Goal: Task Accomplishment & Management: Complete application form

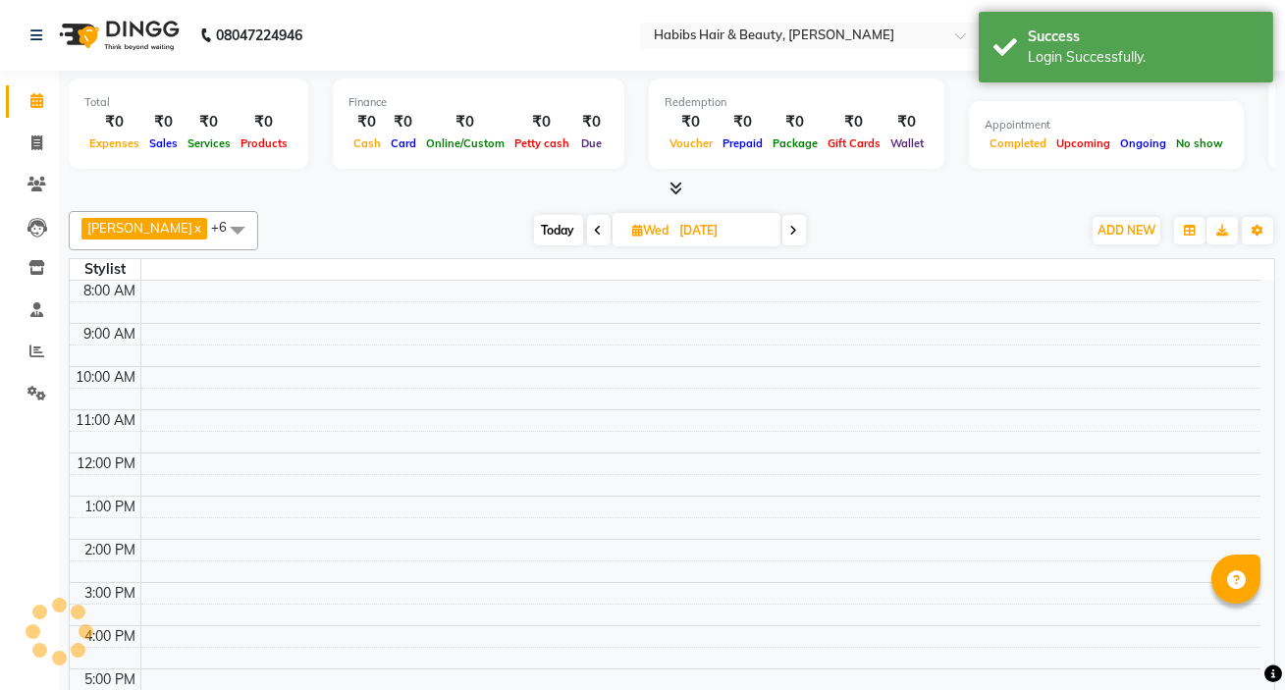
select select "en"
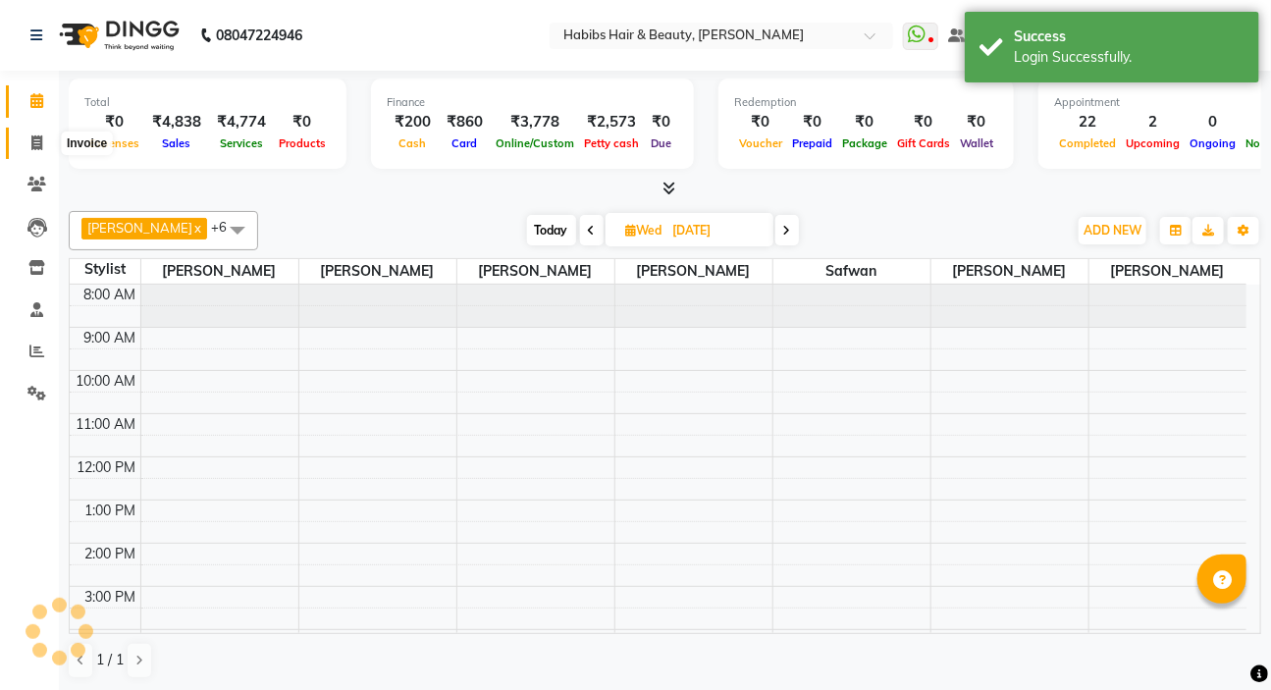
click at [31, 137] on icon at bounding box center [36, 142] width 11 height 15
select select "service"
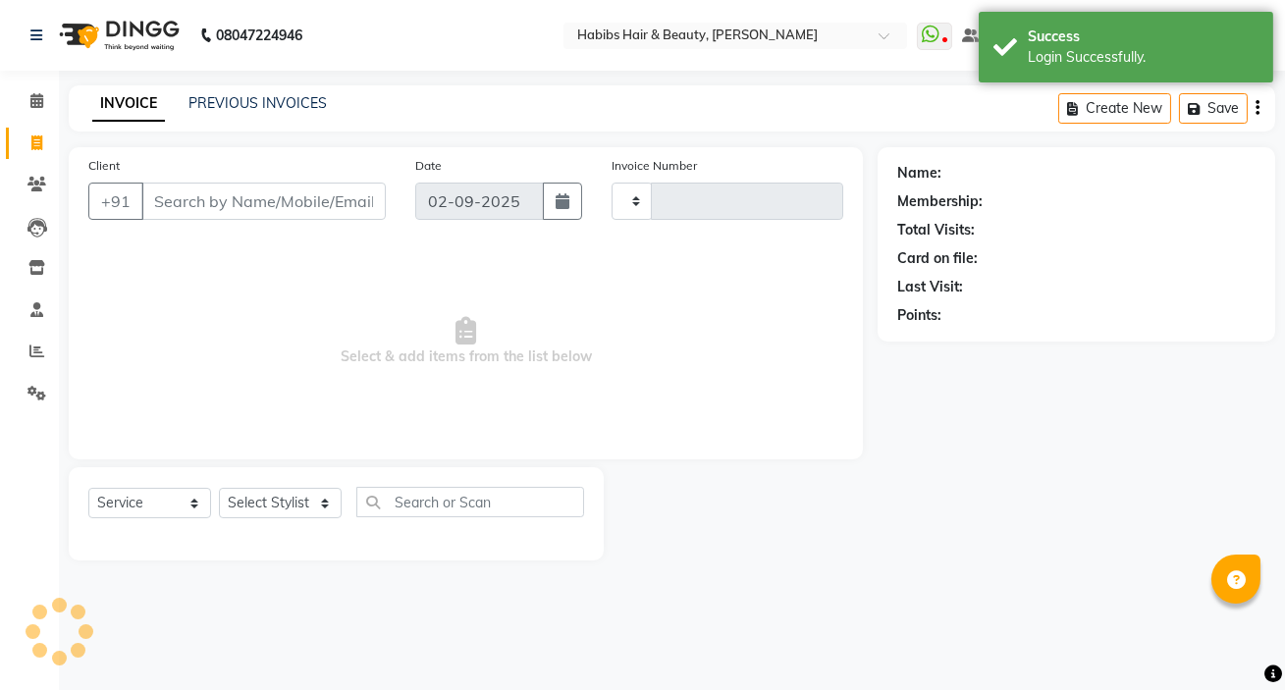
type input "5007"
select select "6465"
click at [288, 494] on select "Select Stylist" at bounding box center [280, 503] width 123 height 30
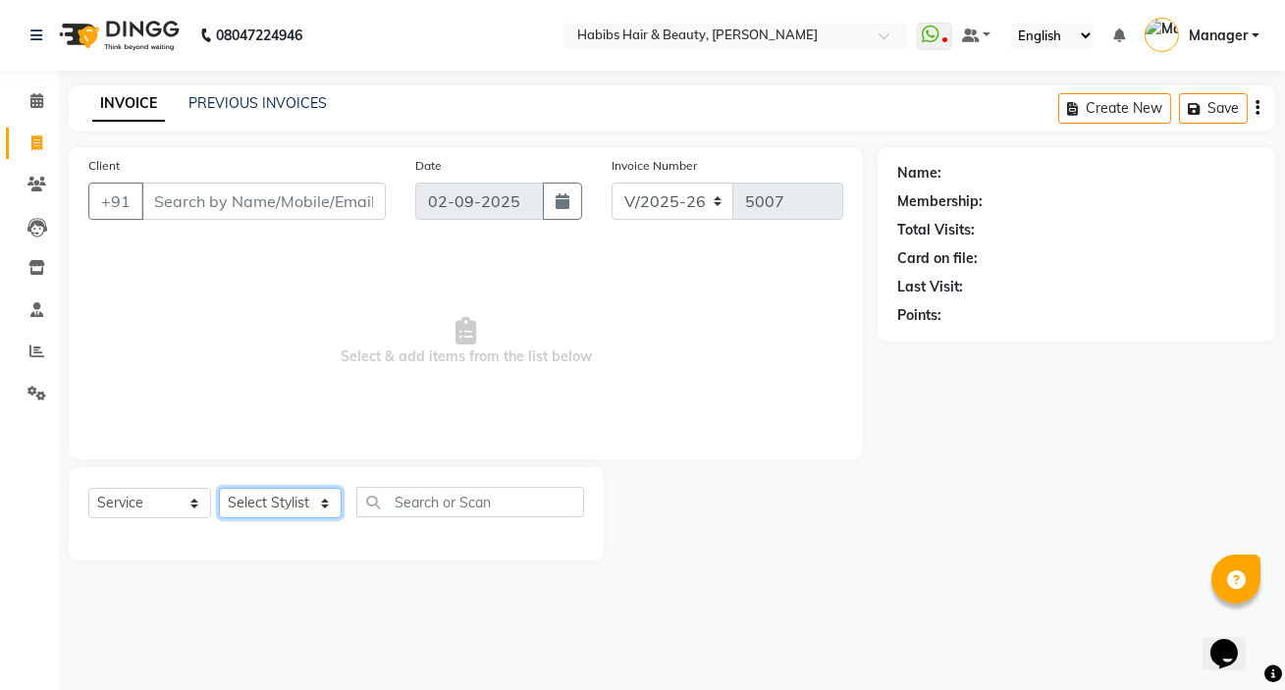
select select "57550"
click at [219, 488] on select "Select Stylist [PERSON_NAME] [PERSON_NAME] HK [PERSON_NAME] Manager [PERSON_NAM…" at bounding box center [280, 503] width 123 height 30
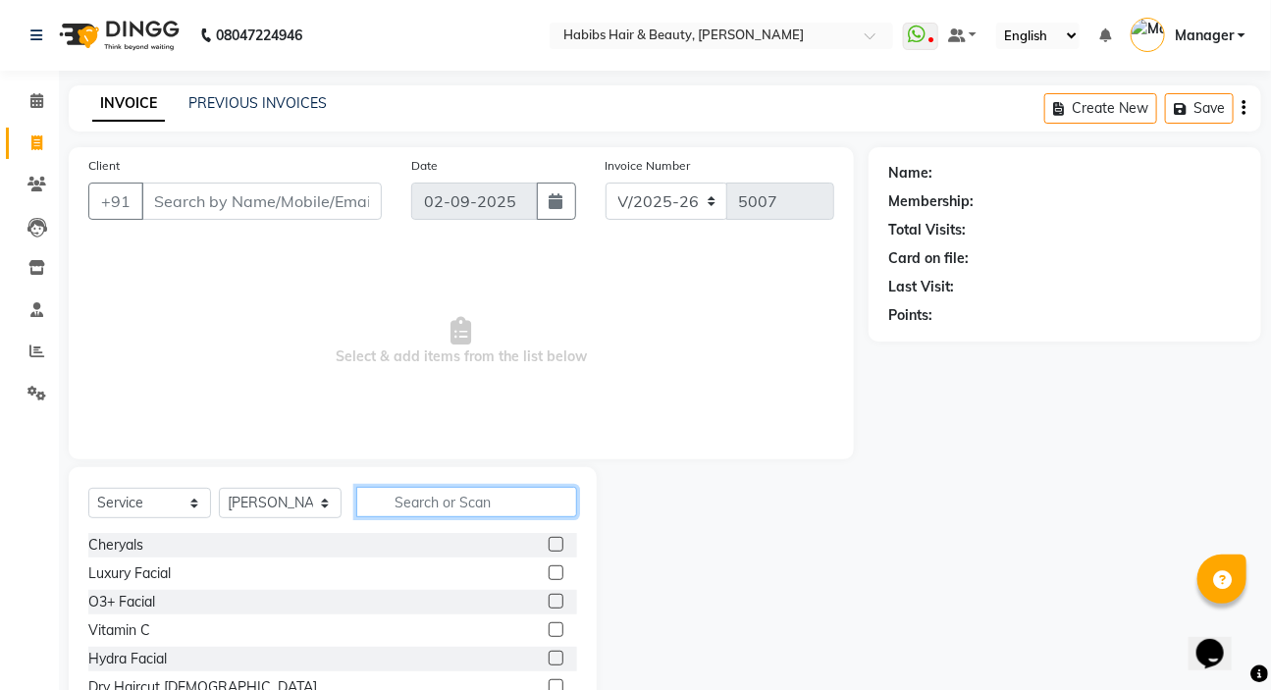
click at [380, 501] on input "text" at bounding box center [466, 502] width 221 height 30
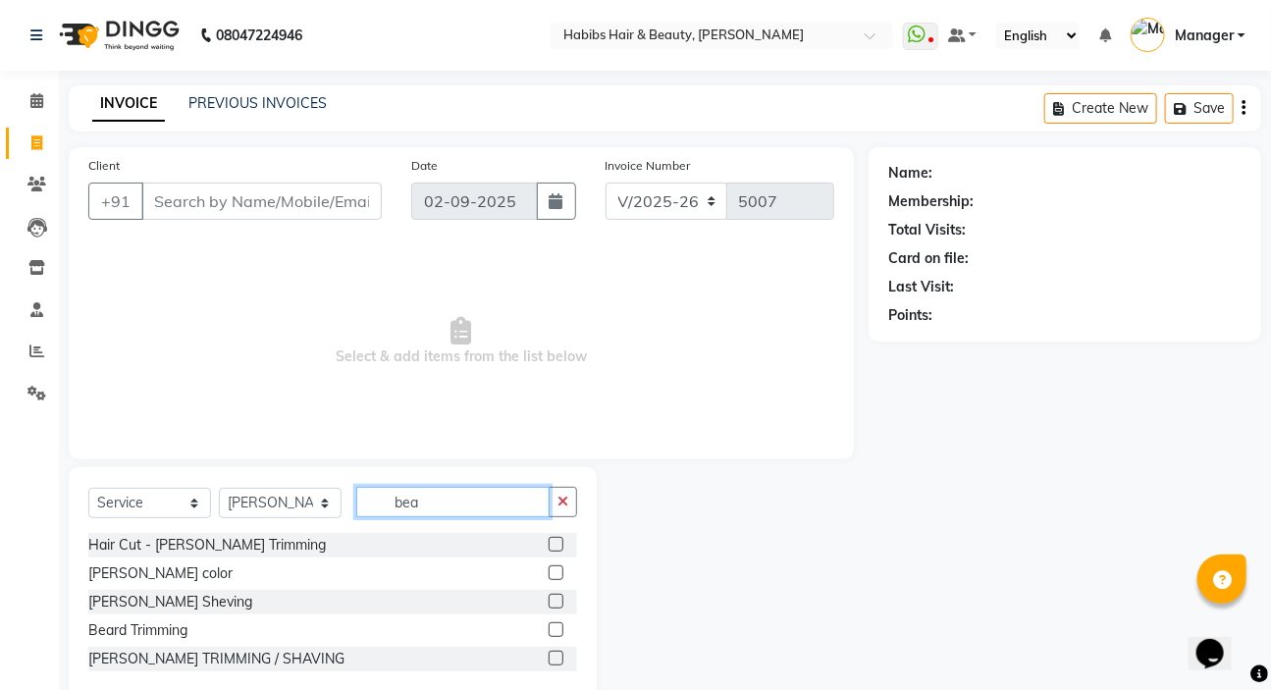
type input "bea"
click at [560, 600] on label at bounding box center [556, 601] width 15 height 15
click at [560, 600] on input "checkbox" at bounding box center [555, 602] width 13 height 13
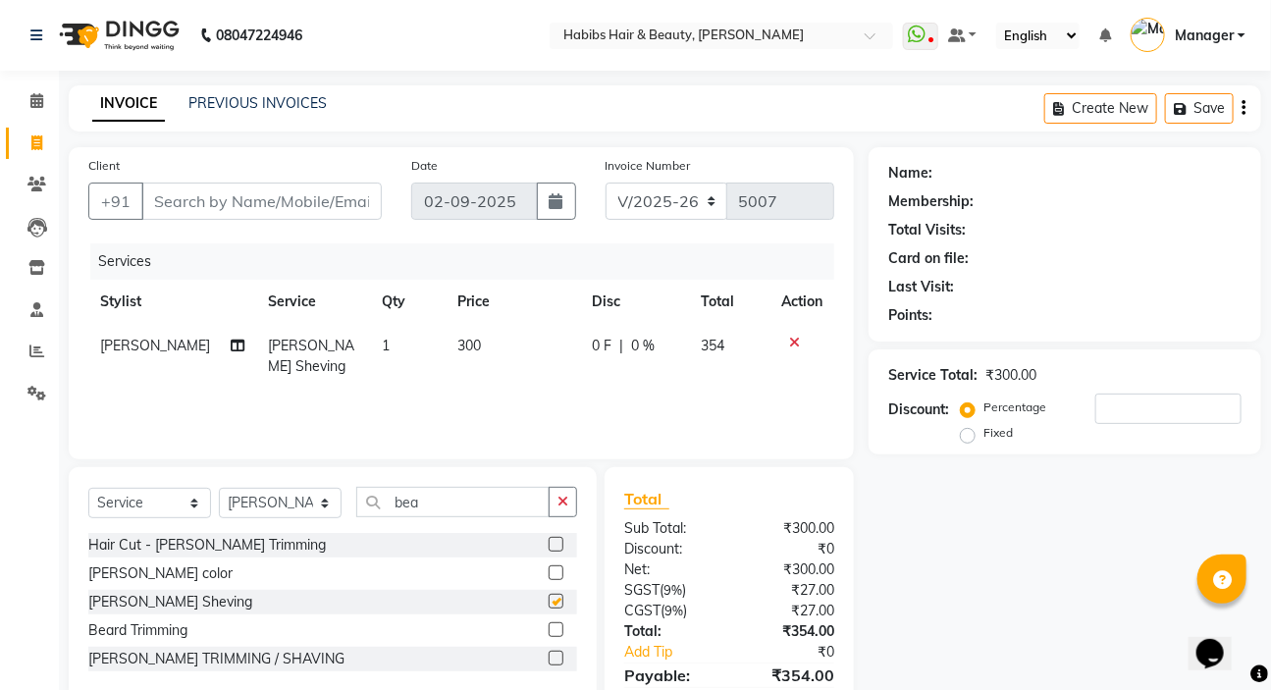
checkbox input "false"
click at [569, 502] on button "button" at bounding box center [563, 502] width 28 height 30
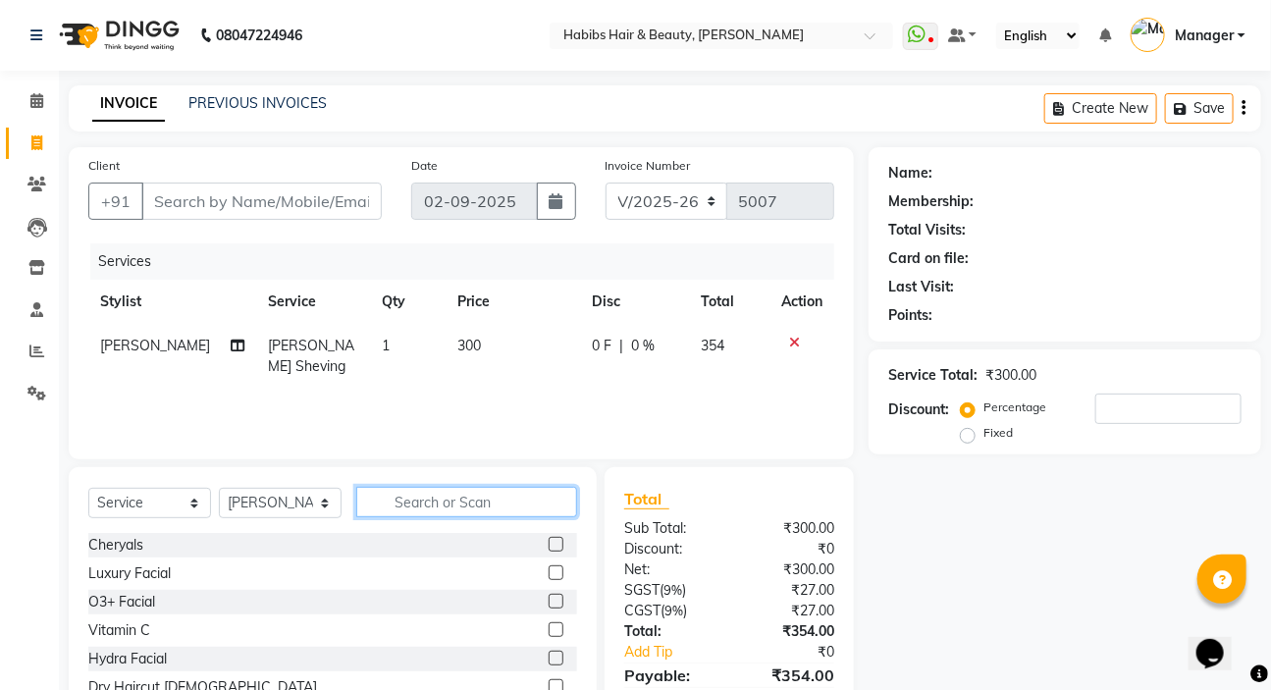
click at [519, 496] on input "text" at bounding box center [466, 502] width 221 height 30
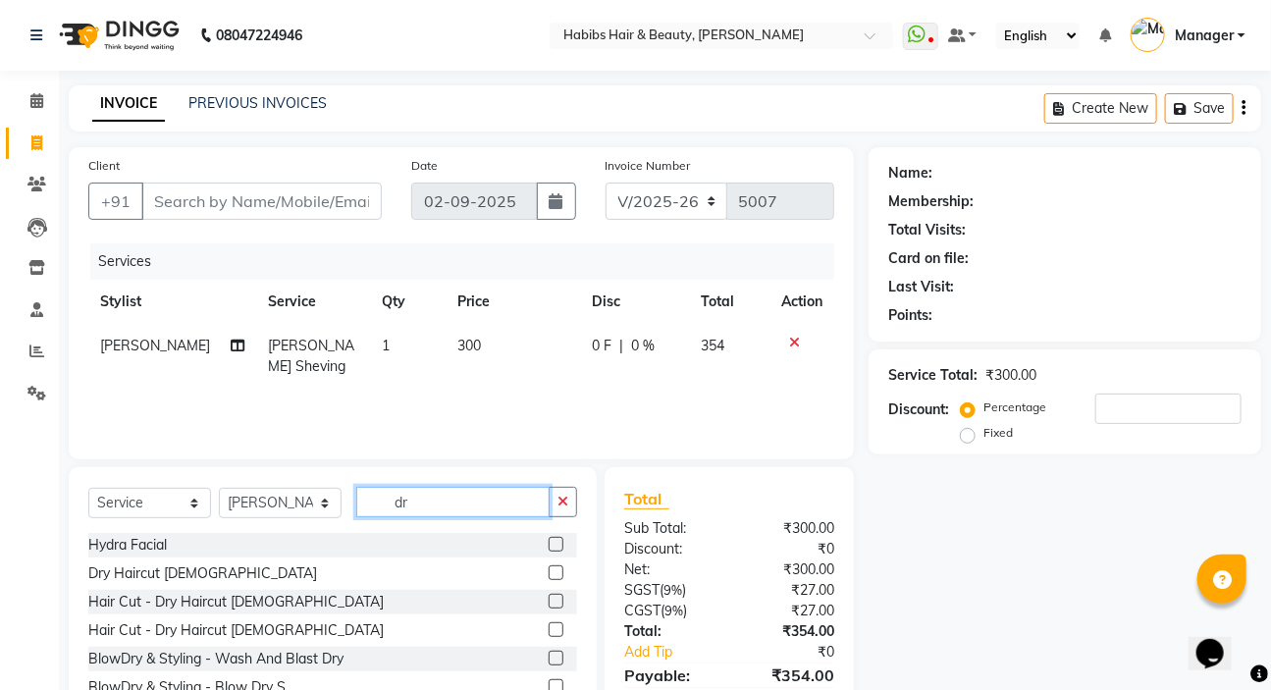
type input "dr"
click at [549, 570] on label at bounding box center [556, 573] width 15 height 15
click at [549, 570] on input "checkbox" at bounding box center [555, 573] width 13 height 13
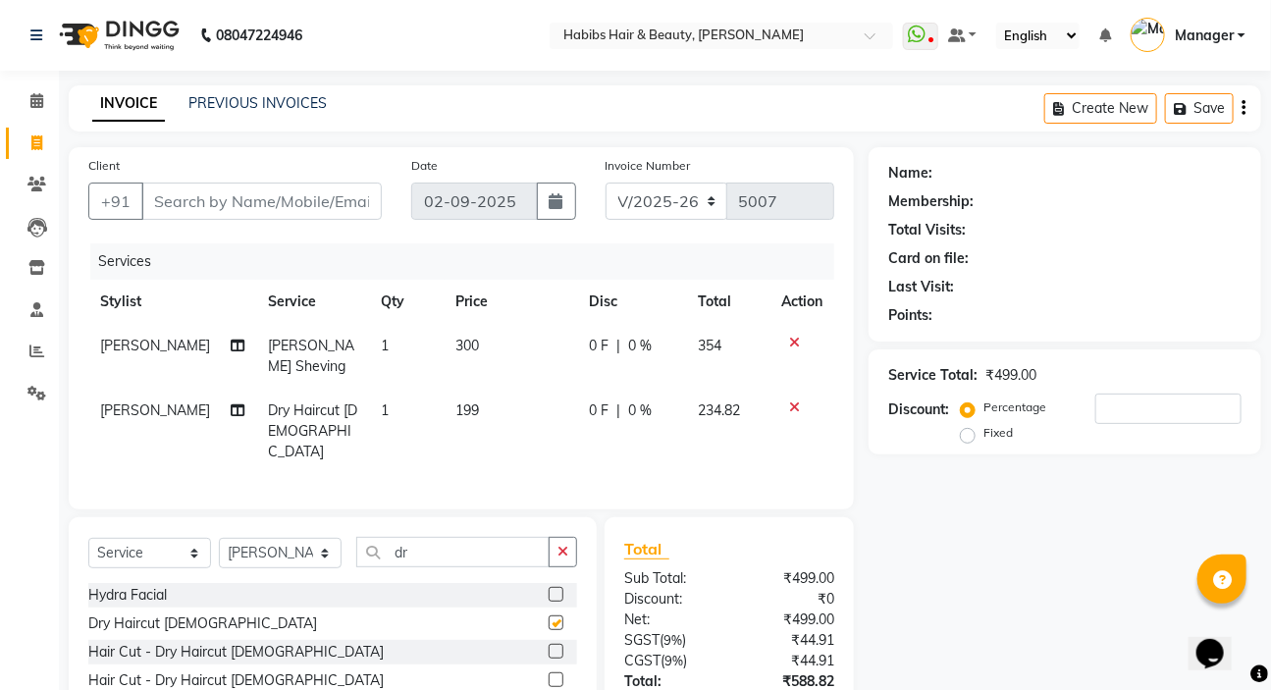
checkbox input "false"
click at [673, 397] on td "0 F | 0 %" at bounding box center [631, 431] width 109 height 85
select select "57550"
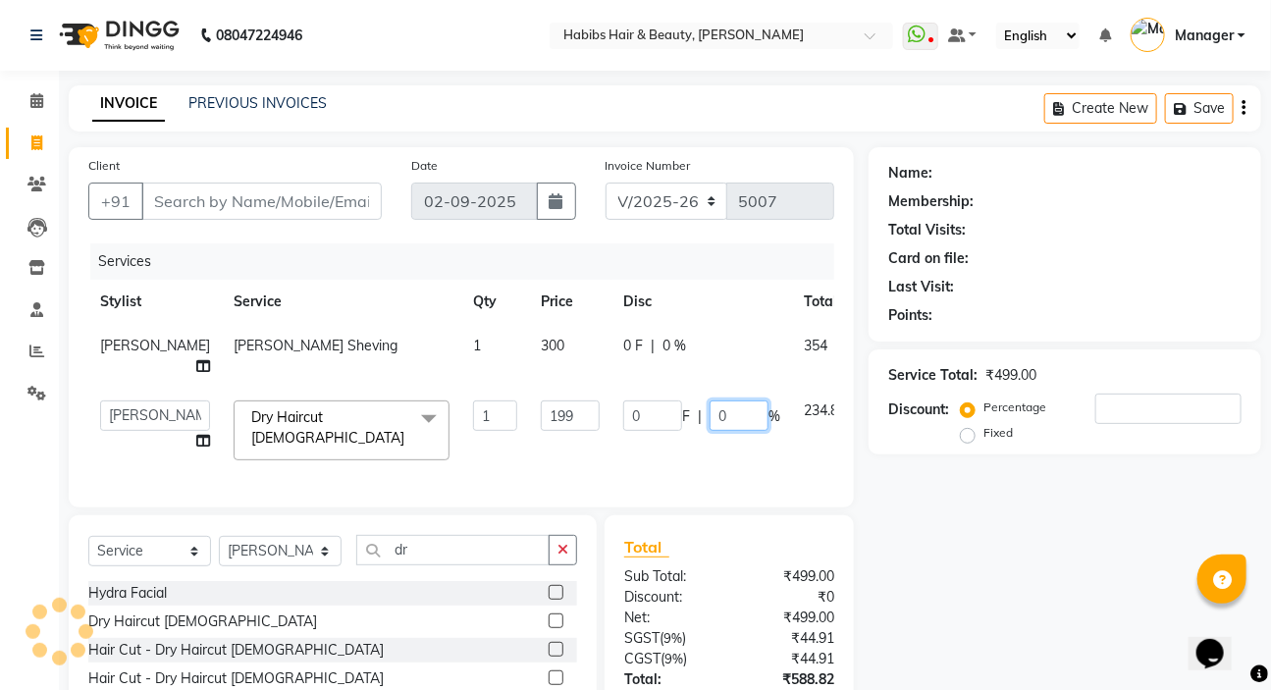
click at [710, 431] on input "0" at bounding box center [739, 416] width 59 height 30
type input "100"
click at [236, 570] on div "Select Service Product Membership Package Voucher Prepaid Gift Card Select Styl…" at bounding box center [332, 558] width 489 height 46
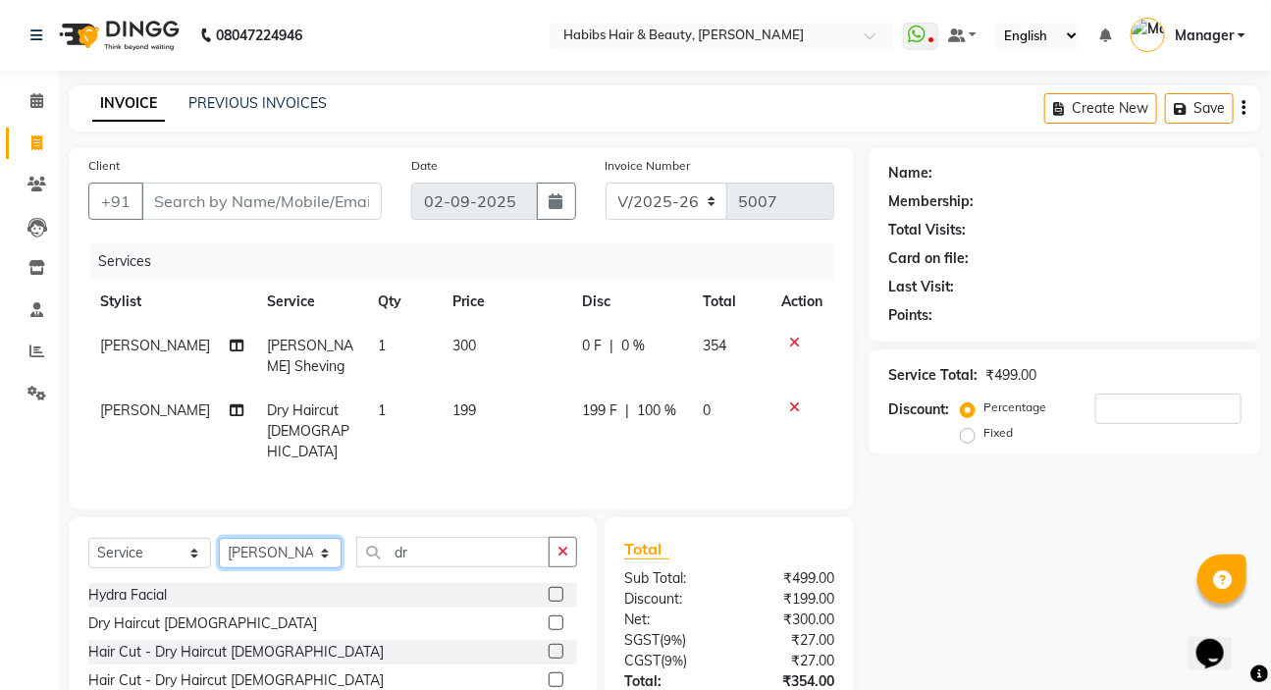
select select "88135"
click at [219, 538] on select "Select Stylist [PERSON_NAME] [PERSON_NAME] HK [PERSON_NAME] Manager [PERSON_NAM…" at bounding box center [280, 553] width 123 height 30
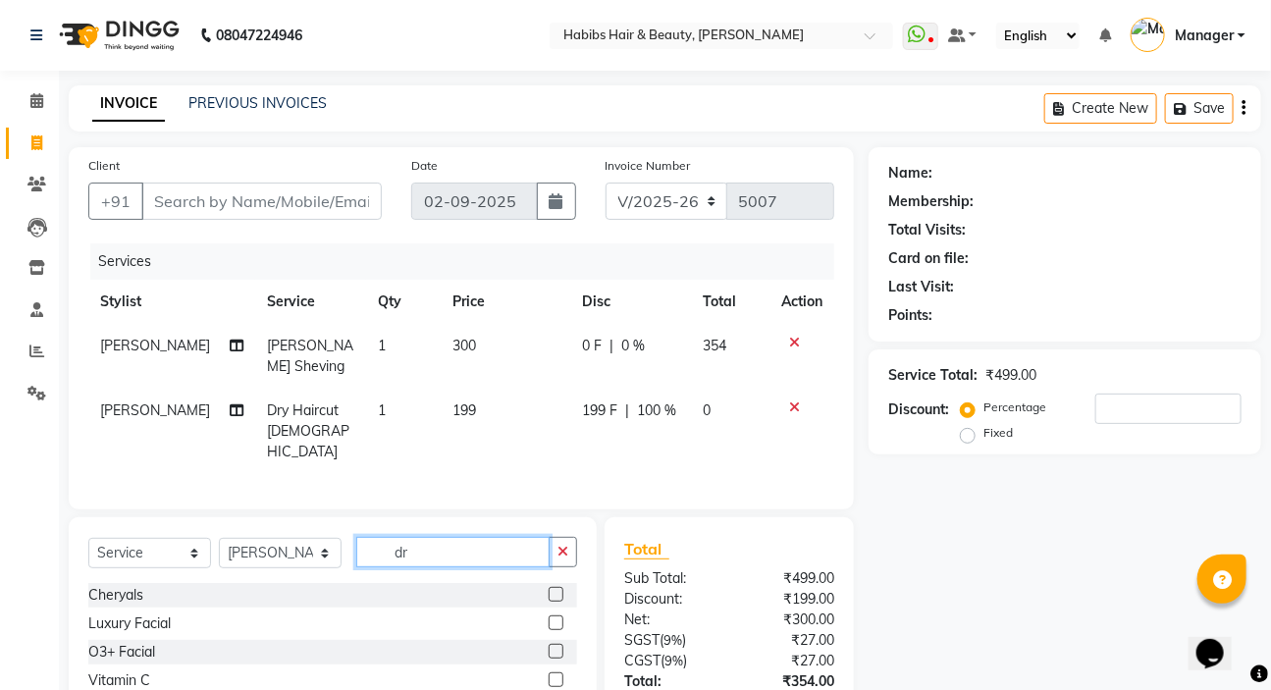
click at [480, 555] on input "dr" at bounding box center [452, 552] width 193 height 30
type input "d"
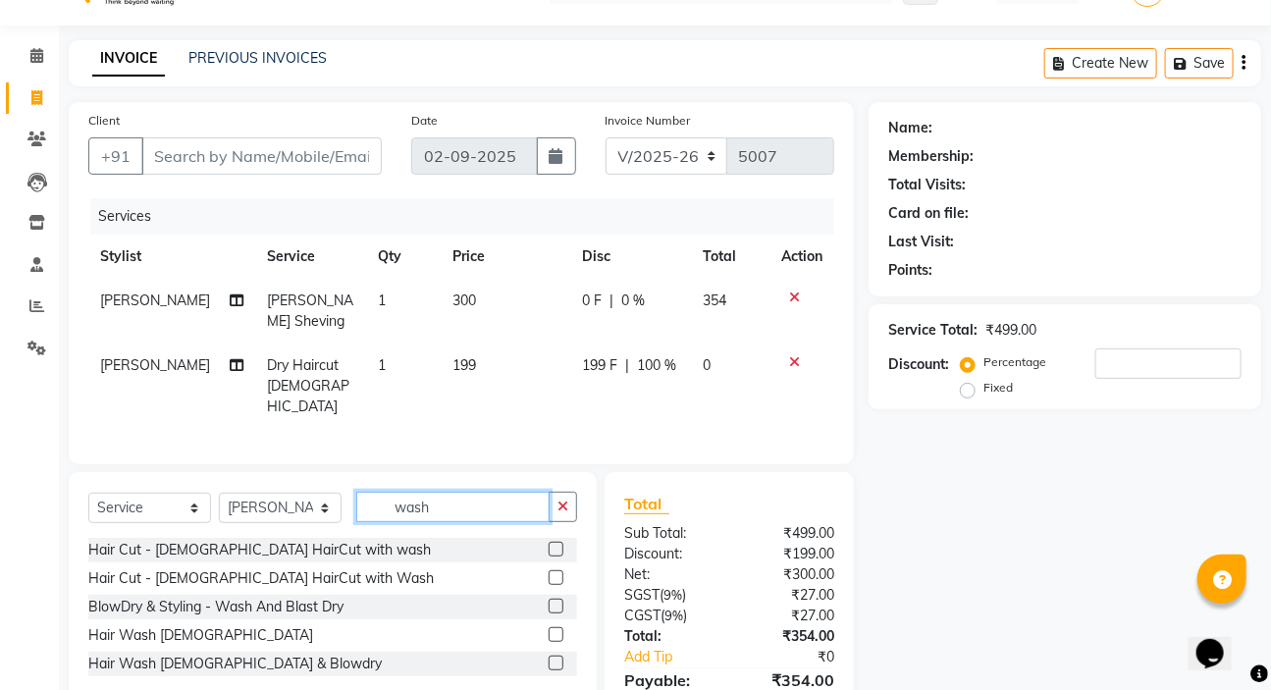
scroll to position [138, 0]
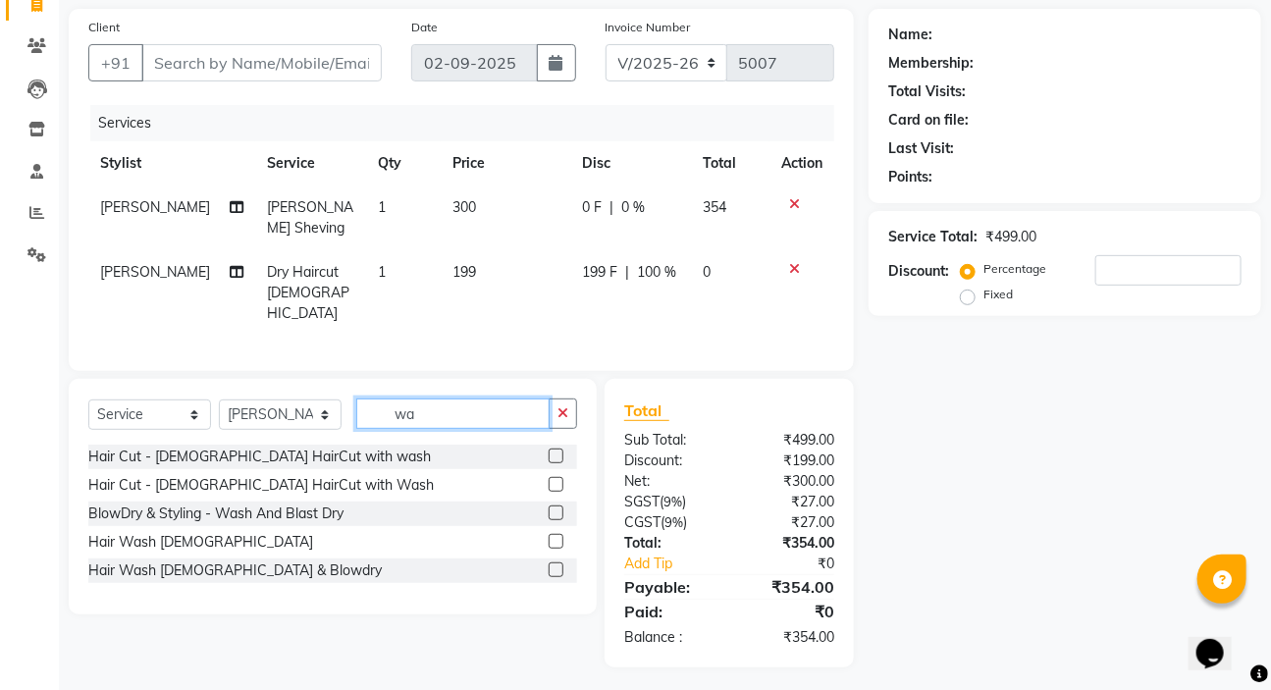
type input "w"
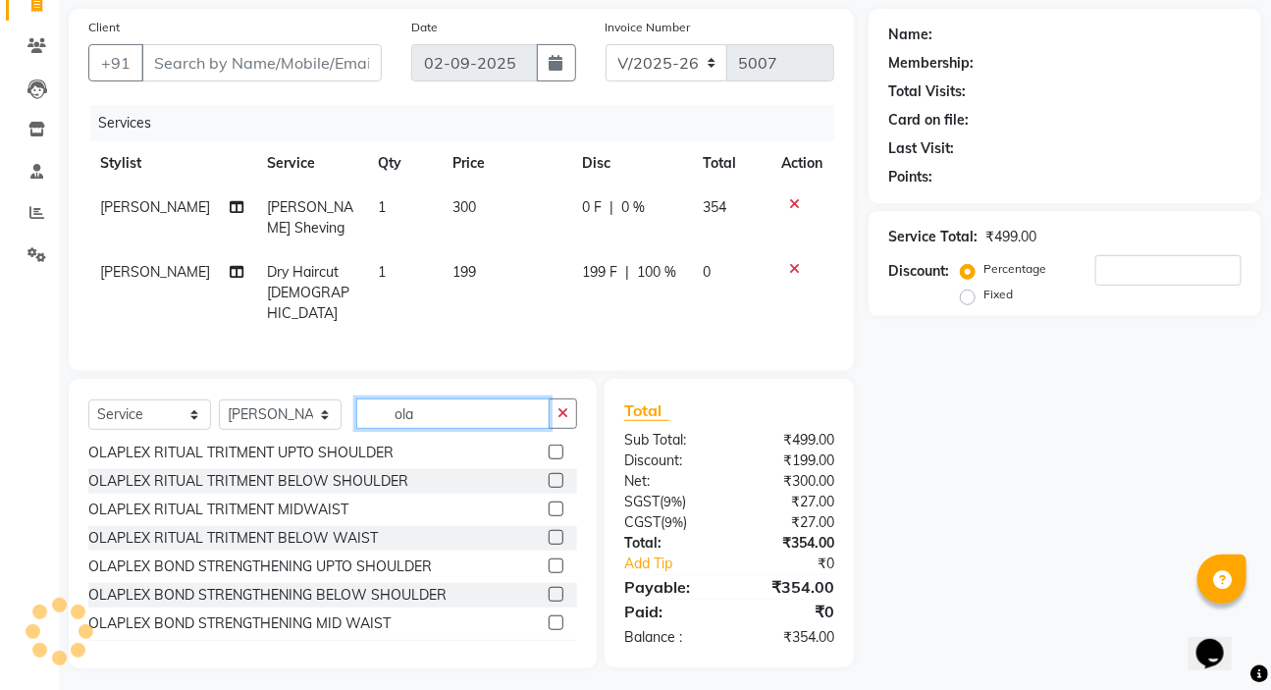
scroll to position [0, 0]
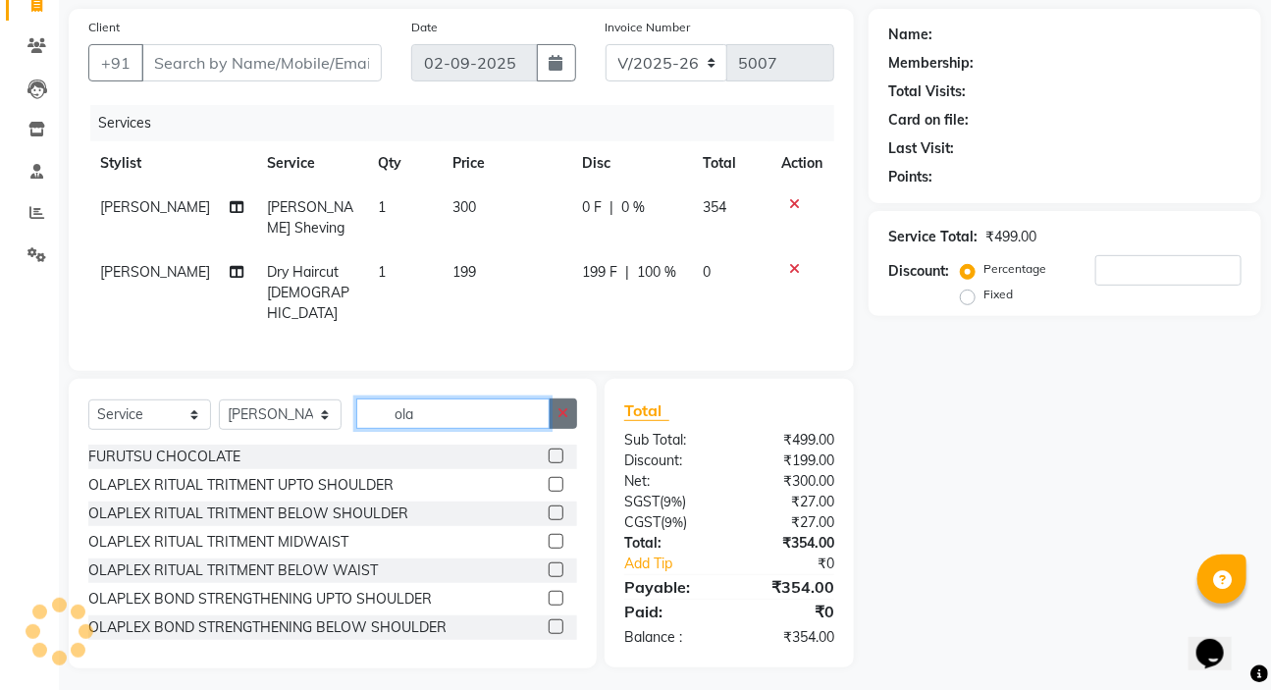
type input "ola"
click at [565, 406] on icon "button" at bounding box center [563, 413] width 11 height 14
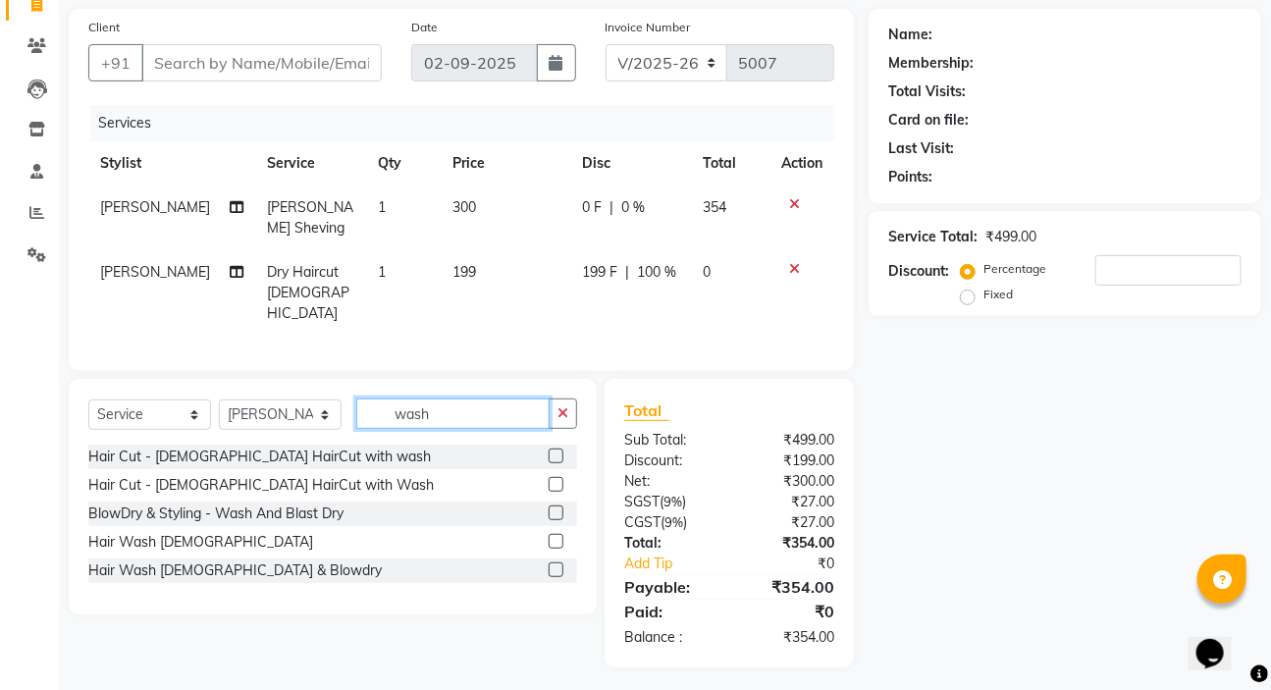
type input "wash"
click at [560, 563] on label at bounding box center [556, 570] width 15 height 15
click at [560, 565] on input "checkbox" at bounding box center [555, 571] width 13 height 13
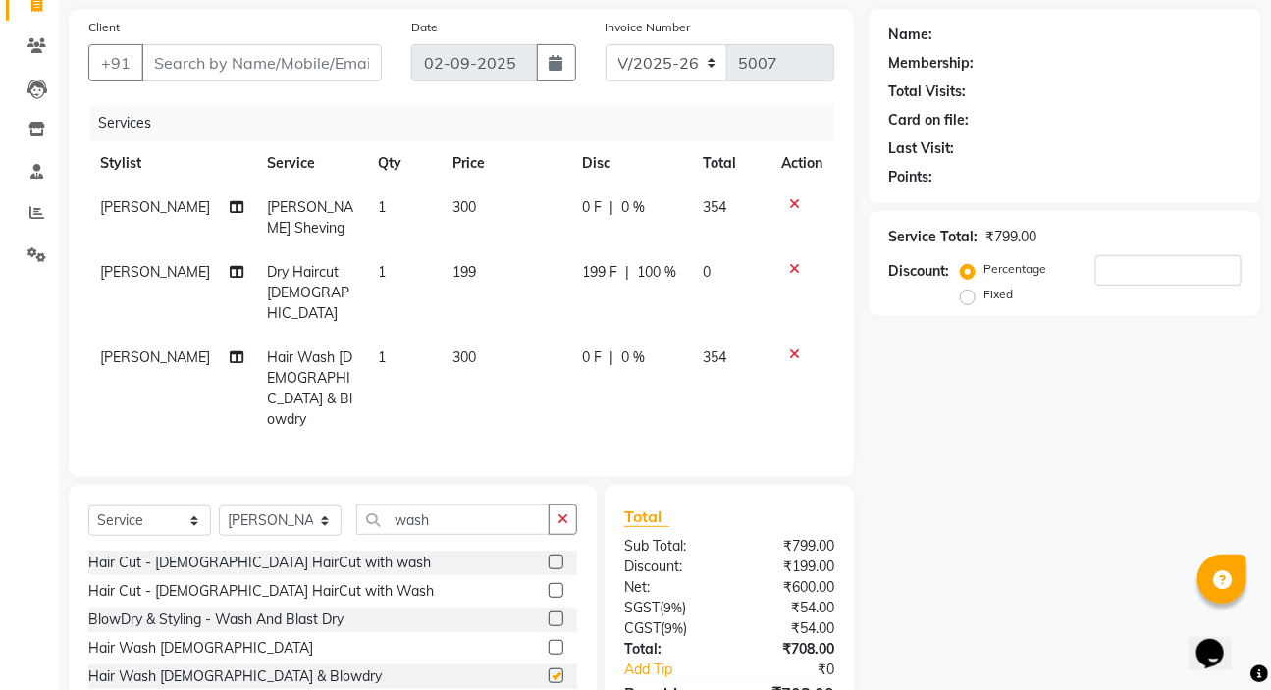
checkbox input "false"
click at [486, 336] on td "300" at bounding box center [506, 389] width 130 height 106
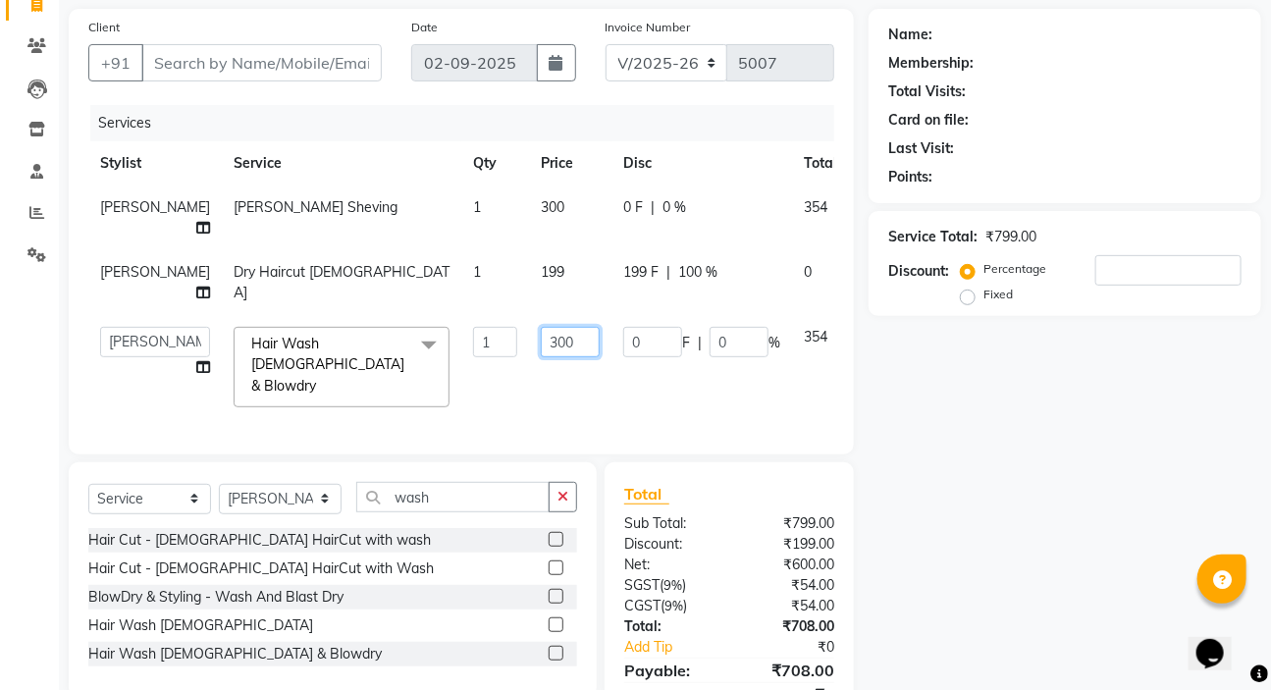
click at [541, 357] on input "300" at bounding box center [570, 342] width 59 height 30
type input "3"
type input "450"
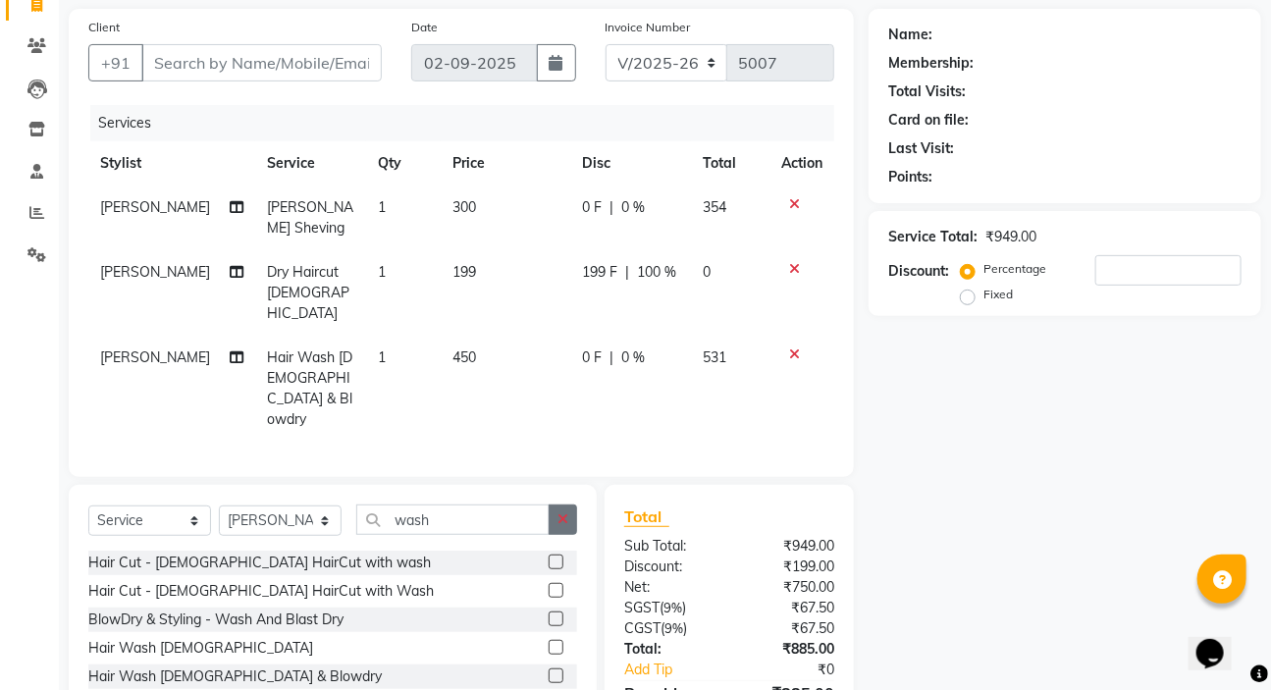
click at [560, 530] on div "Select Service Product Membership Package Voucher Prepaid Gift Card Select Styl…" at bounding box center [333, 603] width 528 height 236
click at [560, 512] on icon "button" at bounding box center [563, 519] width 11 height 14
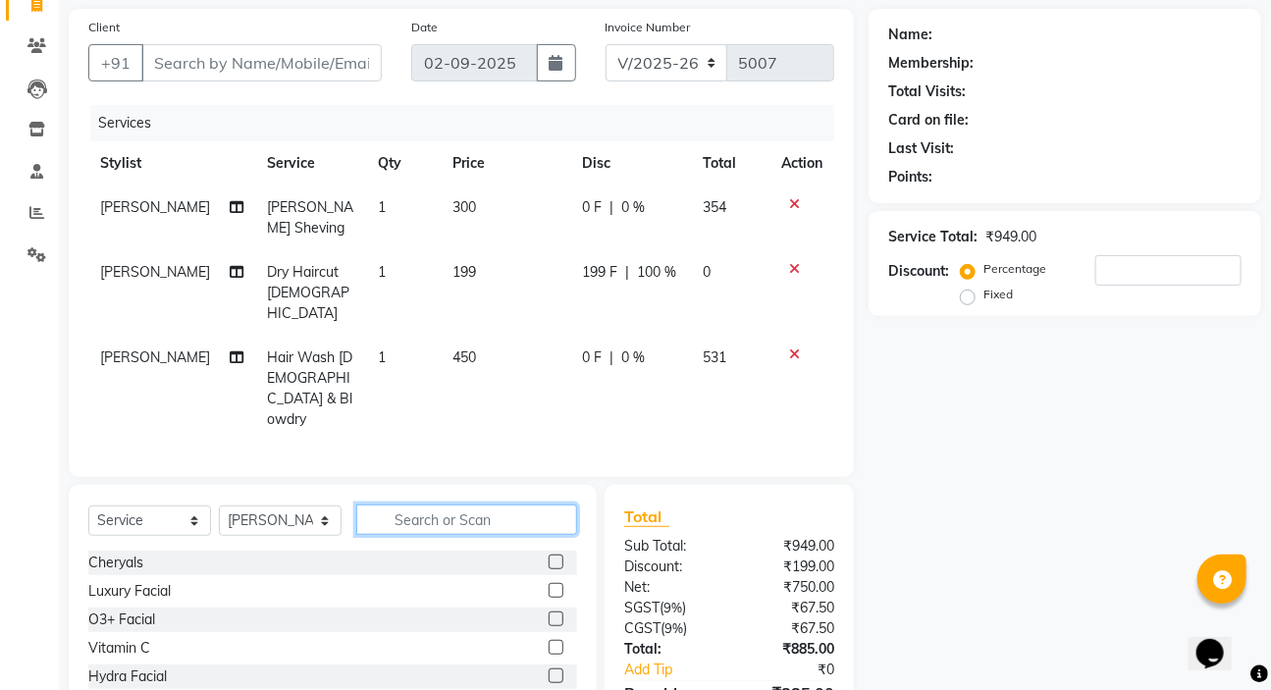
click at [500, 505] on input "text" at bounding box center [466, 520] width 221 height 30
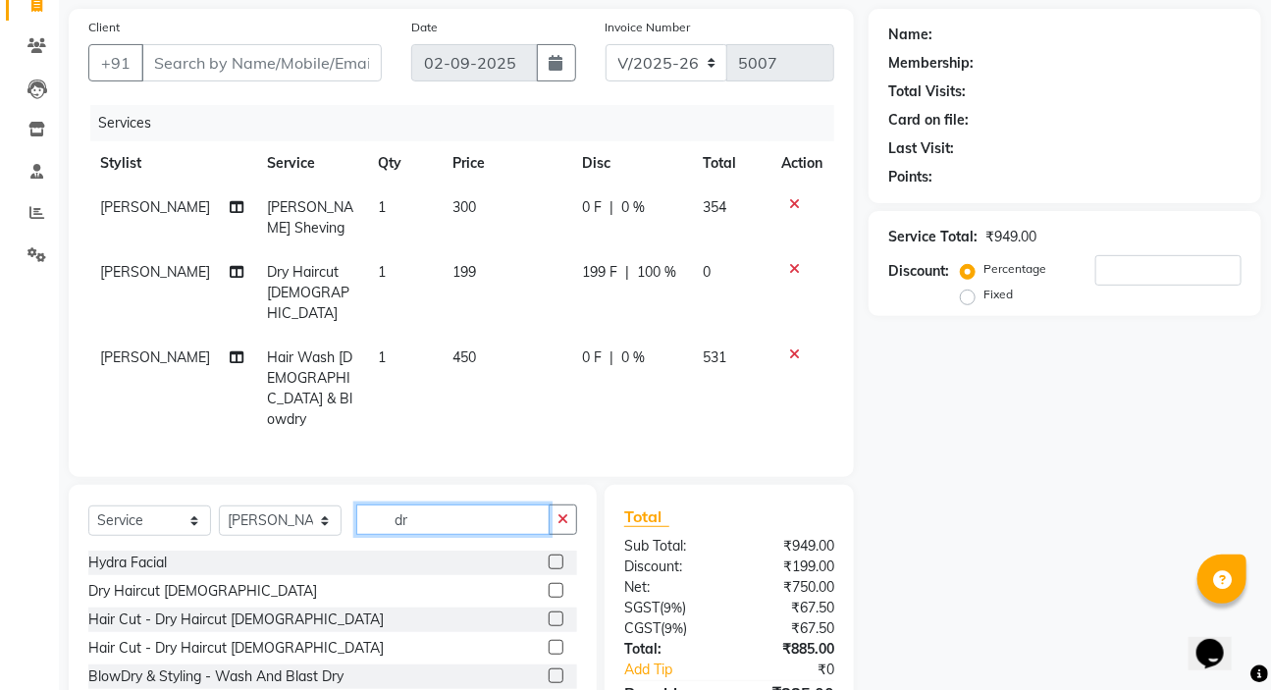
type input "dr"
click at [549, 612] on label at bounding box center [556, 619] width 15 height 15
click at [549, 614] on input "checkbox" at bounding box center [555, 620] width 13 height 13
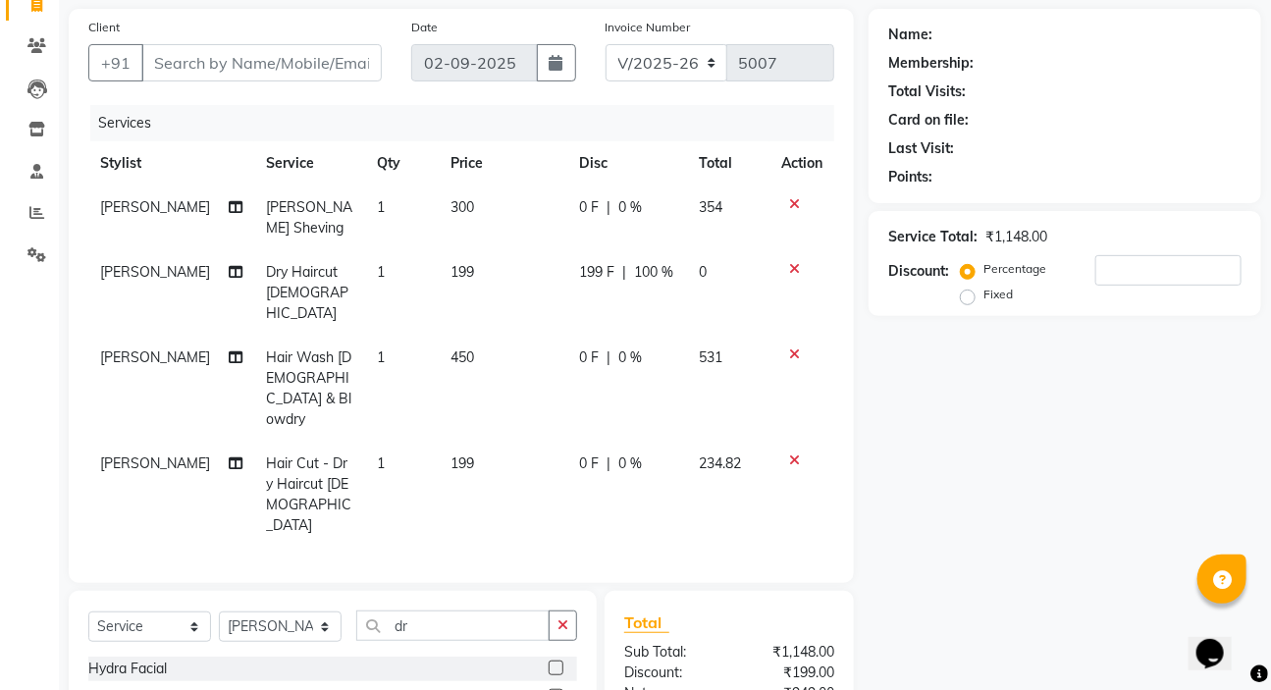
checkbox input "false"
click at [669, 454] on div "0 F | 0 %" at bounding box center [627, 464] width 96 height 21
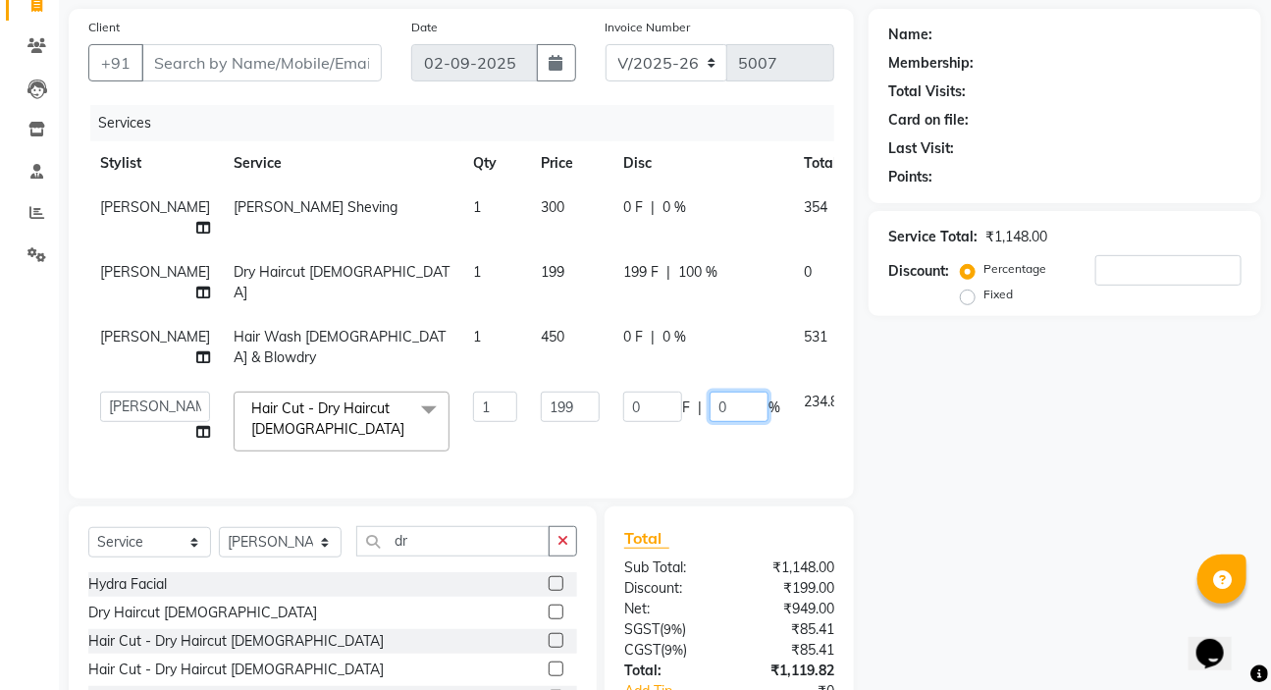
drag, startPoint x: 669, startPoint y: 458, endPoint x: 678, endPoint y: 480, distance: 24.6
click at [710, 422] on input "0" at bounding box center [739, 407] width 59 height 30
type input "100"
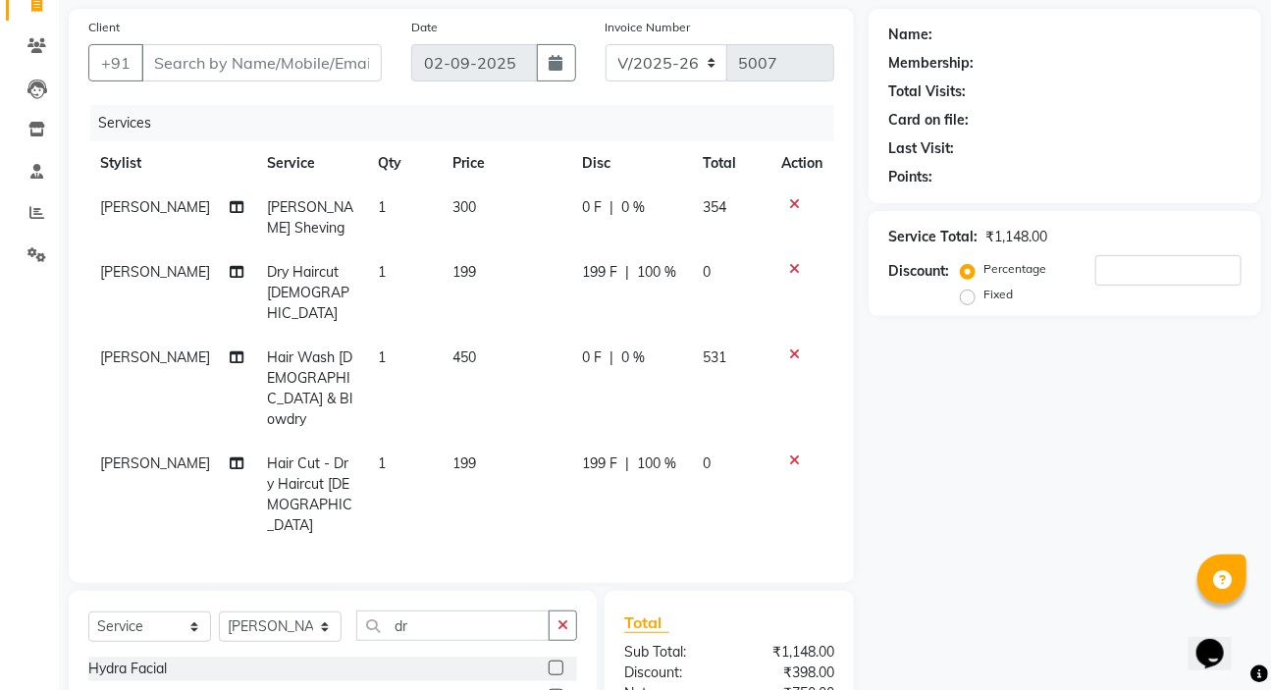
drag, startPoint x: 898, startPoint y: 493, endPoint x: 912, endPoint y: 499, distance: 15.0
click at [912, 499] on div "Name: Membership: Total Visits: Card on file: Last Visit: Points: Service Total…" at bounding box center [1072, 445] width 407 height 872
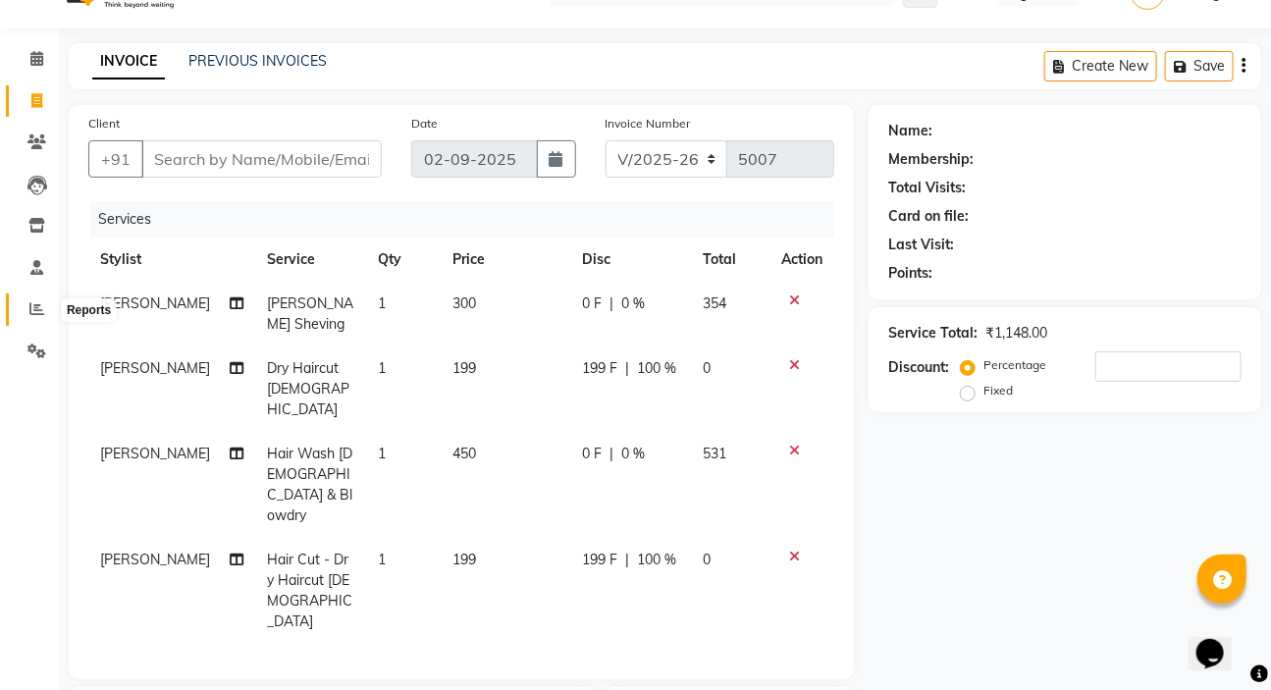
scroll to position [132, 0]
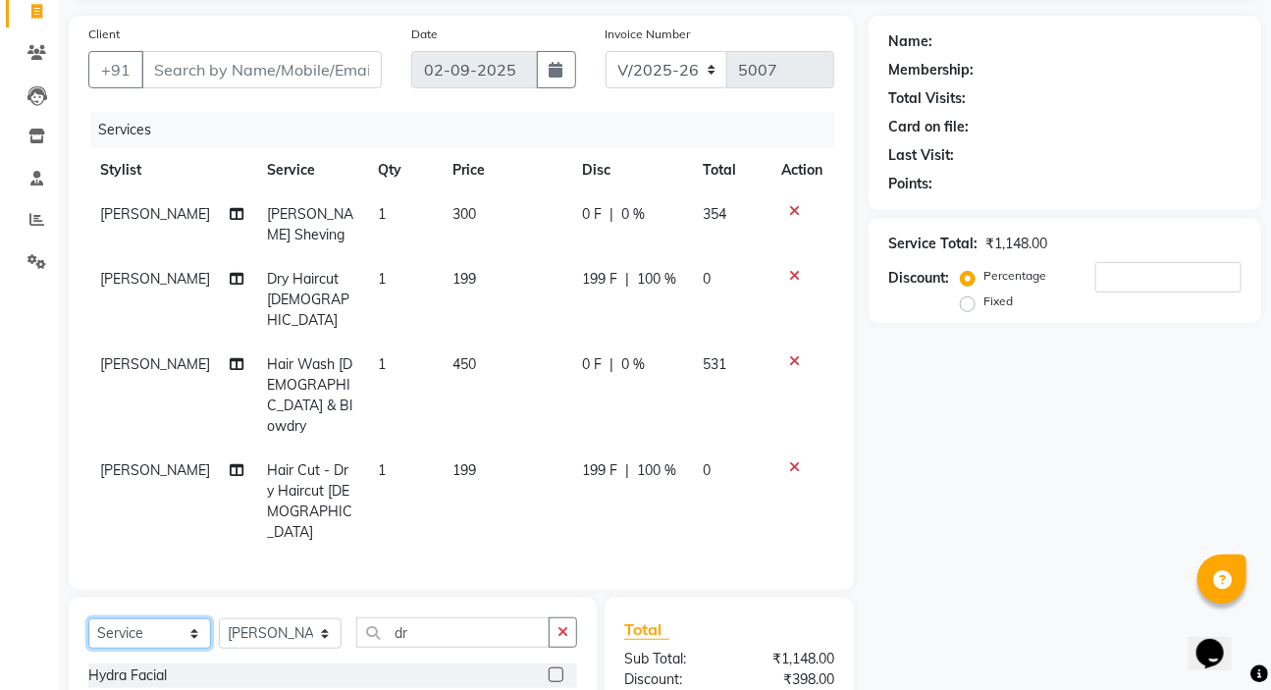
click at [196, 619] on select "Select Service Product Membership Package Voucher Prepaid Gift Card" at bounding box center [149, 634] width 123 height 30
select select "membership"
click at [88, 619] on select "Select Service Product Membership Package Voucher Prepaid Gift Card" at bounding box center [149, 634] width 123 height 30
click at [565, 618] on button "button" at bounding box center [563, 633] width 28 height 30
click at [557, 689] on label at bounding box center [556, 703] width 15 height 15
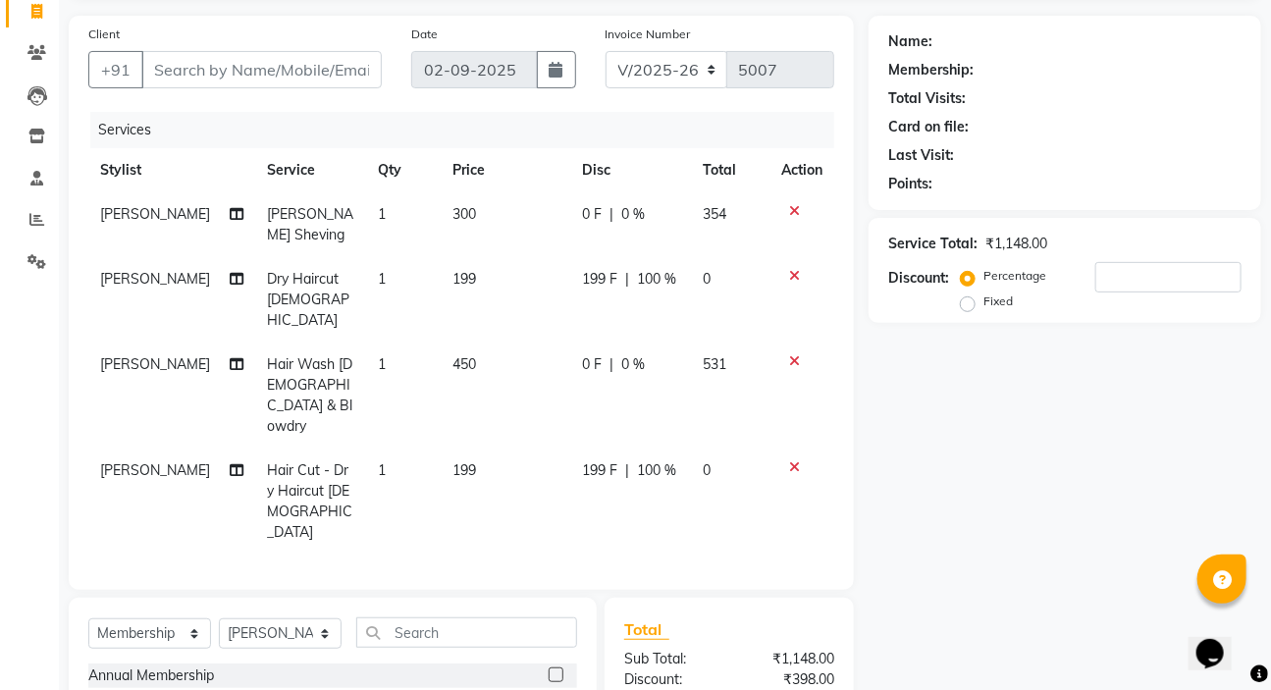
select select "select"
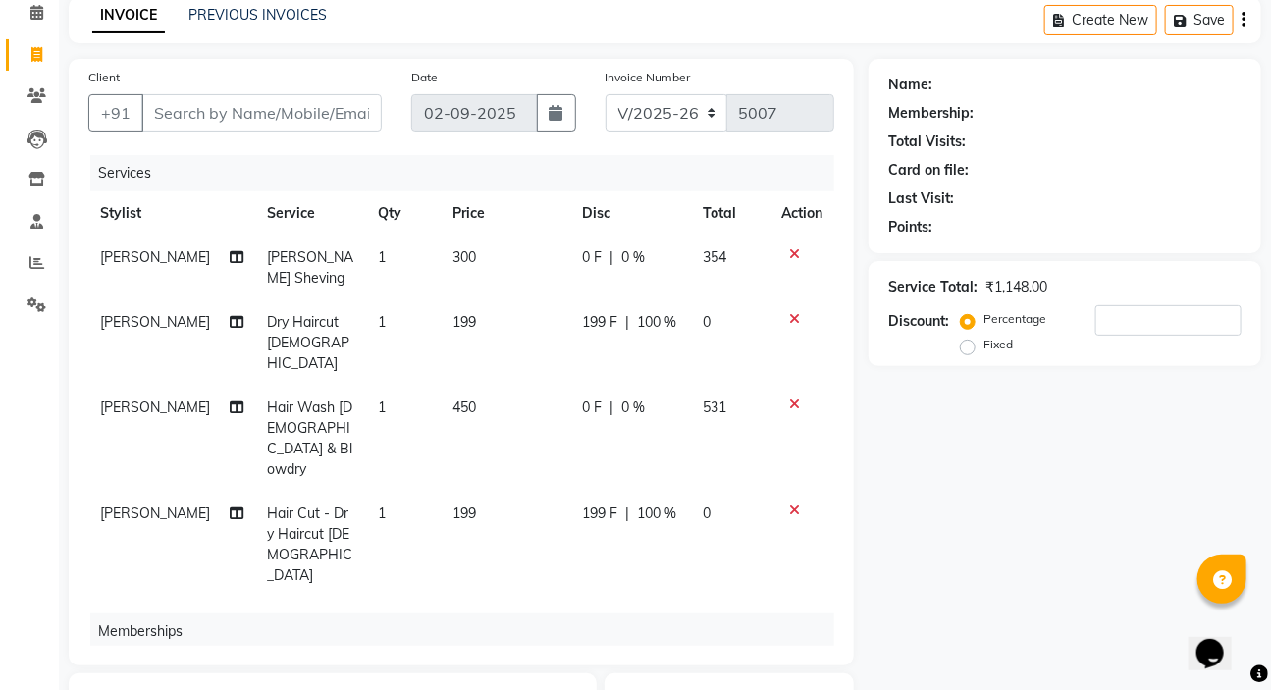
scroll to position [0, 0]
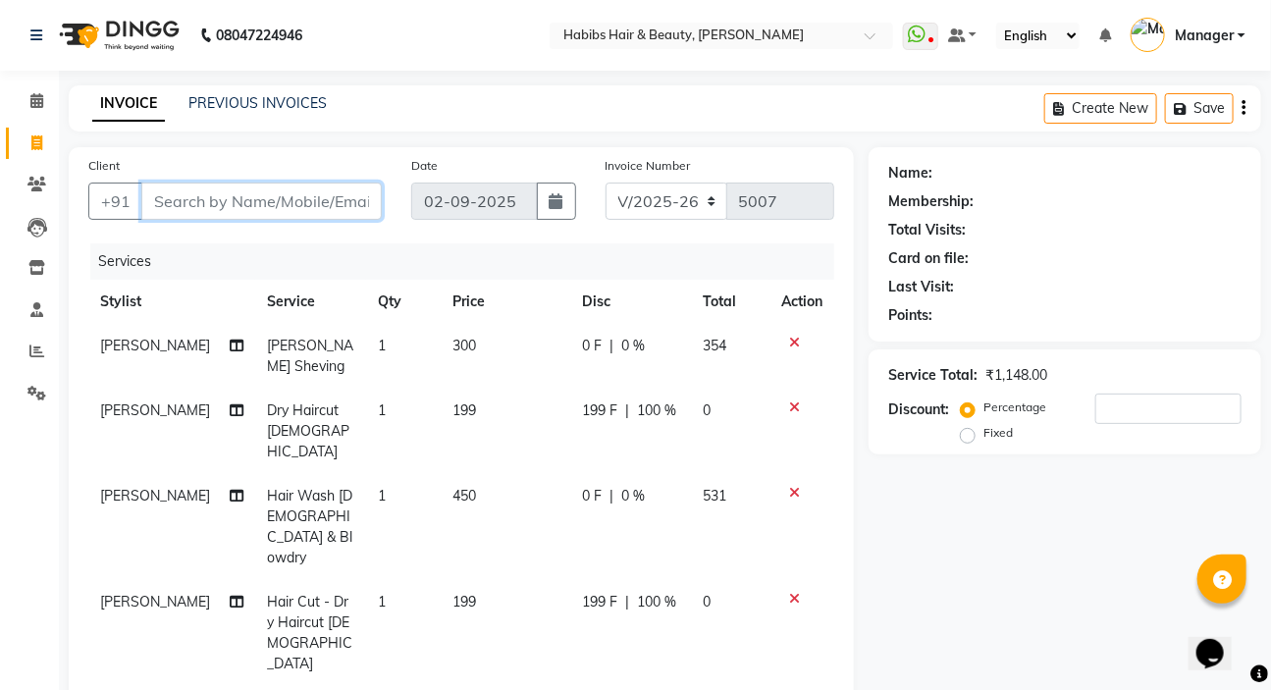
click at [236, 212] on input "Client" at bounding box center [261, 201] width 241 height 37
click at [272, 204] on input "Client" at bounding box center [261, 201] width 241 height 37
type input "8"
type input "0"
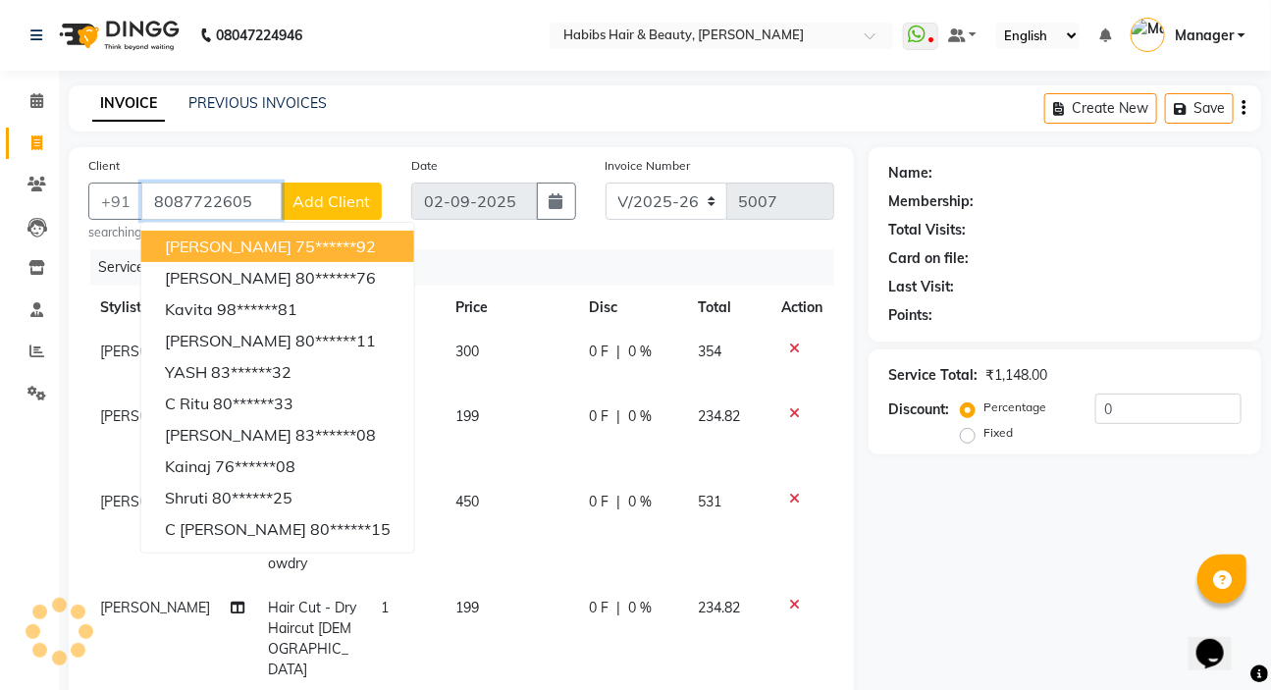
type input "8087722605"
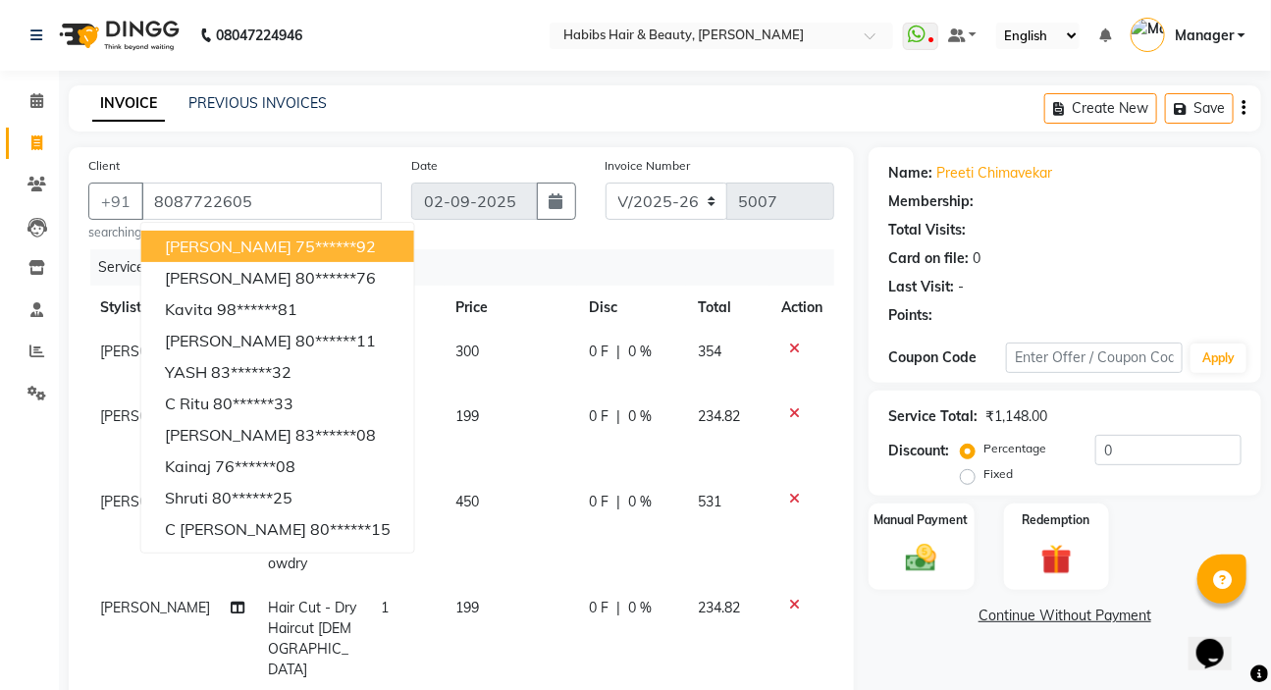
select select "1: Object"
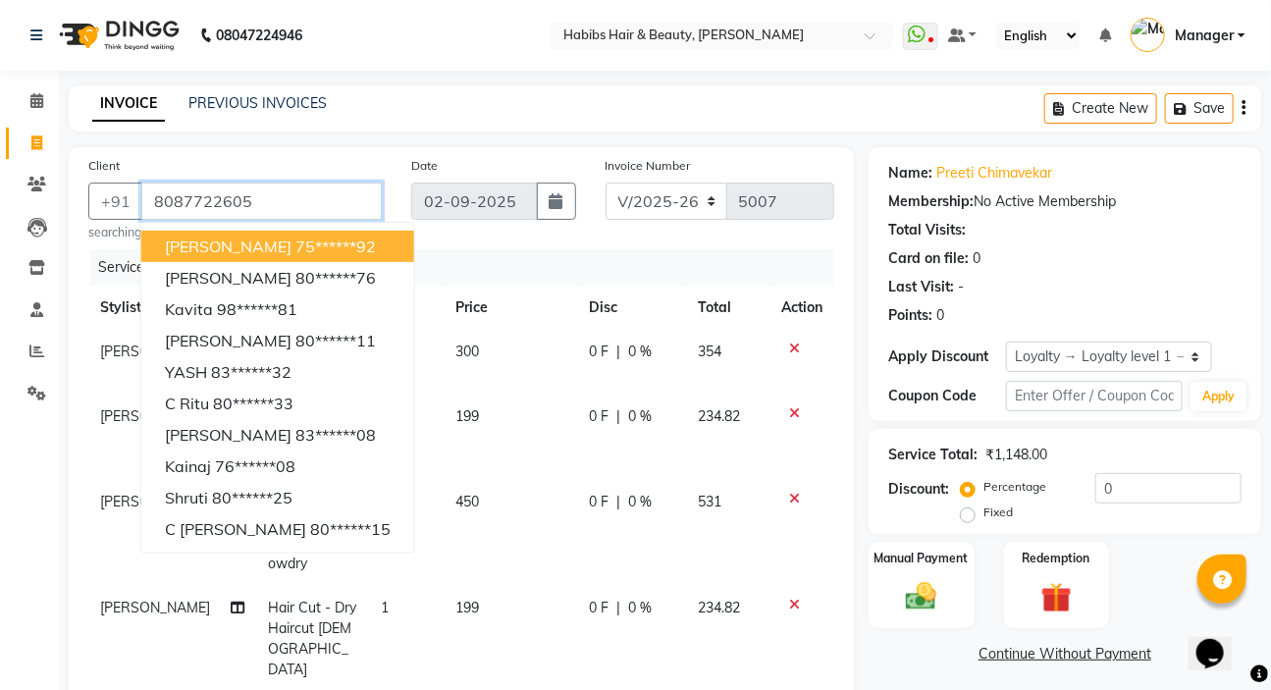
click at [306, 209] on input "8087722605" at bounding box center [261, 201] width 241 height 37
click at [297, 207] on input "8087722605" at bounding box center [261, 201] width 241 height 37
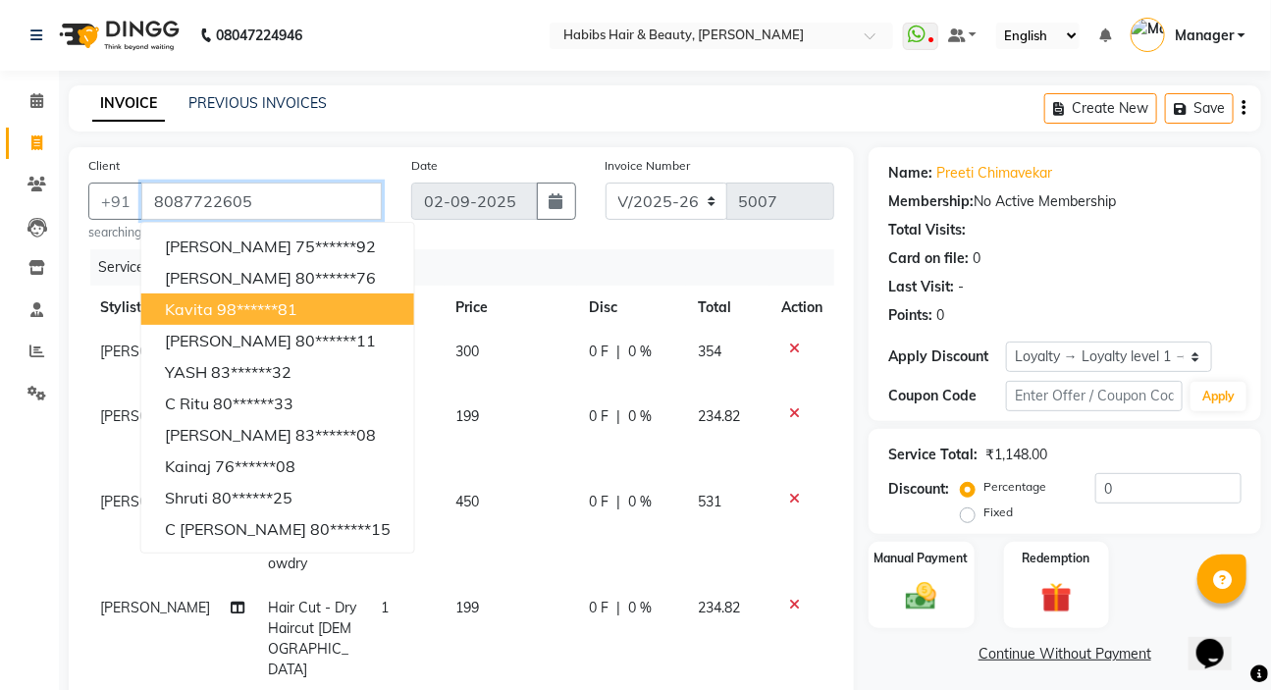
click at [342, 192] on input "8087722605" at bounding box center [261, 201] width 241 height 37
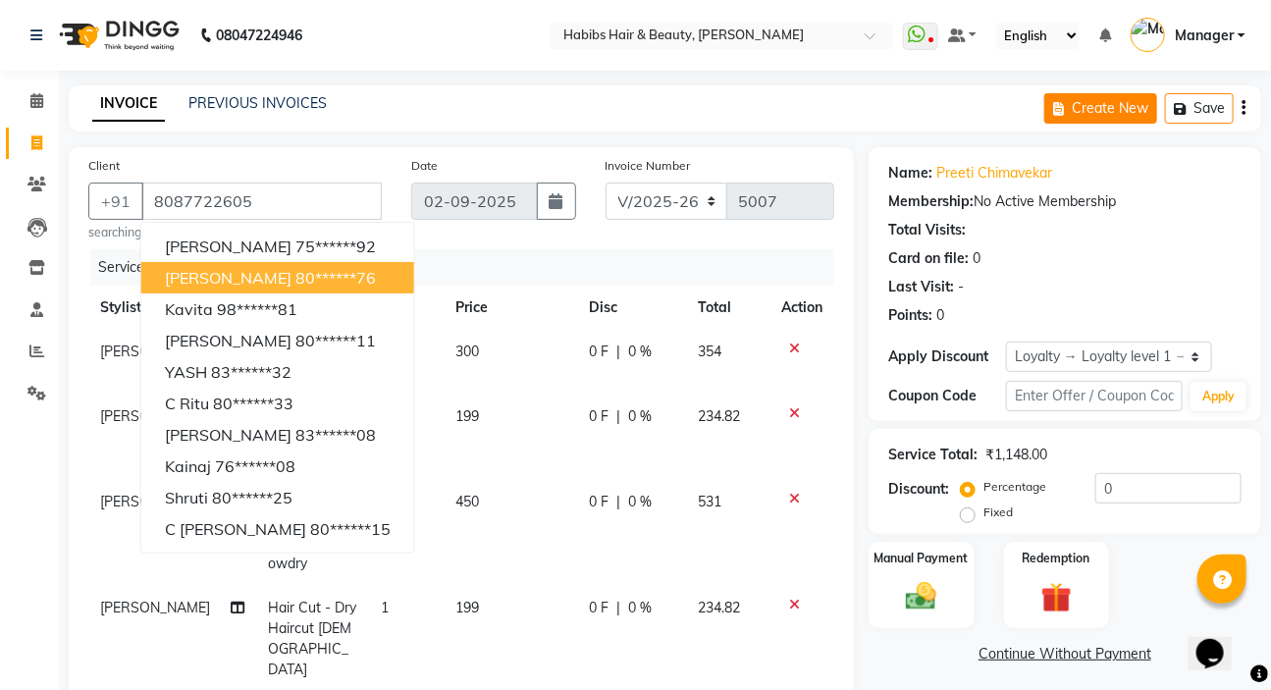
click at [1090, 117] on button "Create New" at bounding box center [1101, 108] width 113 height 30
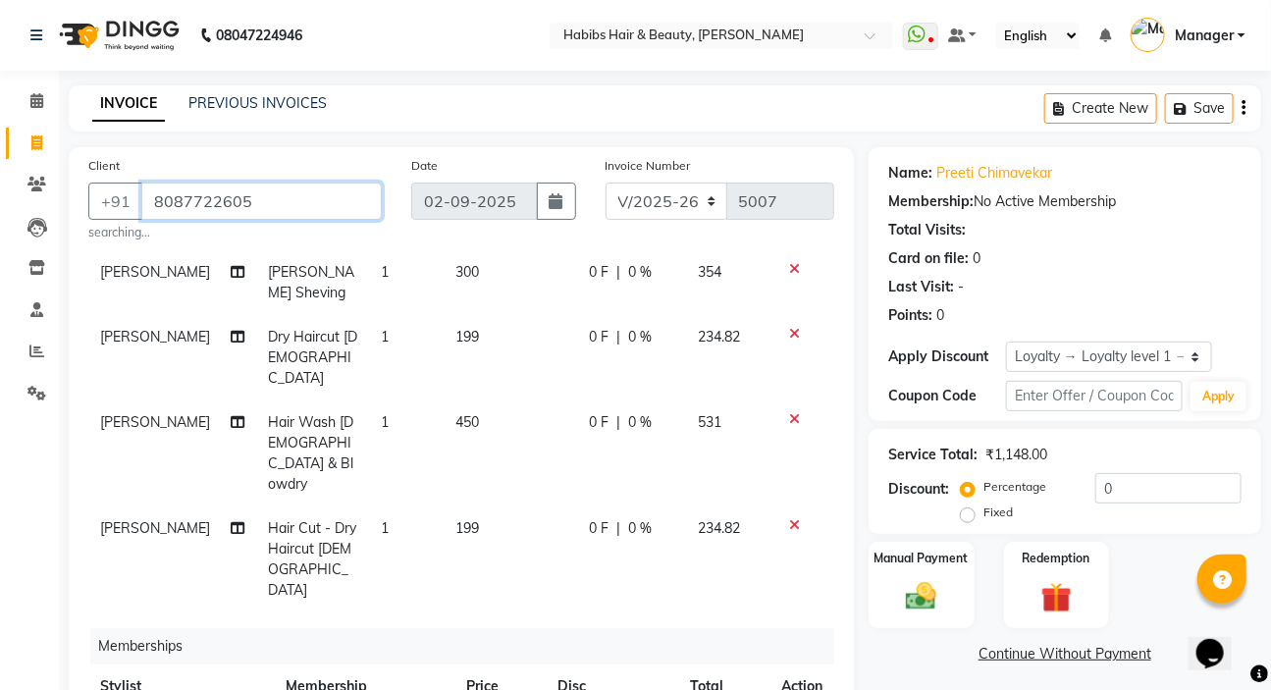
click at [264, 196] on input "8087722605" at bounding box center [261, 201] width 241 height 37
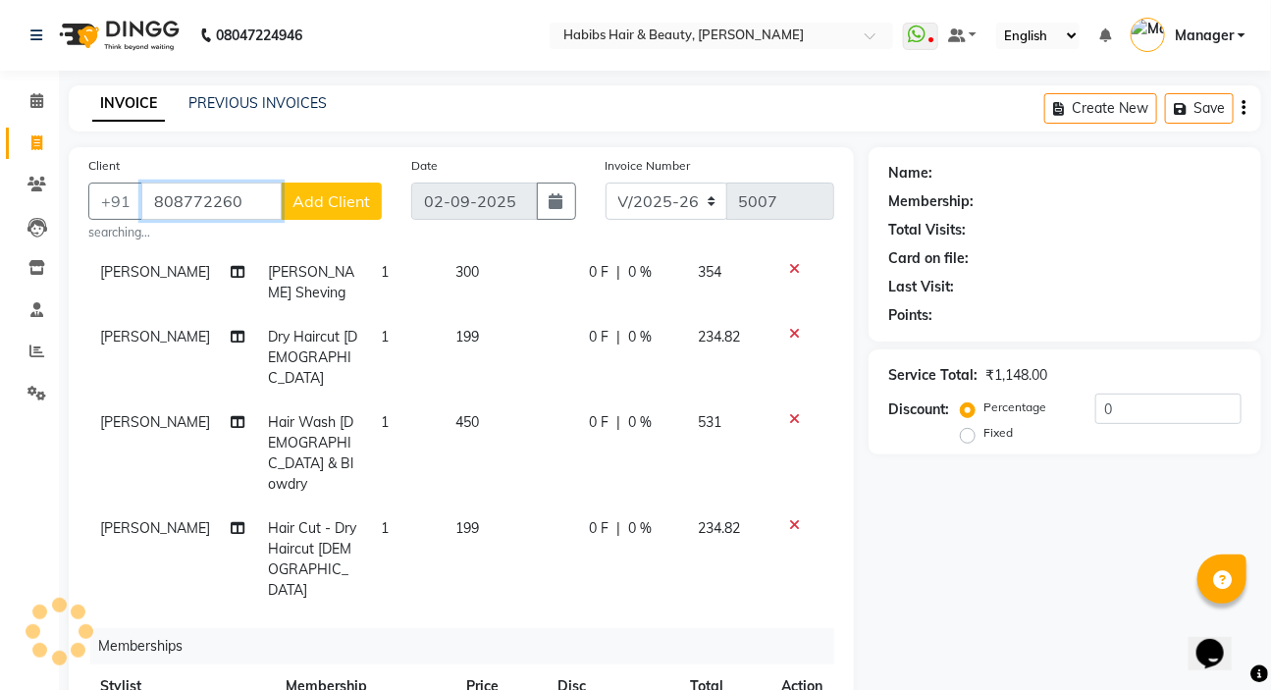
type input "8087722605"
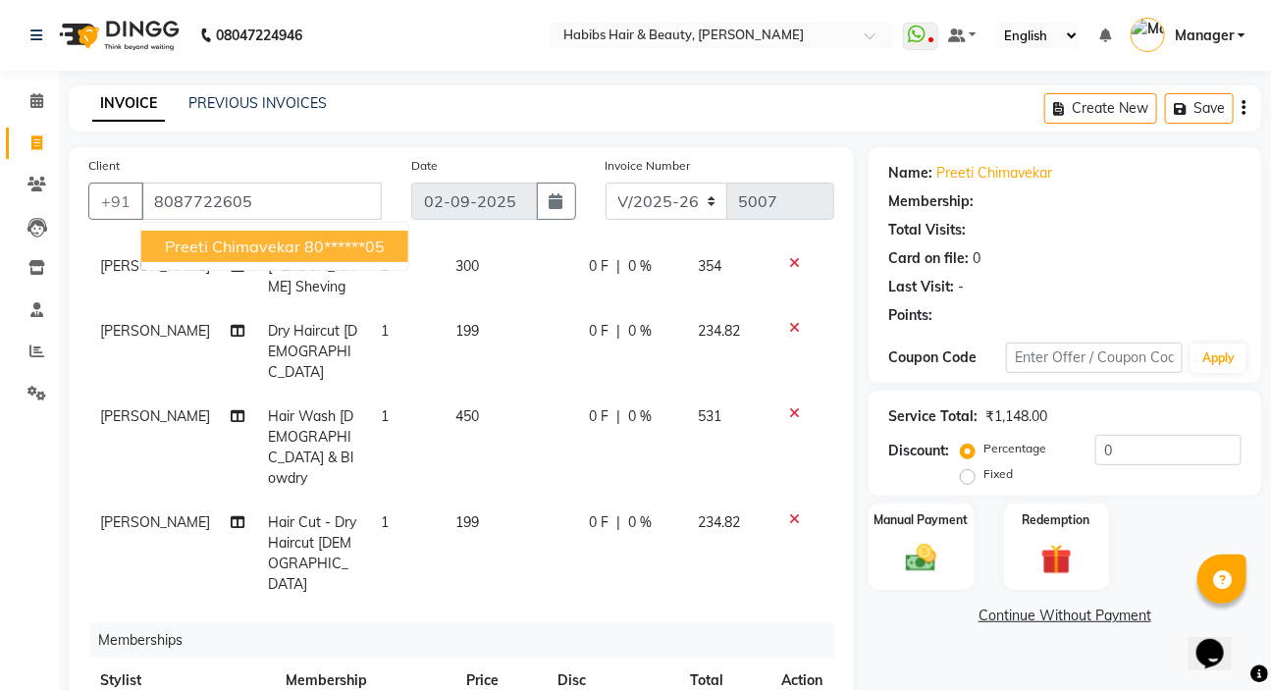
select select "1: Object"
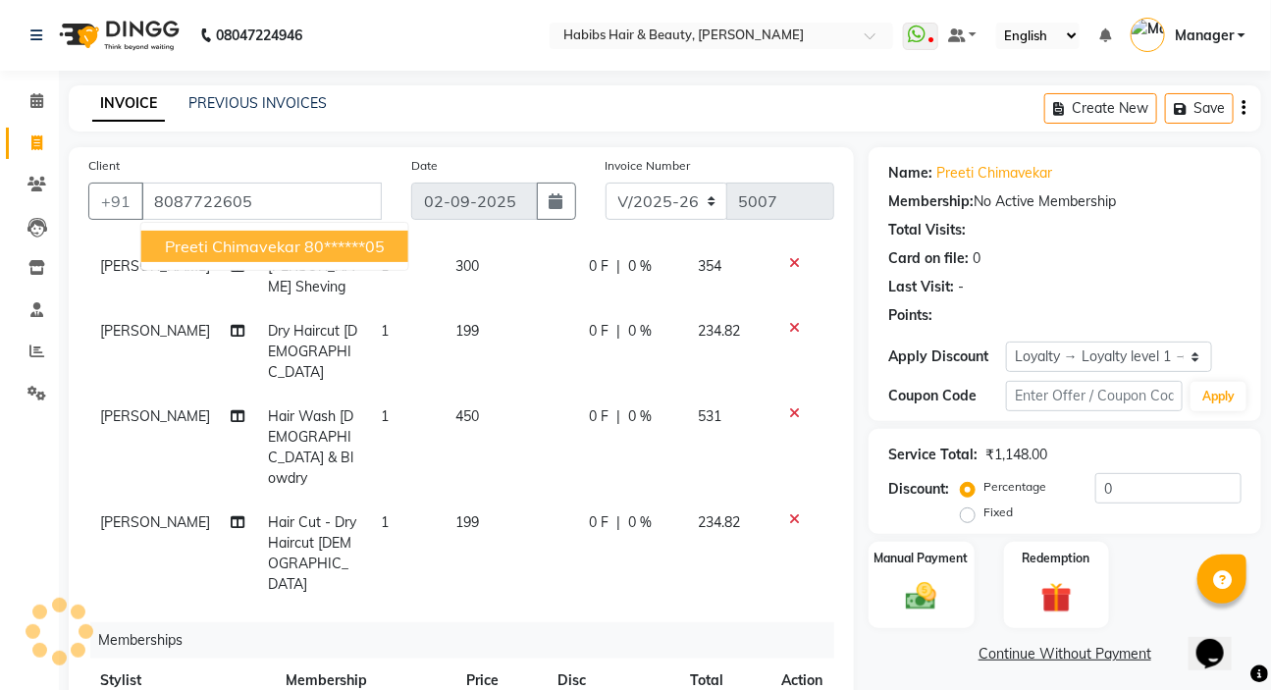
click at [266, 244] on span "preeti chimavekar" at bounding box center [232, 247] width 135 height 20
type input "80******05"
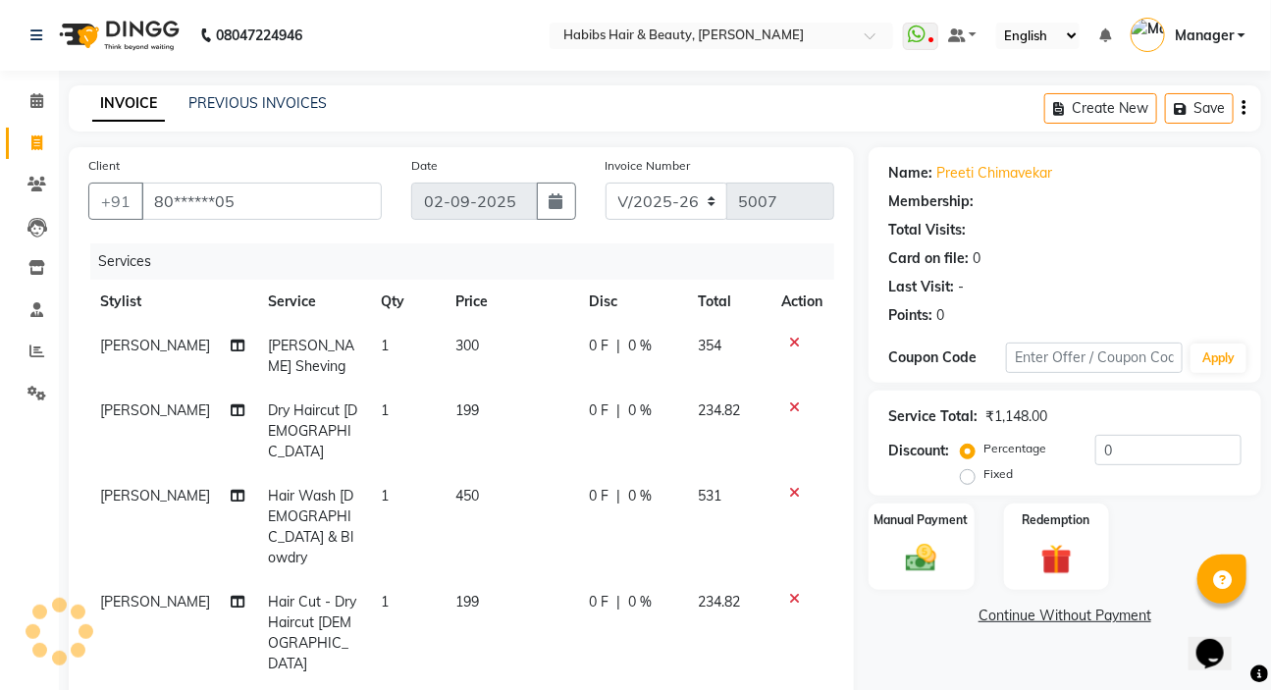
select select "1: Object"
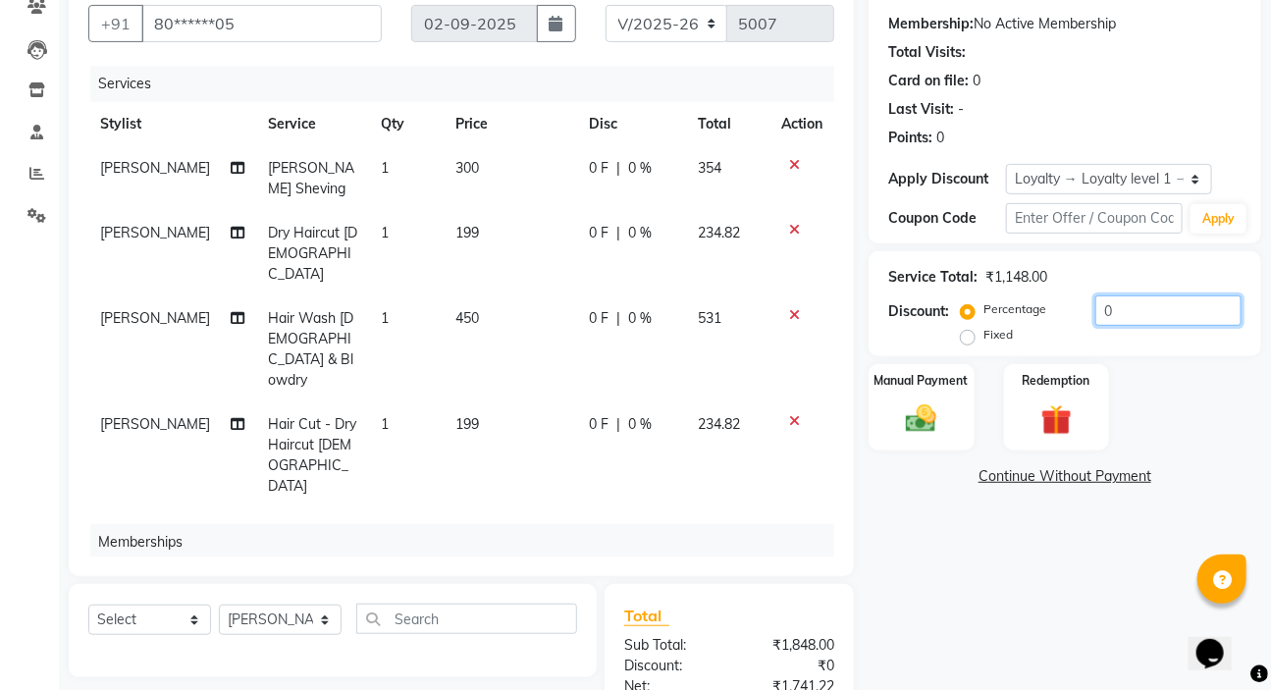
click at [1162, 313] on input "0" at bounding box center [1169, 311] width 146 height 30
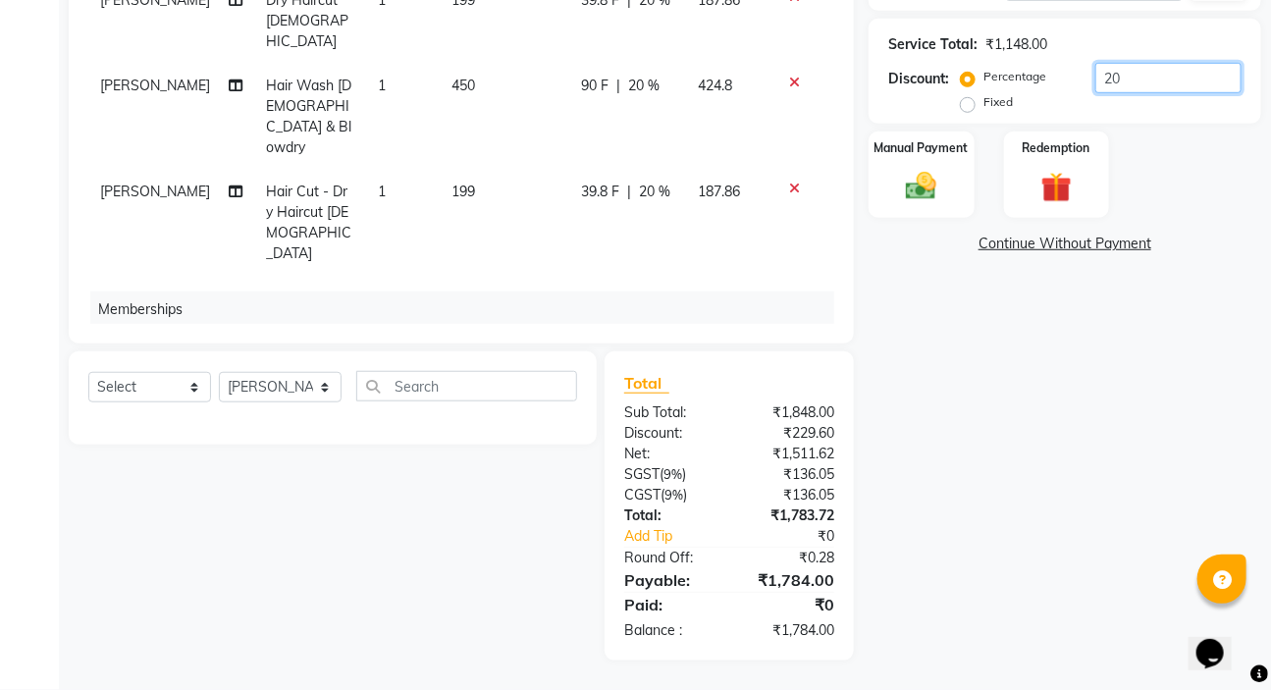
type input "20"
click at [1012, 497] on div "Name: Preeti Chimavekar Membership: No Active Membership Total Visits: Card on …" at bounding box center [1072, 199] width 407 height 924
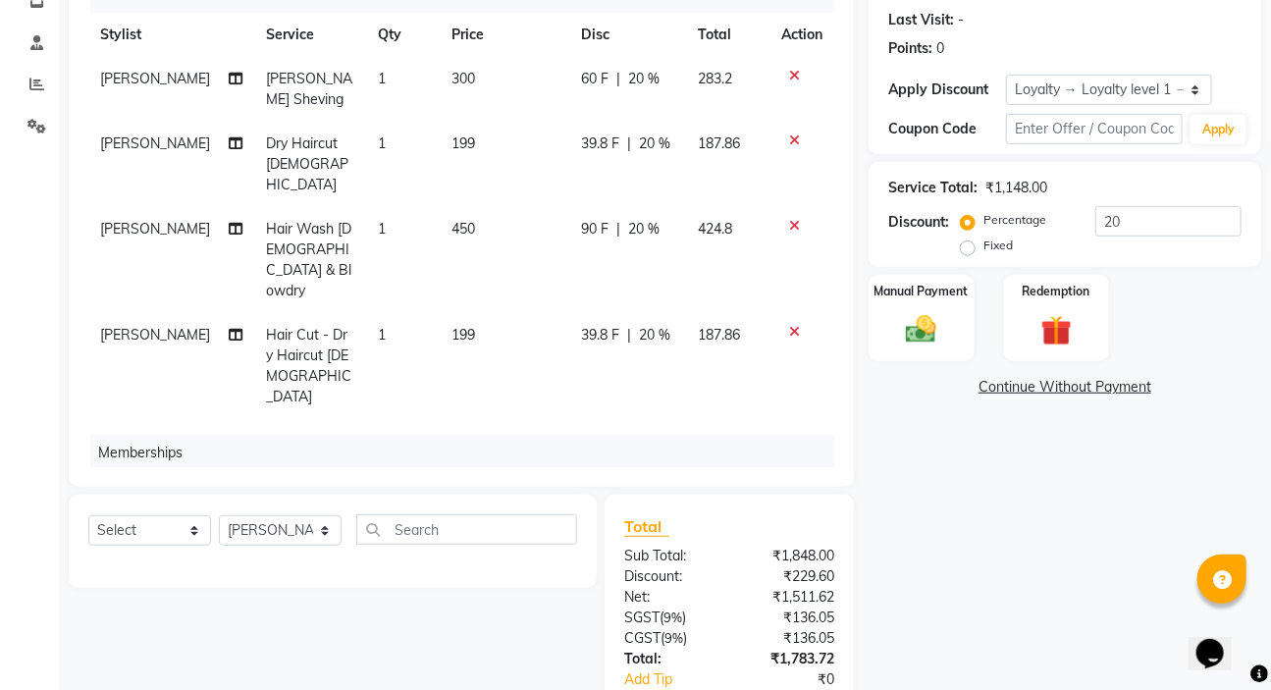
click at [988, 595] on div "Name: Preeti Chimavekar Membership: No Active Membership Total Visits: Card on …" at bounding box center [1072, 342] width 407 height 924
click at [986, 577] on div "Name: Preeti Chimavekar Membership: No Active Membership Total Visits: Card on …" at bounding box center [1072, 342] width 407 height 924
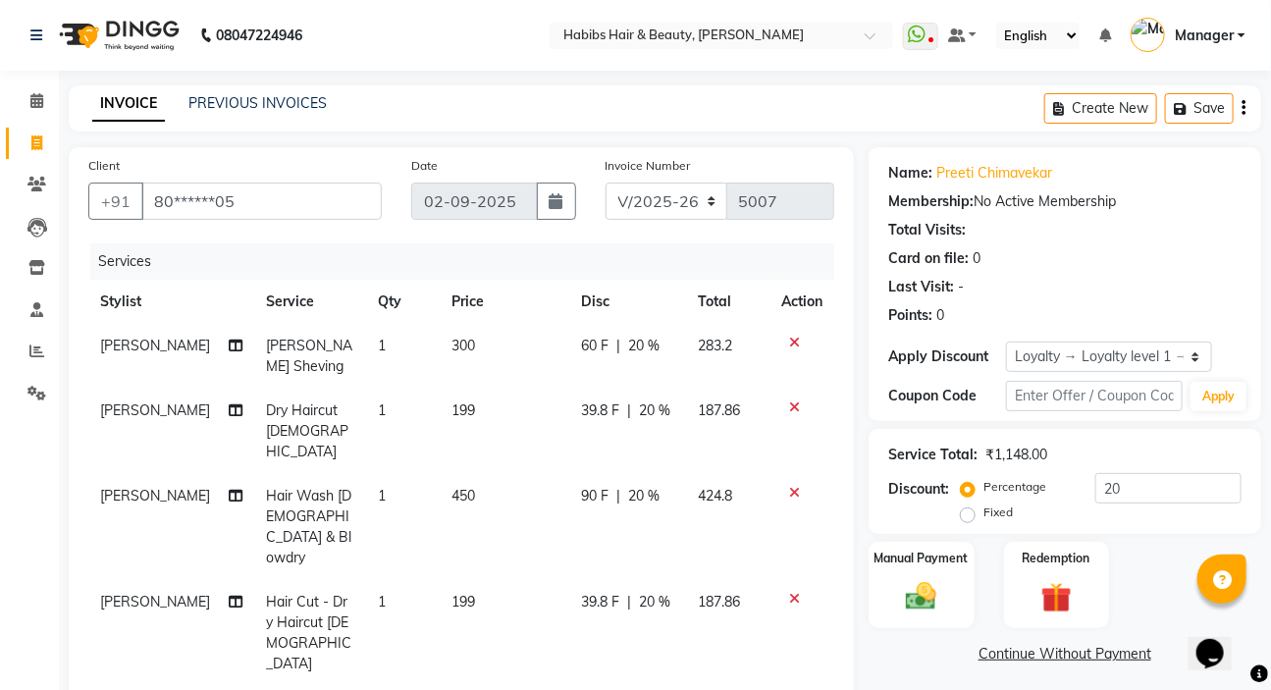
click at [653, 405] on div "39.8 F | 20 %" at bounding box center [628, 411] width 94 height 21
select select "57550"
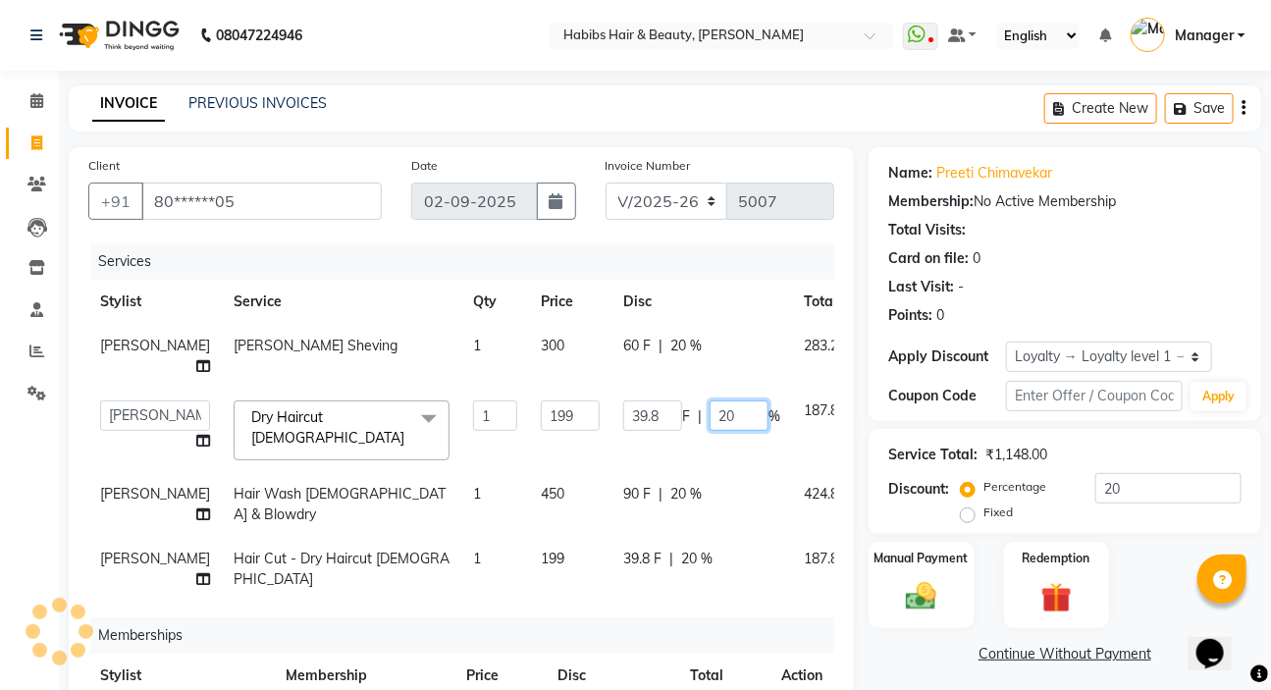
click at [710, 431] on input "20" at bounding box center [739, 416] width 59 height 30
type input "2"
type input "100"
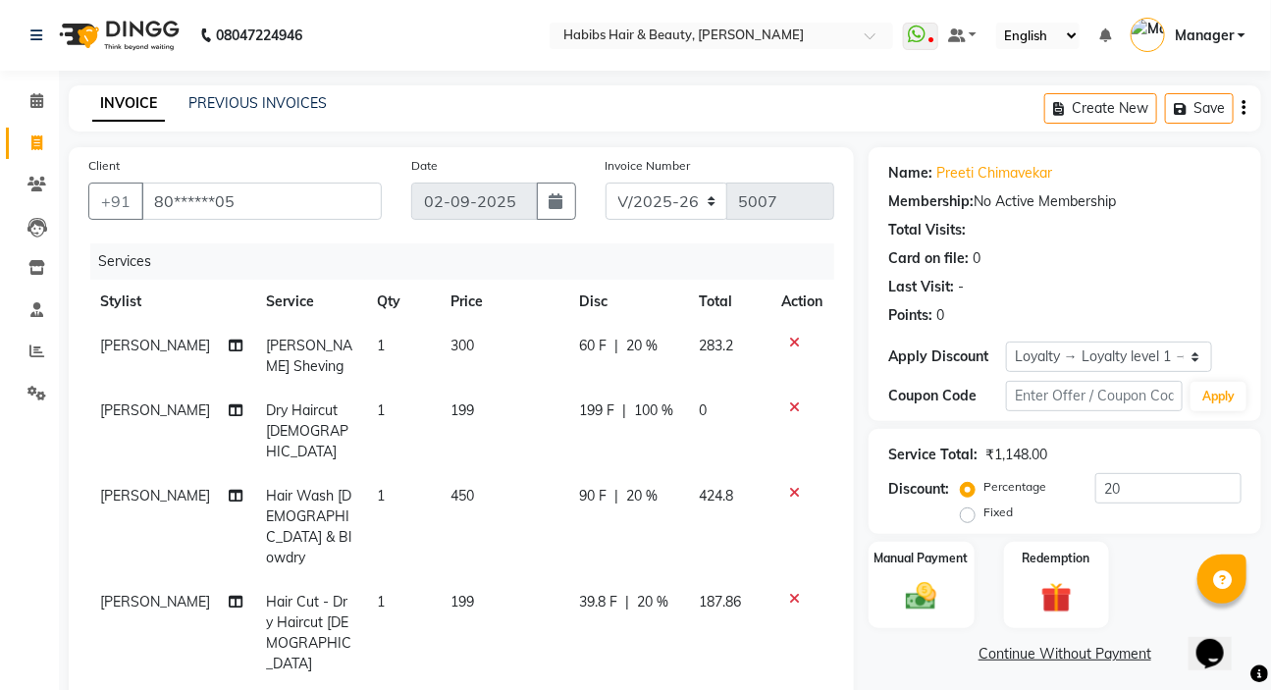
click at [527, 600] on td "199" at bounding box center [503, 633] width 129 height 106
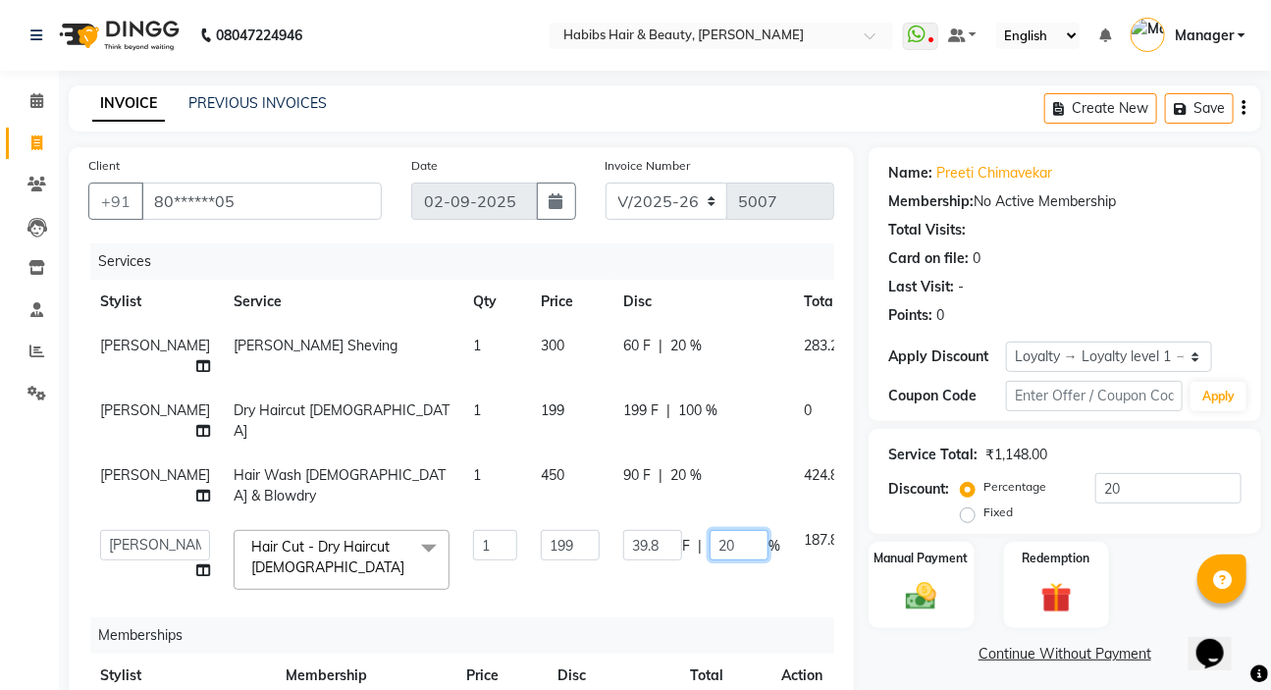
click at [710, 561] on input "20" at bounding box center [739, 545] width 59 height 30
type input "2"
type input "100"
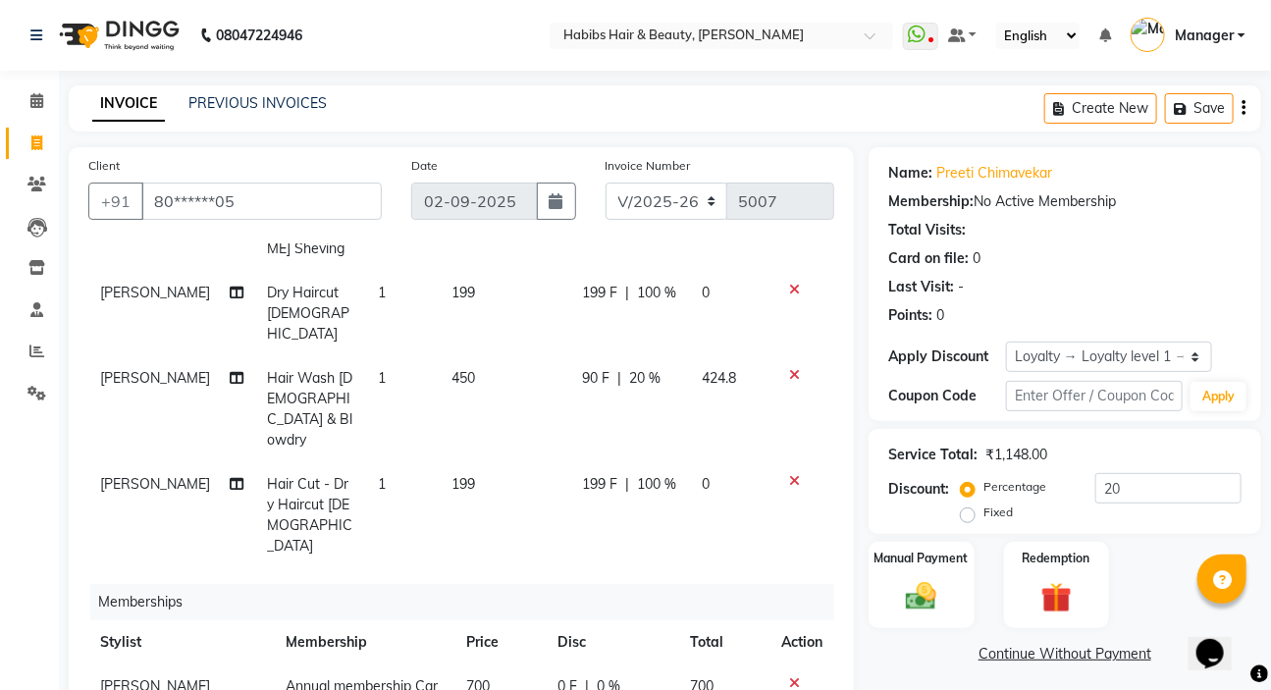
scroll to position [80, 0]
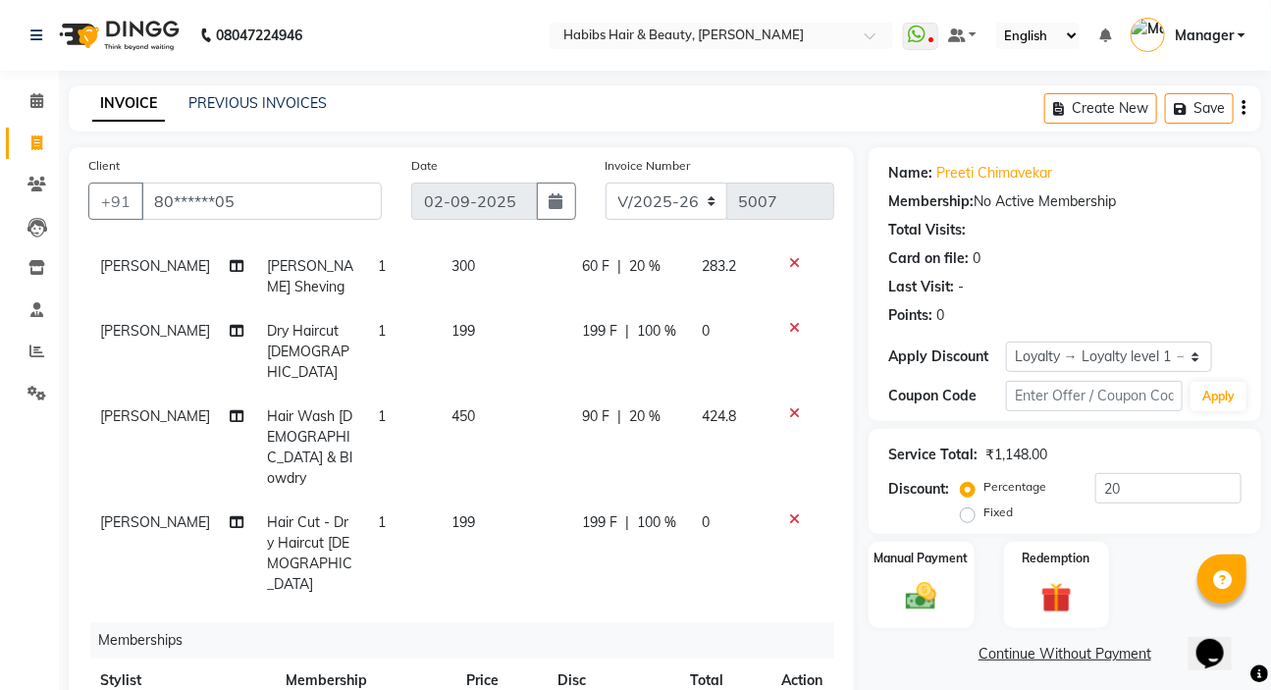
click at [873, 648] on link "Continue Without Payment" at bounding box center [1065, 654] width 385 height 21
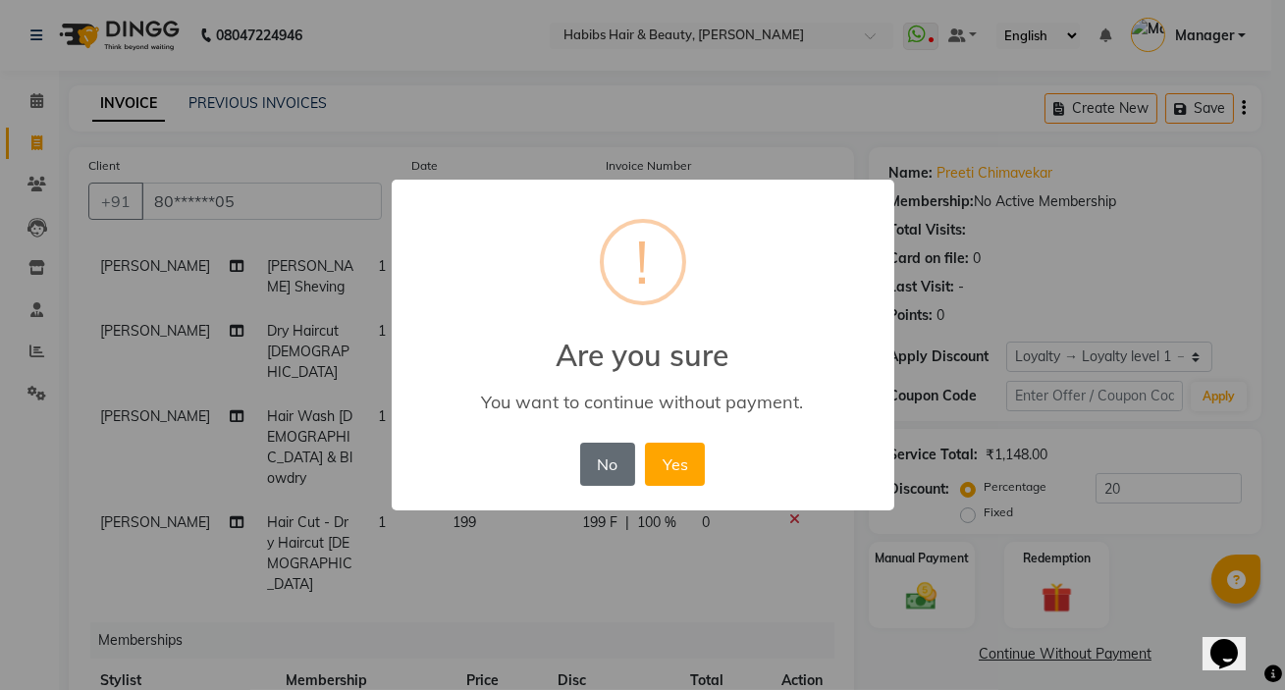
click at [618, 468] on button "No" at bounding box center [607, 464] width 55 height 43
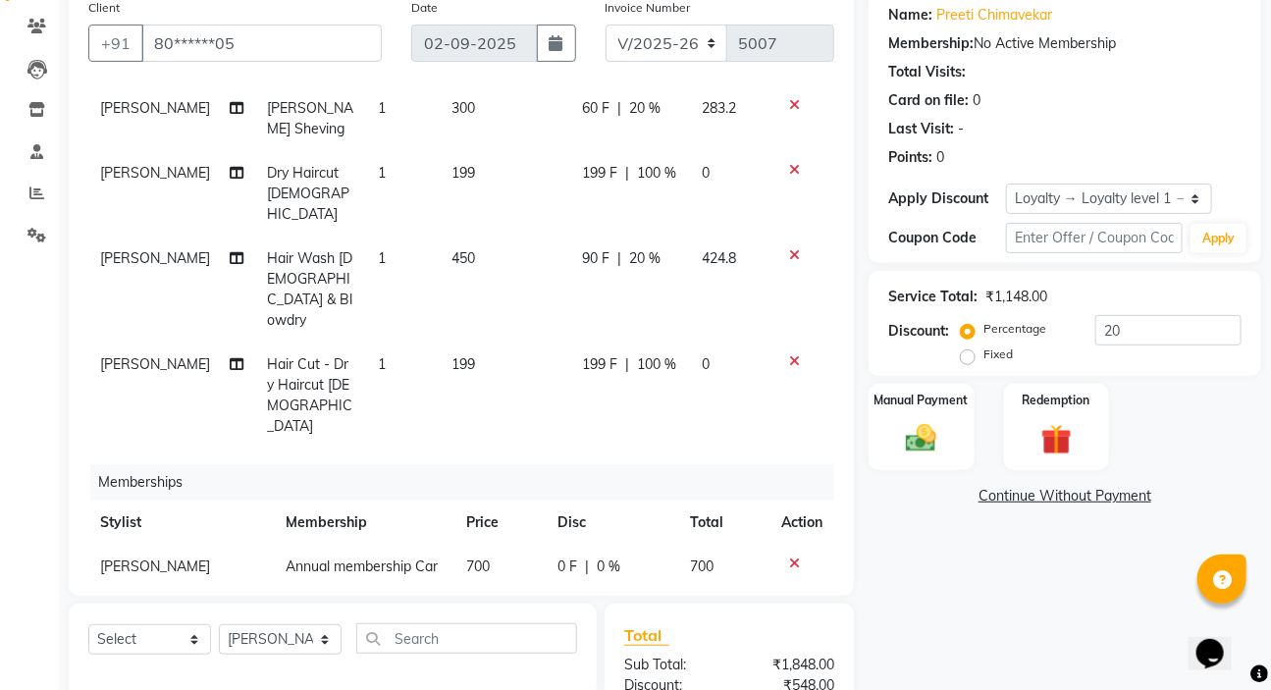
scroll to position [88, 0]
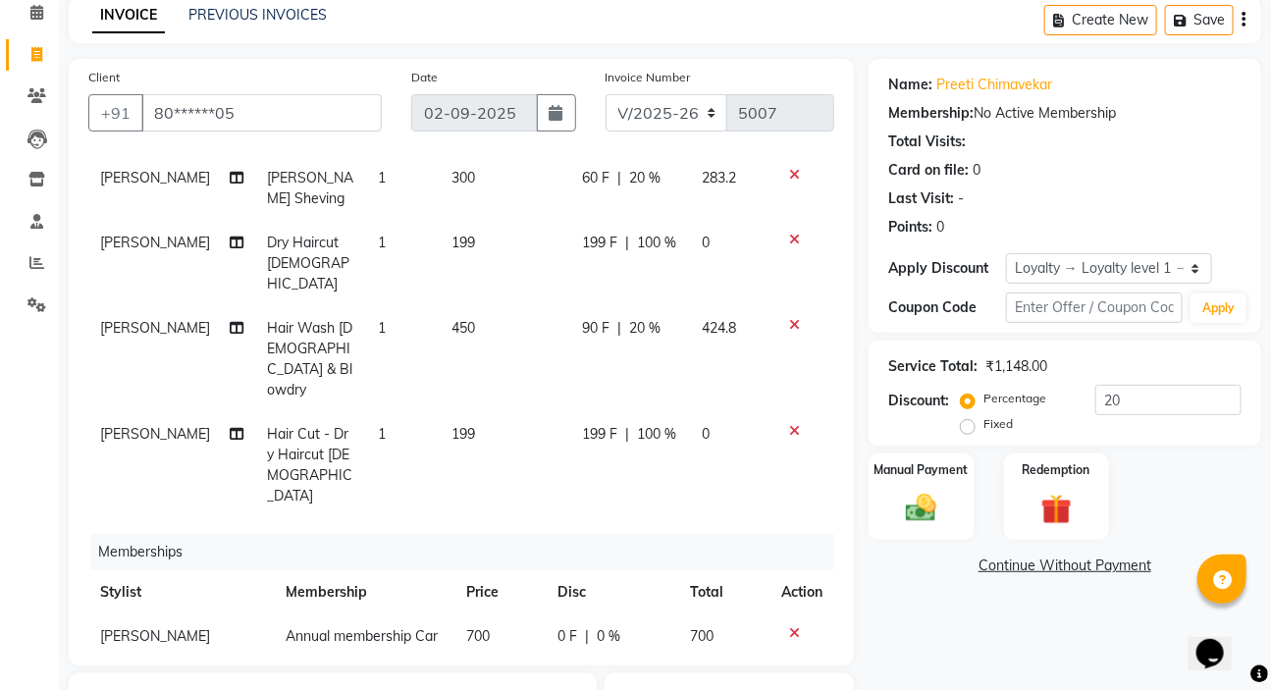
click at [631, 318] on span "20 %" at bounding box center [644, 328] width 31 height 21
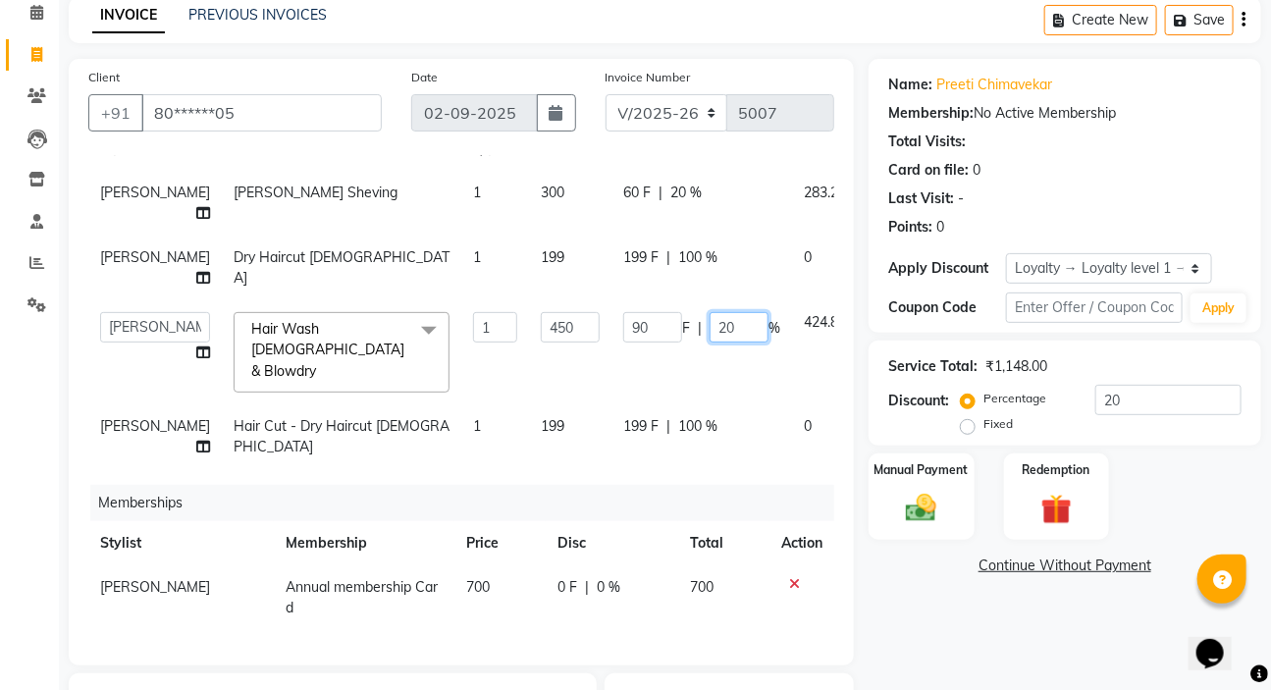
click at [710, 343] on input "20" at bounding box center [739, 327] width 59 height 30
type input "2"
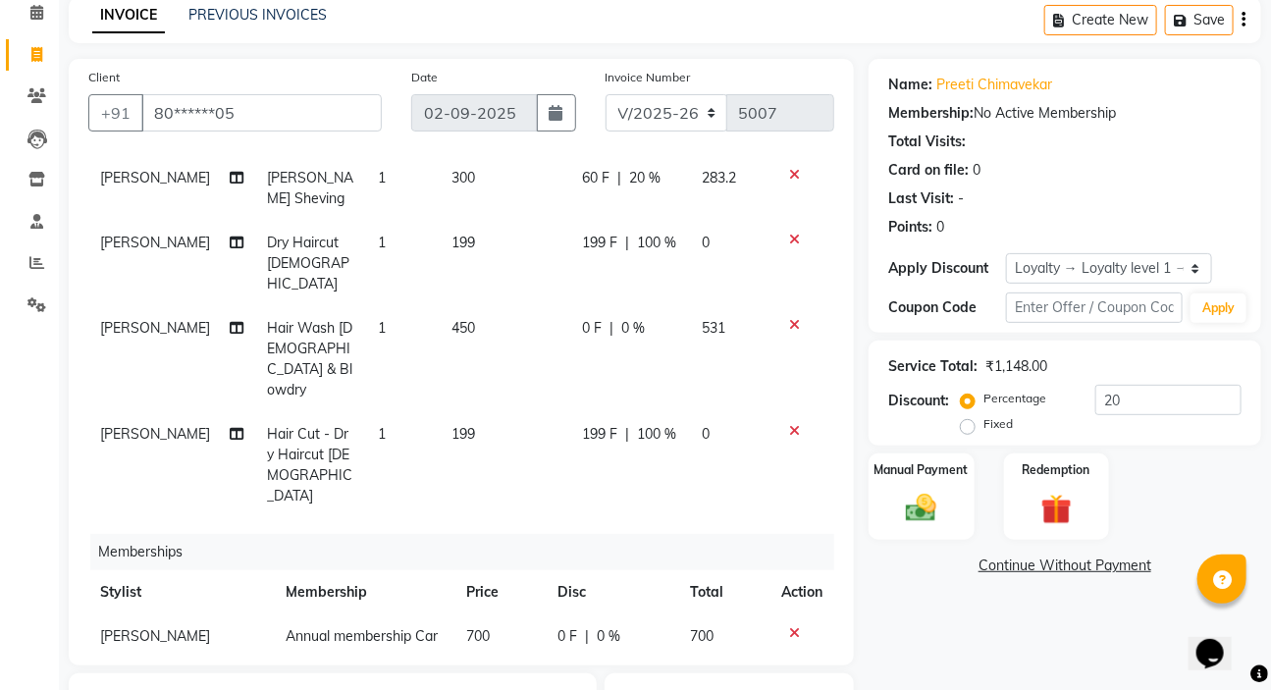
click at [907, 564] on link "Continue Without Payment" at bounding box center [1065, 566] width 385 height 21
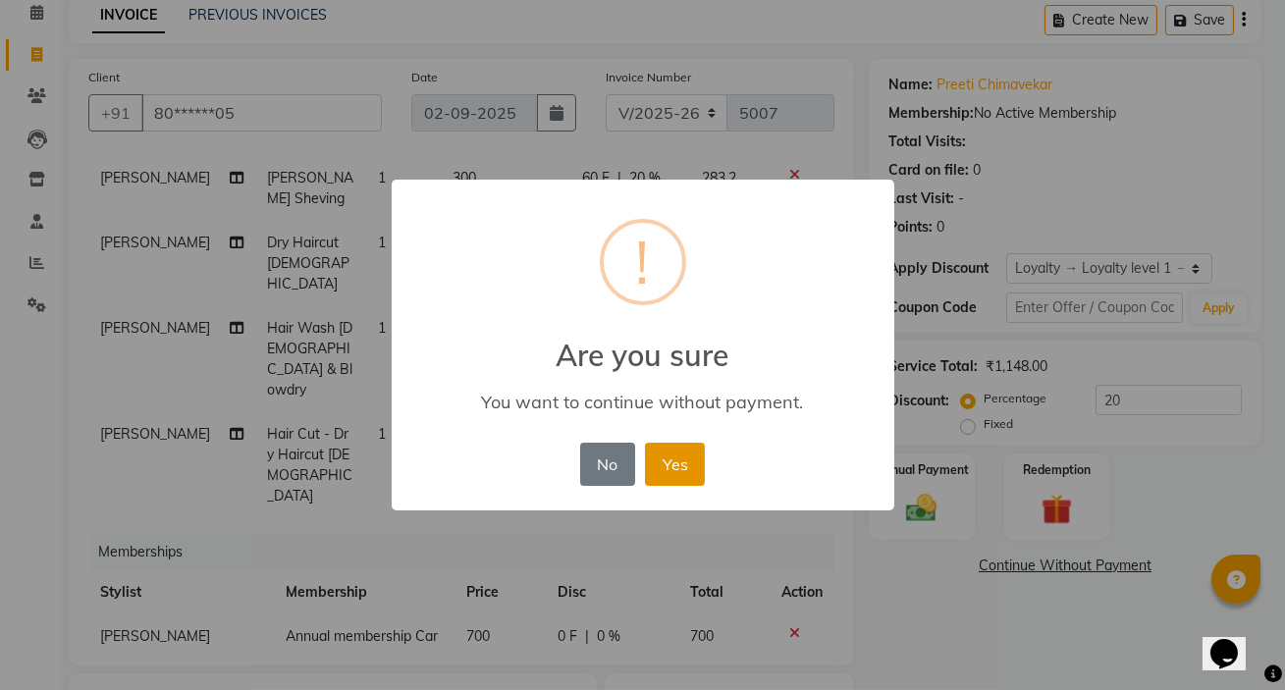
click at [659, 460] on button "Yes" at bounding box center [675, 464] width 60 height 43
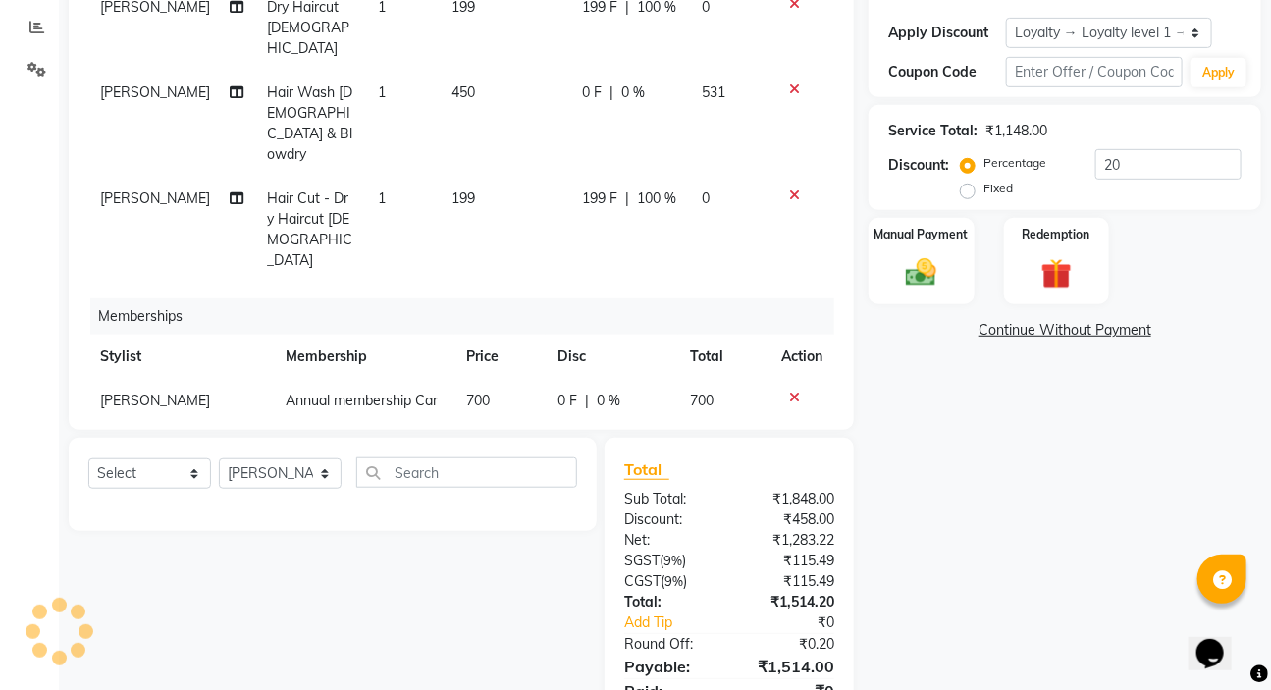
scroll to position [411, 0]
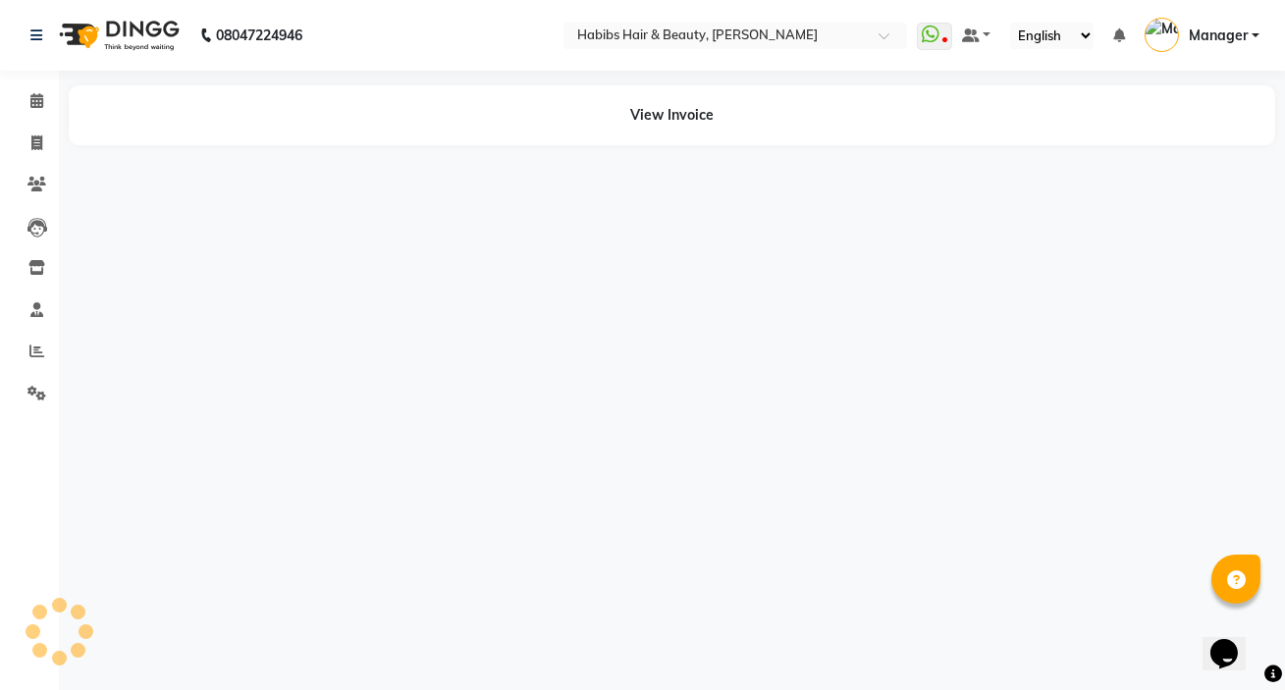
click at [651, 130] on div "View Invoice" at bounding box center [672, 115] width 1207 height 60
click at [42, 141] on span at bounding box center [37, 144] width 34 height 23
select select "service"
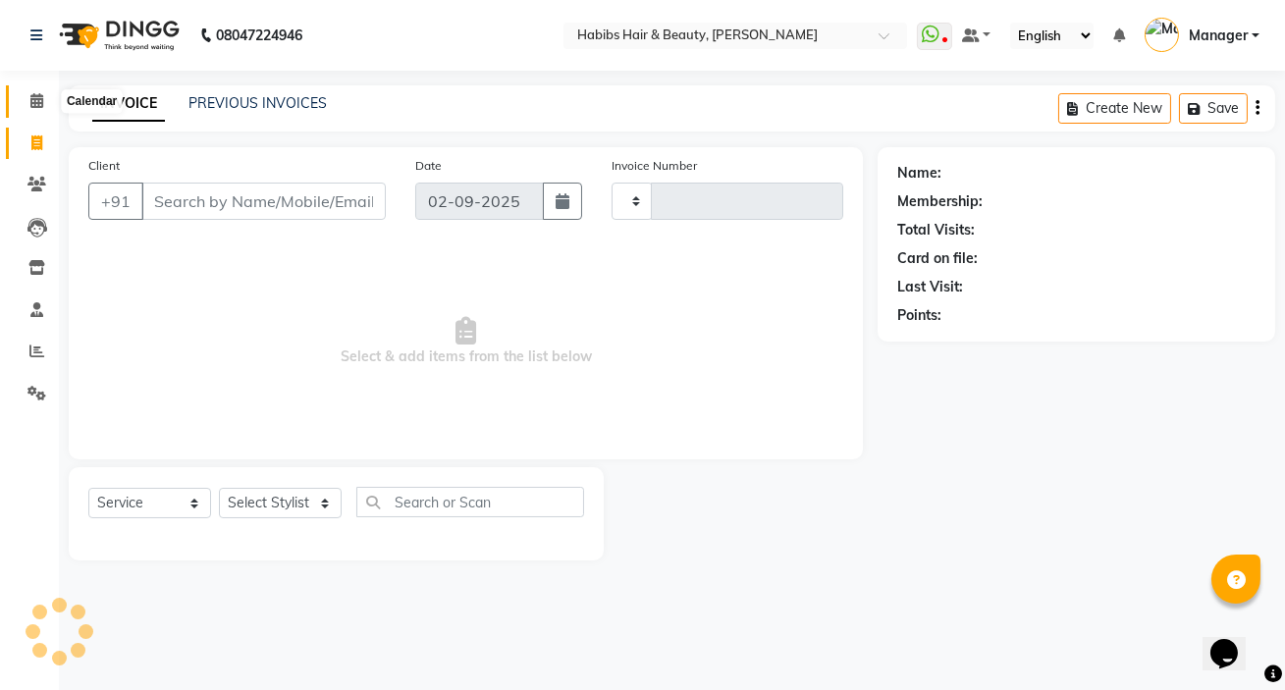
click at [31, 107] on icon at bounding box center [36, 100] width 13 height 15
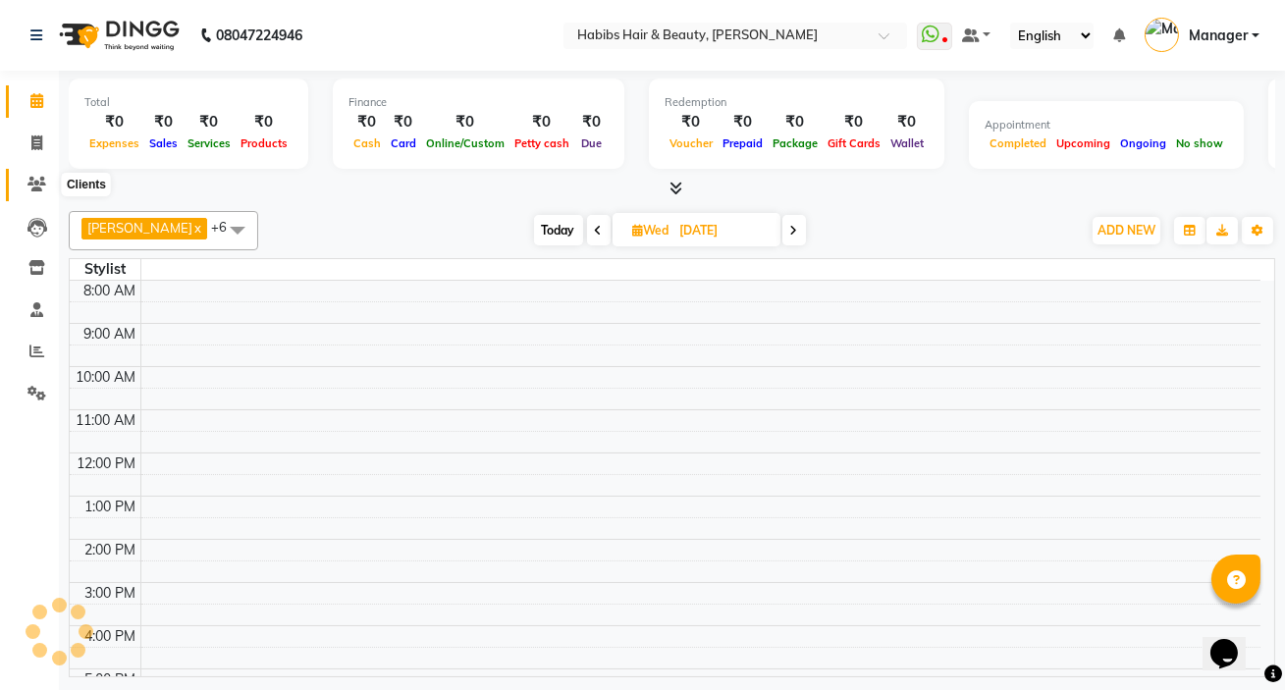
click at [32, 193] on span at bounding box center [37, 185] width 34 height 23
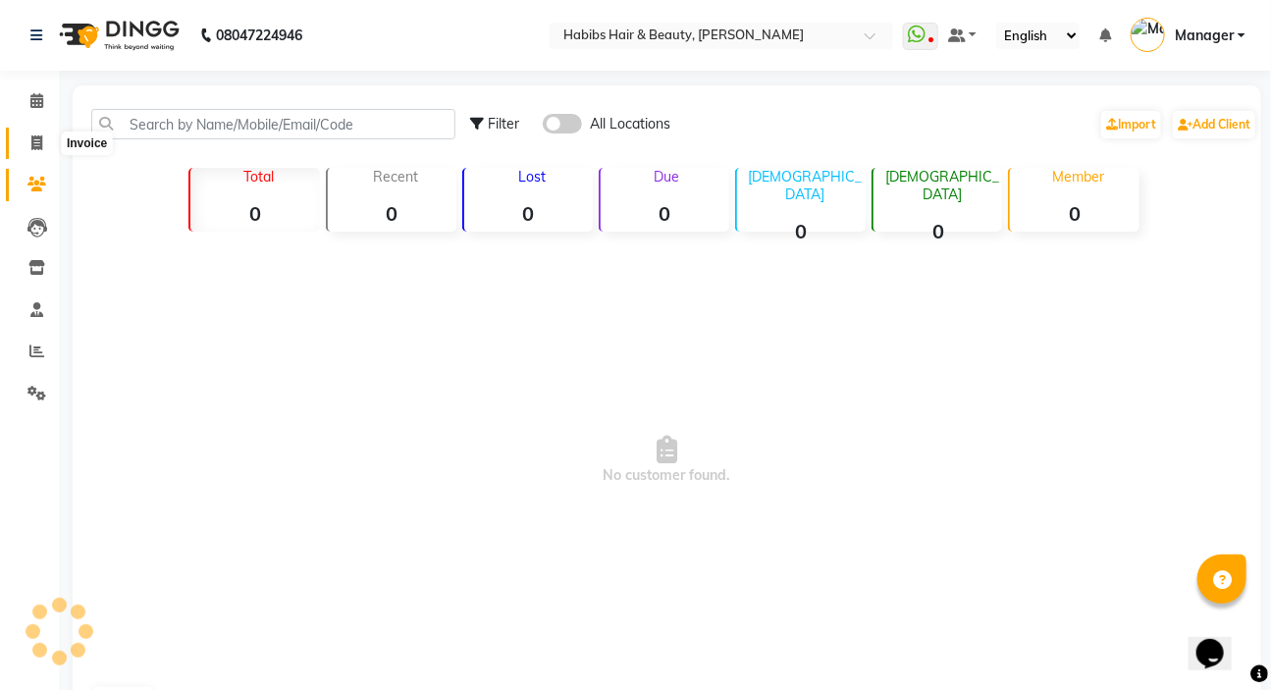
click at [38, 153] on span at bounding box center [37, 144] width 34 height 23
select select "service"
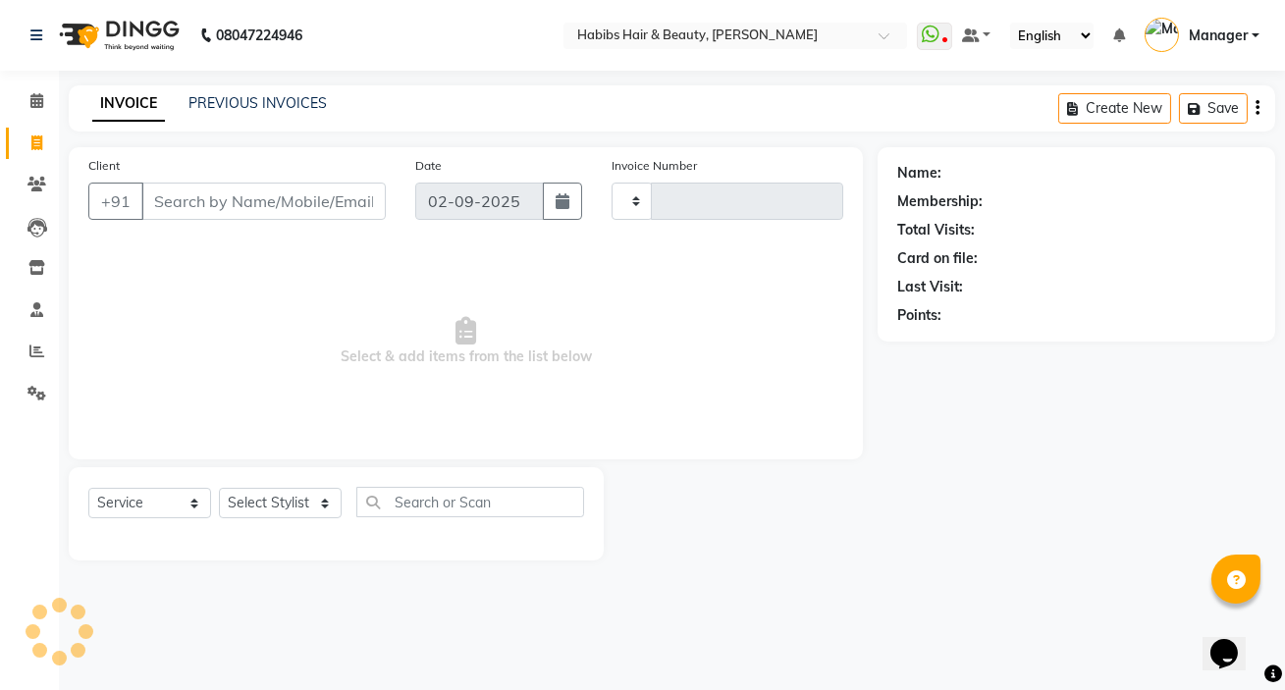
click at [187, 211] on input "Client" at bounding box center [263, 201] width 244 height 37
type input "8087722605"
type input "5008"
select select "6465"
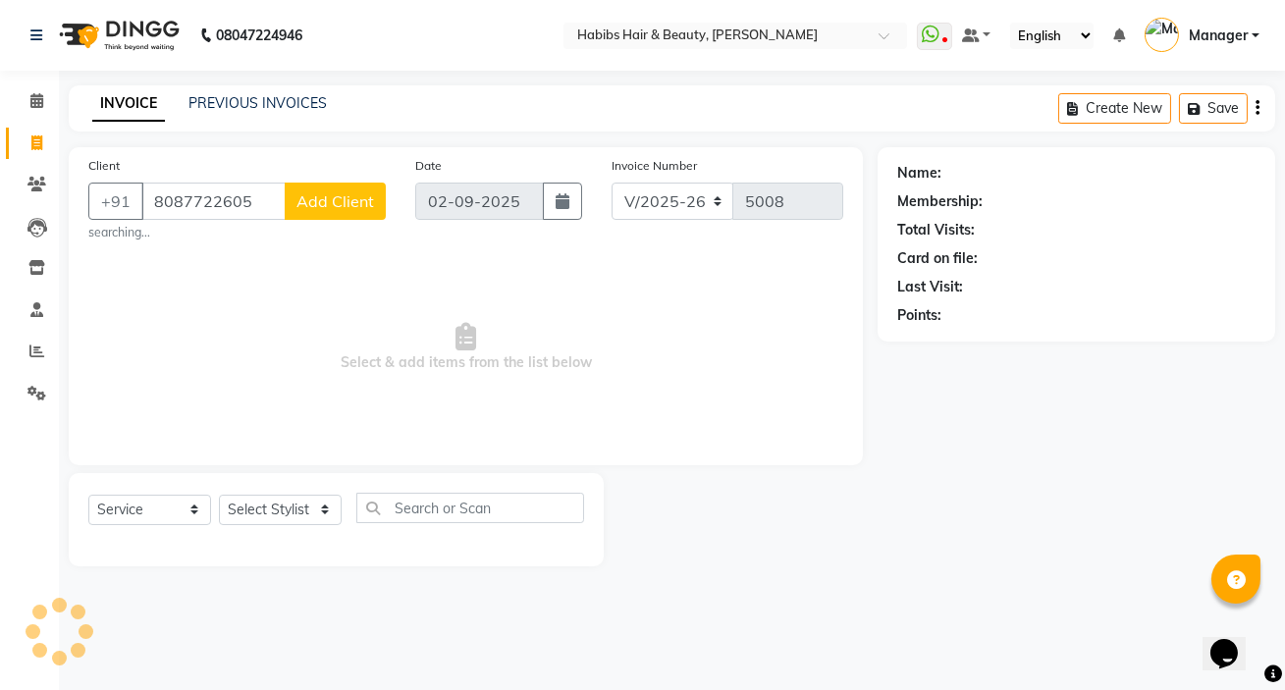
type input "8087722605"
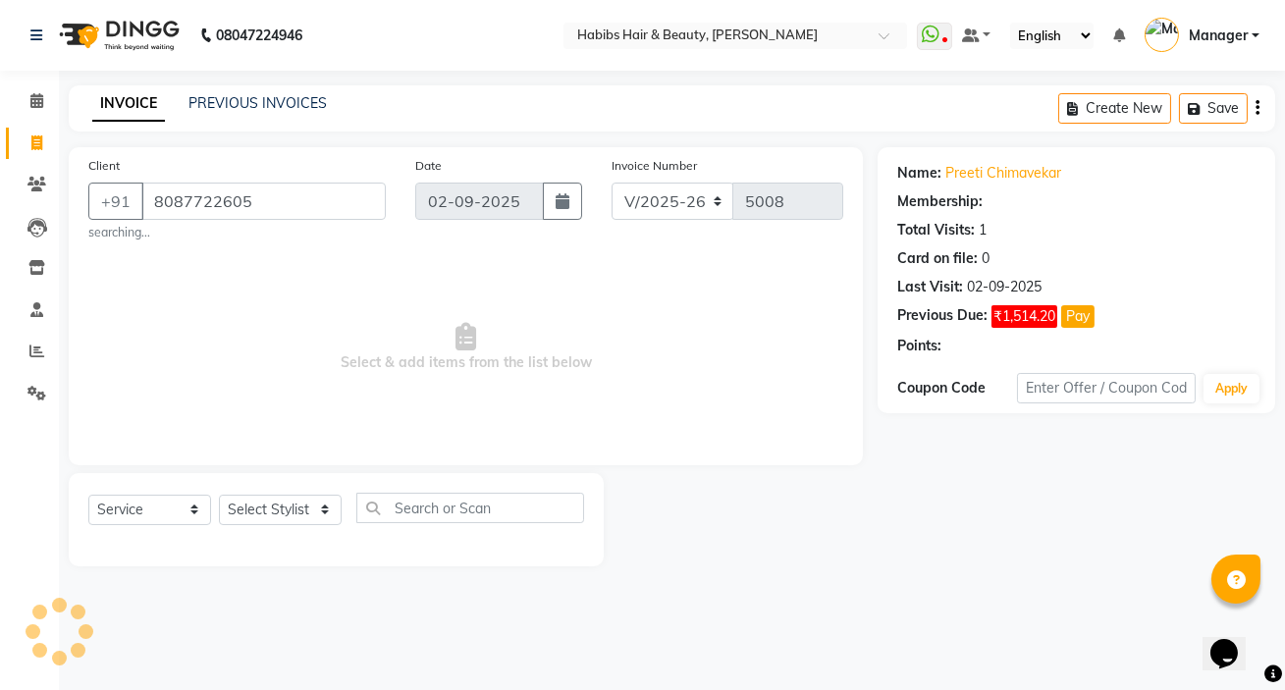
select select "2: Object"
click at [1258, 109] on icon "button" at bounding box center [1258, 108] width 4 height 1
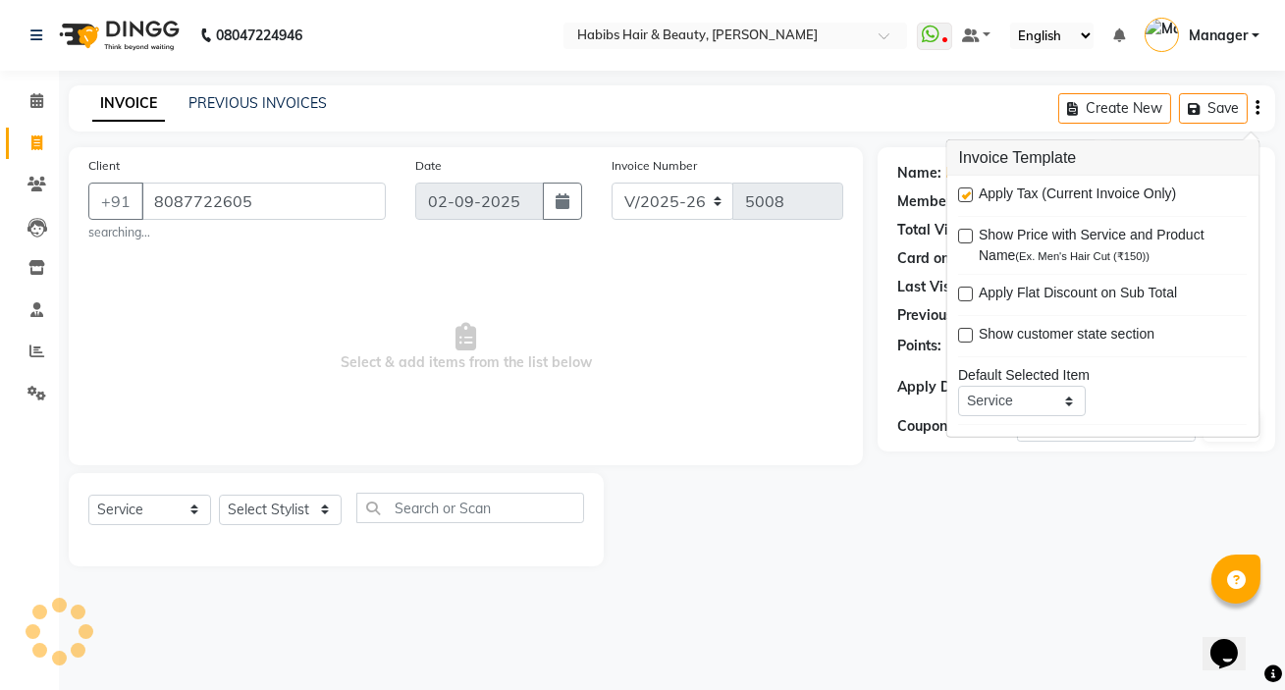
click at [1021, 471] on div "Name: Preeti Chimavekar Membership: end on [DATE] Total Visits: 1 Card on file:…" at bounding box center [1084, 356] width 412 height 419
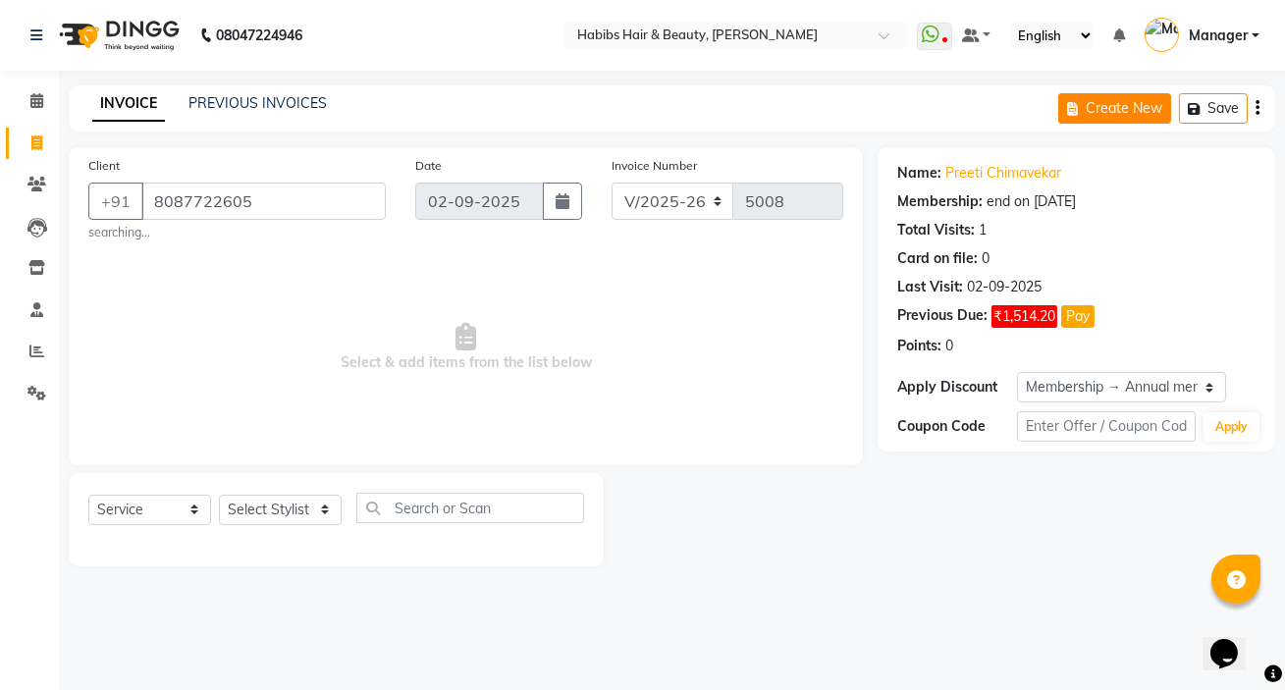
click at [1083, 102] on icon "button" at bounding box center [1076, 109] width 19 height 14
click at [1257, 109] on icon "button" at bounding box center [1258, 108] width 4 height 1
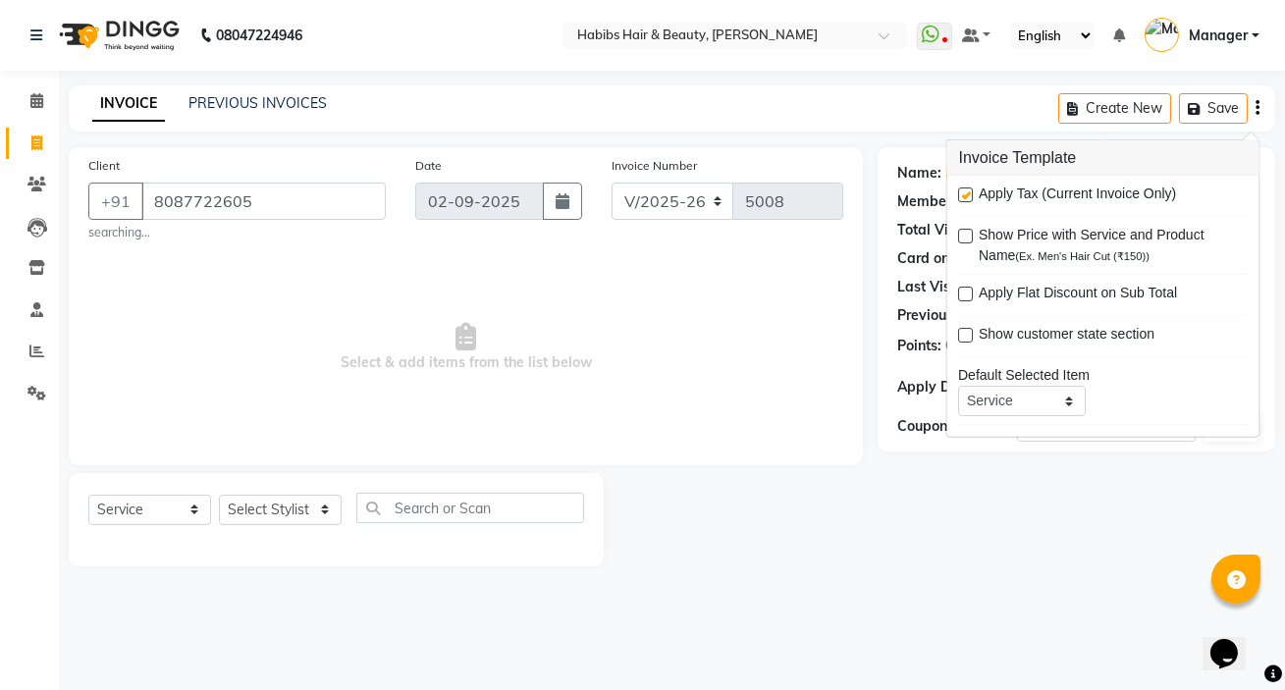
click at [858, 401] on div "Client [PHONE_NUMBER] searching... Date [DATE] Invoice Number V/2025 V/[PHONE_N…" at bounding box center [466, 306] width 794 height 318
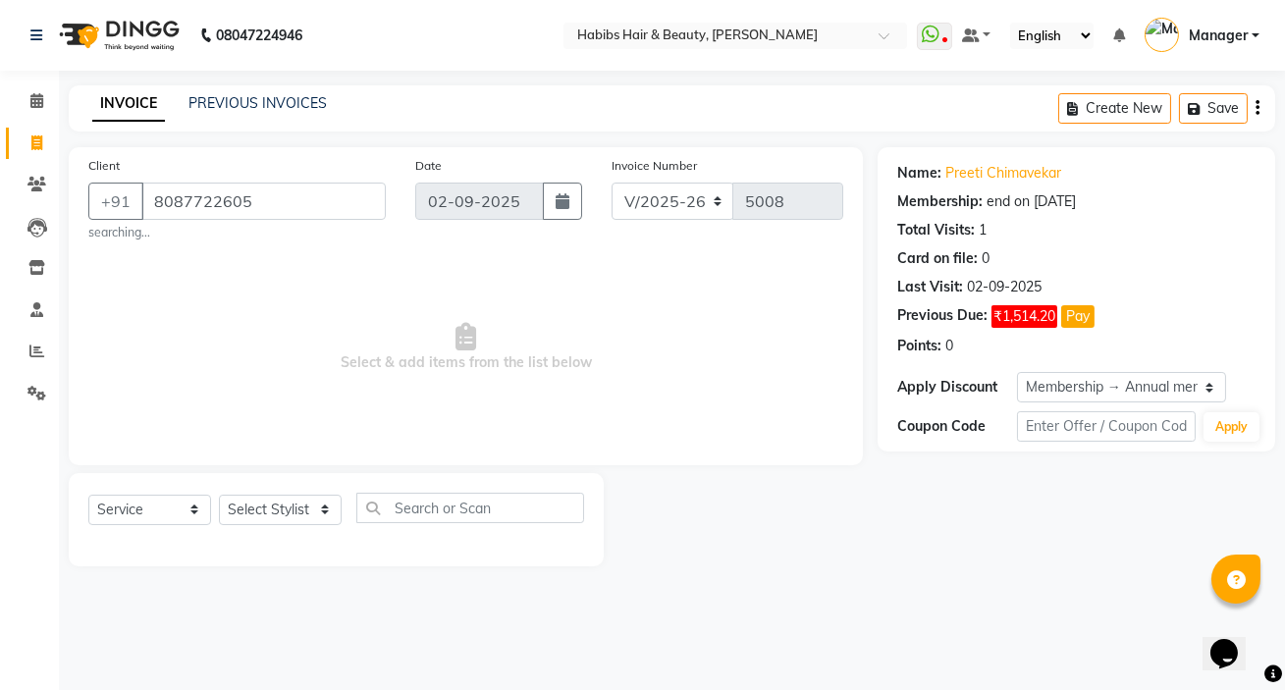
click at [1254, 105] on div "Create New Save" at bounding box center [1166, 108] width 217 height 46
click at [1257, 108] on icon "button" at bounding box center [1258, 108] width 4 height 1
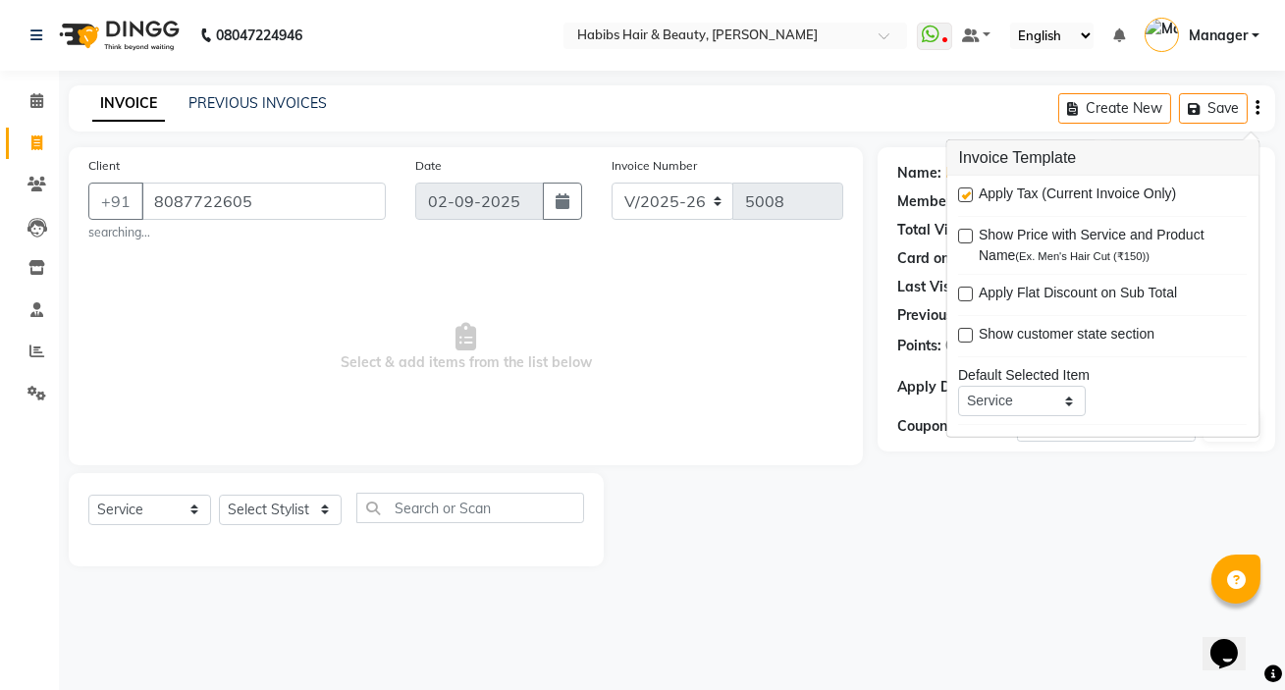
click at [872, 417] on div "Client [PHONE_NUMBER] searching... Date [DATE] Invoice Number V/2025 V/[PHONE_N…" at bounding box center [466, 356] width 824 height 419
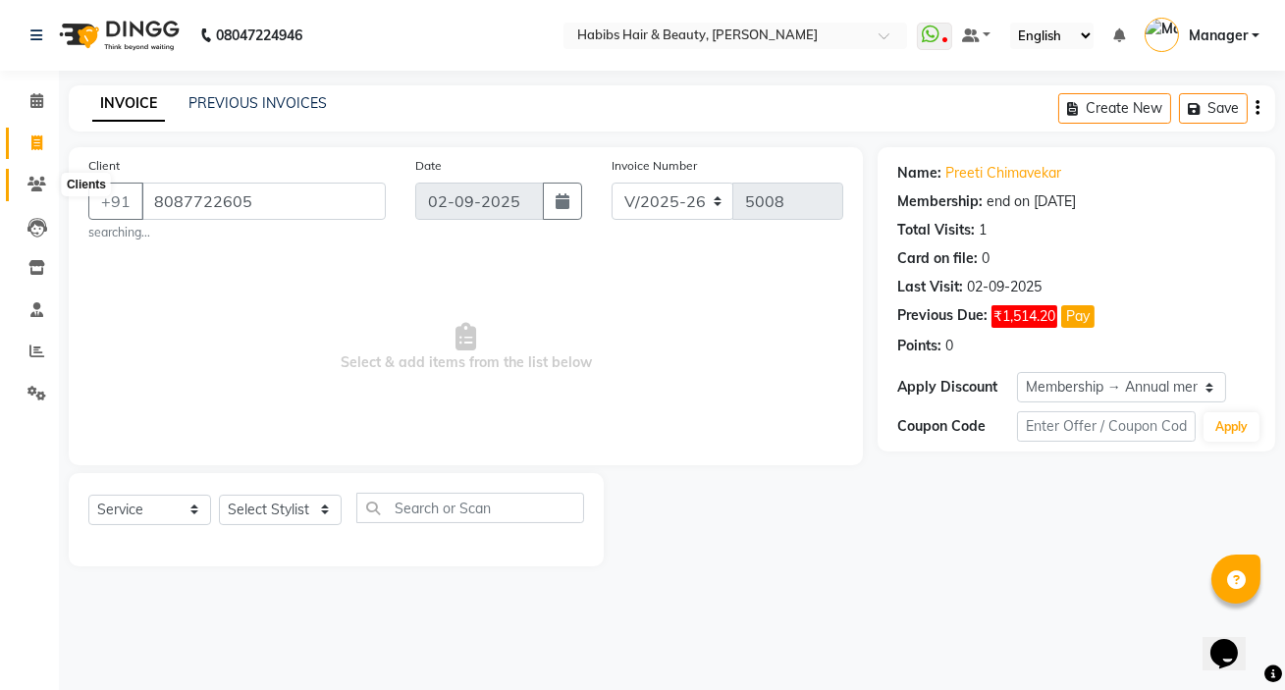
click at [46, 181] on span at bounding box center [37, 185] width 34 height 23
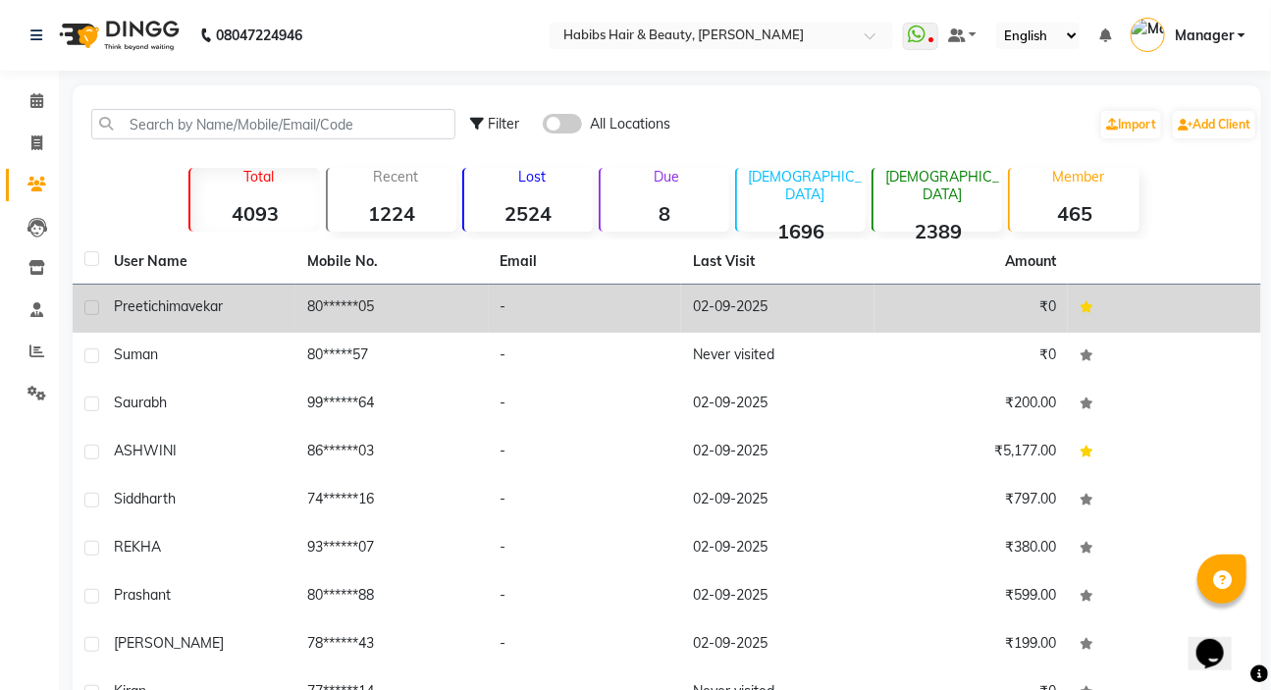
click at [439, 313] on td "80******05" at bounding box center [392, 309] width 193 height 48
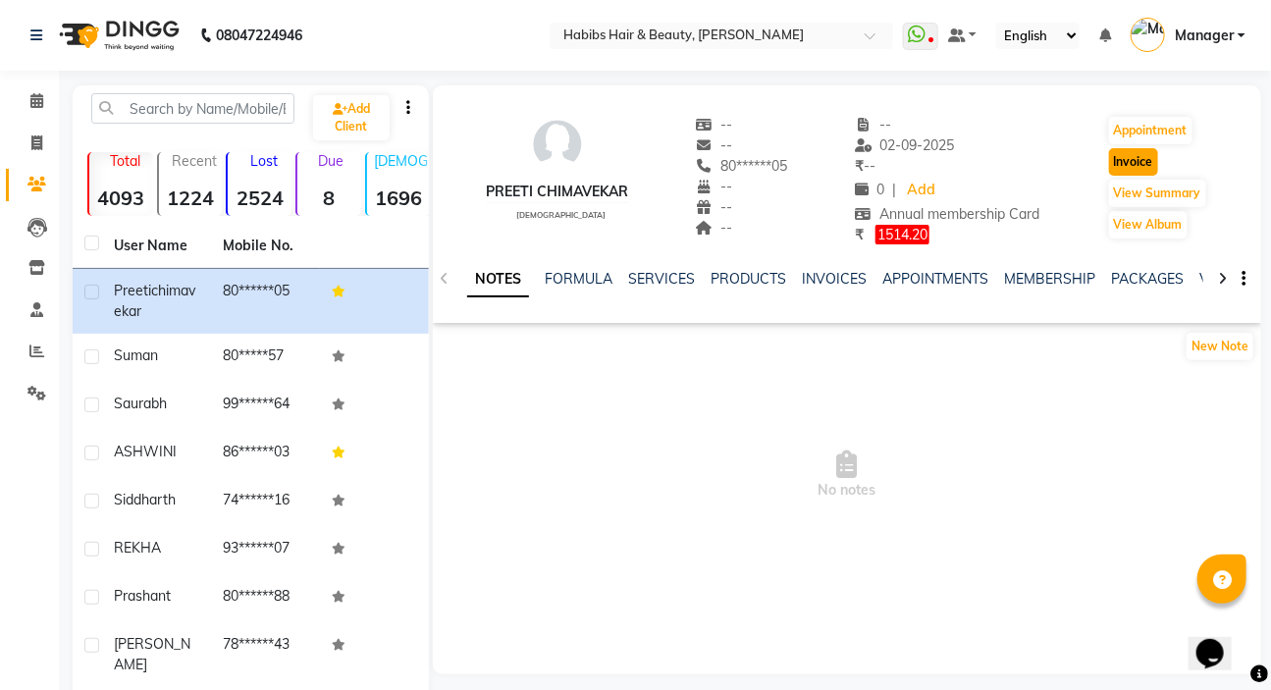
click at [1117, 168] on button "Invoice" at bounding box center [1133, 161] width 49 height 27
select select "service"
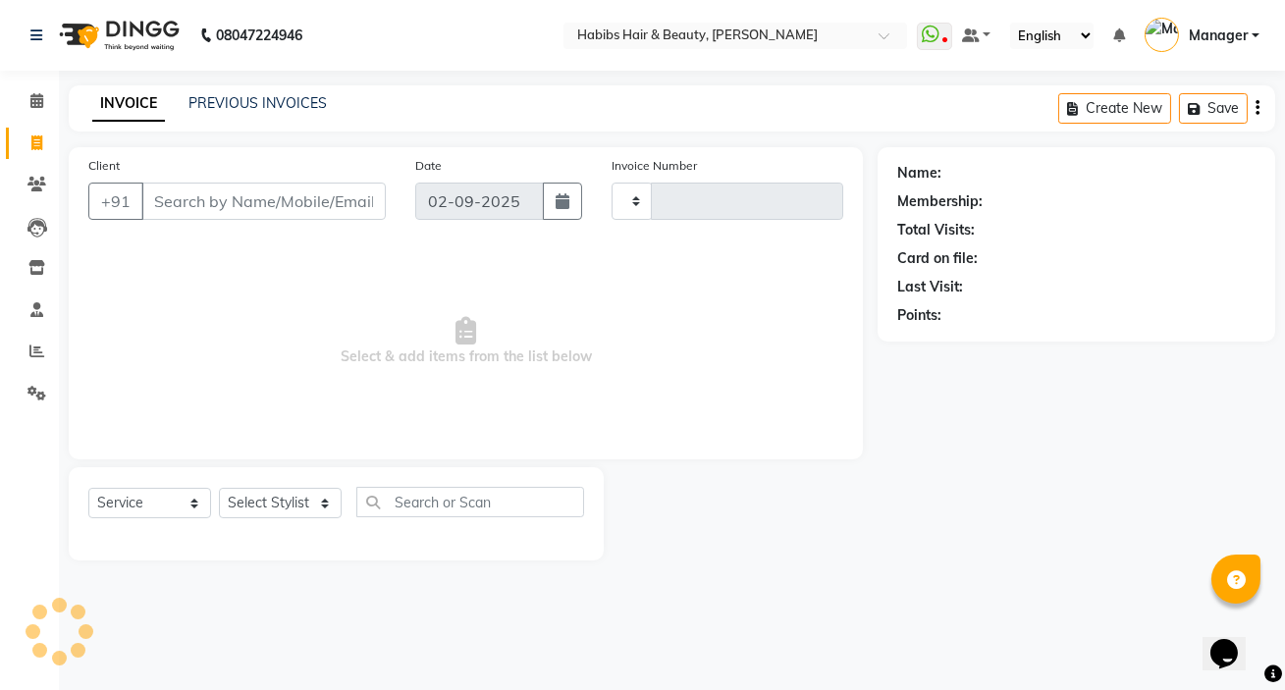
type input "5008"
select select "6465"
type input "80******05"
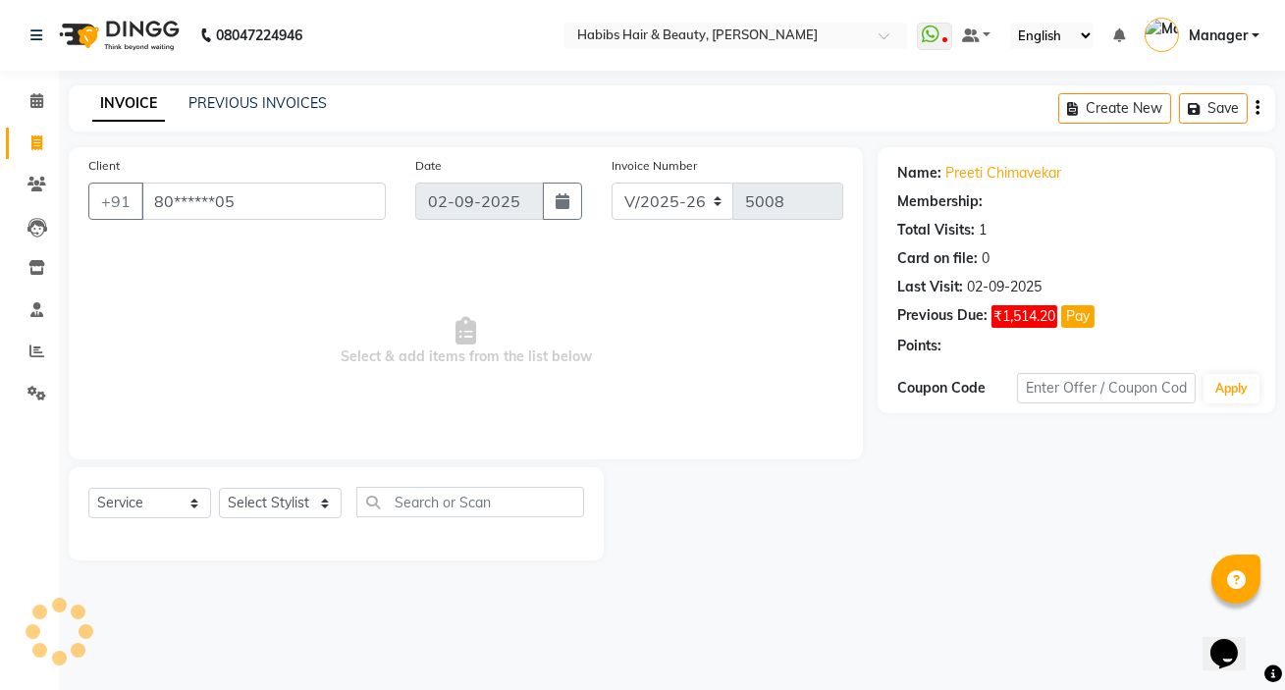
select select "2: Object"
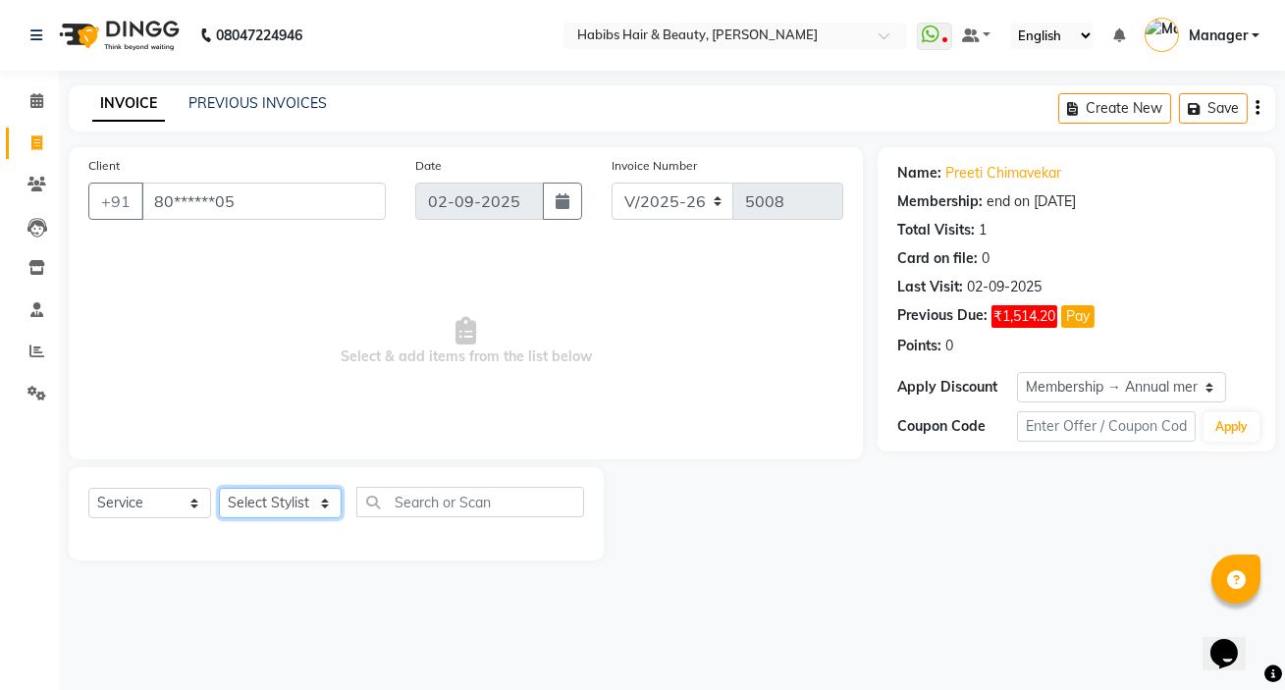
click at [258, 497] on select "Select Stylist [PERSON_NAME] [PERSON_NAME] HK [PERSON_NAME] Manager [PERSON_NAM…" at bounding box center [280, 503] width 123 height 30
select select "57550"
click at [219, 488] on select "Select Stylist [PERSON_NAME] [PERSON_NAME] HK [PERSON_NAME] Manager [PERSON_NAM…" at bounding box center [280, 503] width 123 height 30
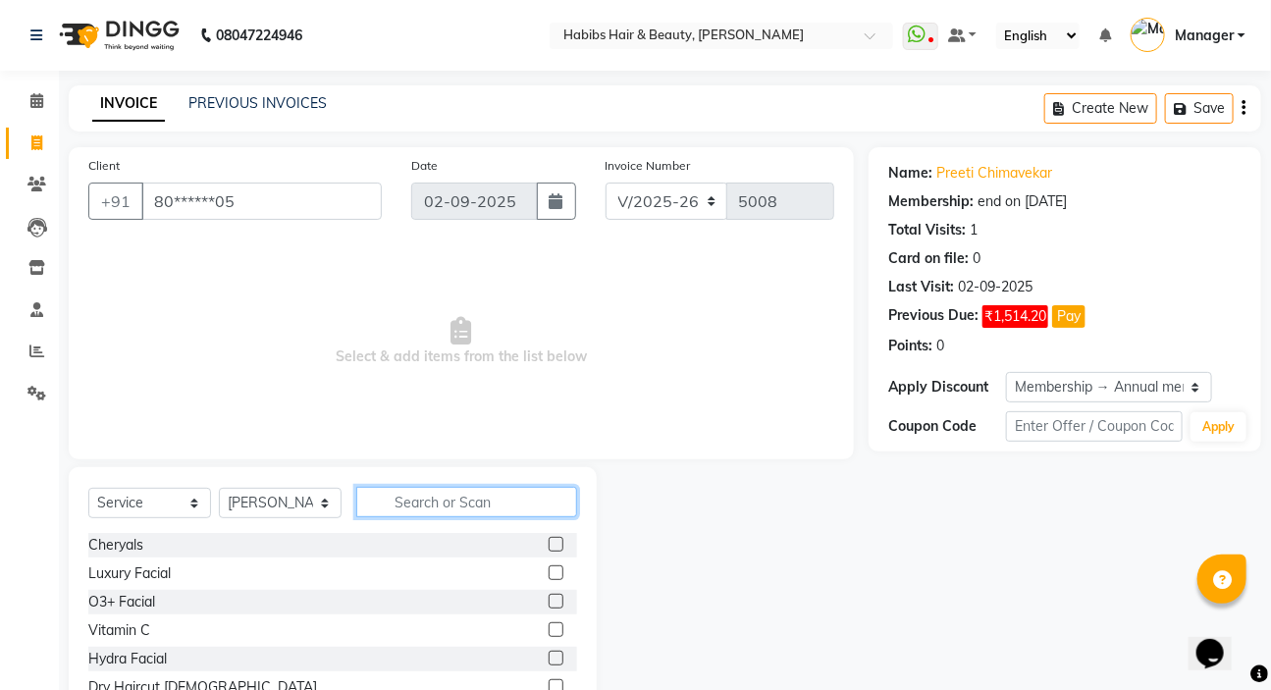
click at [416, 506] on input "text" at bounding box center [466, 502] width 221 height 30
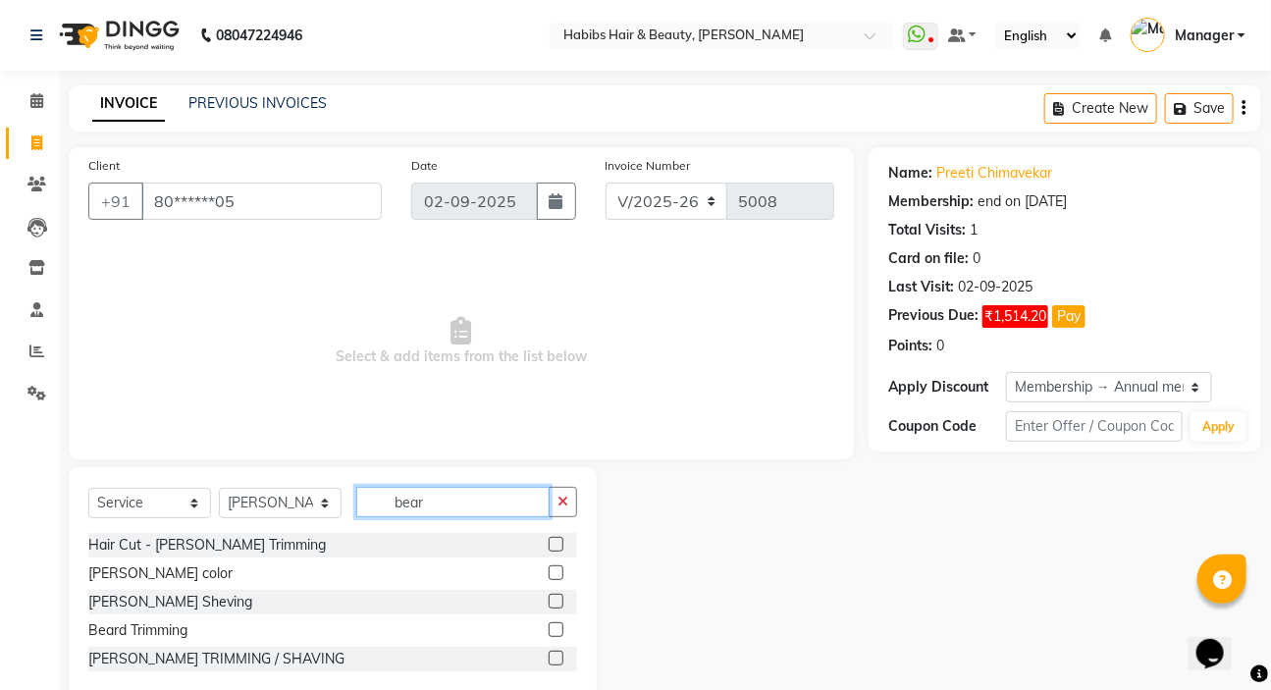
type input "bear"
click at [560, 600] on label at bounding box center [556, 601] width 15 height 15
click at [560, 600] on input "checkbox" at bounding box center [555, 602] width 13 height 13
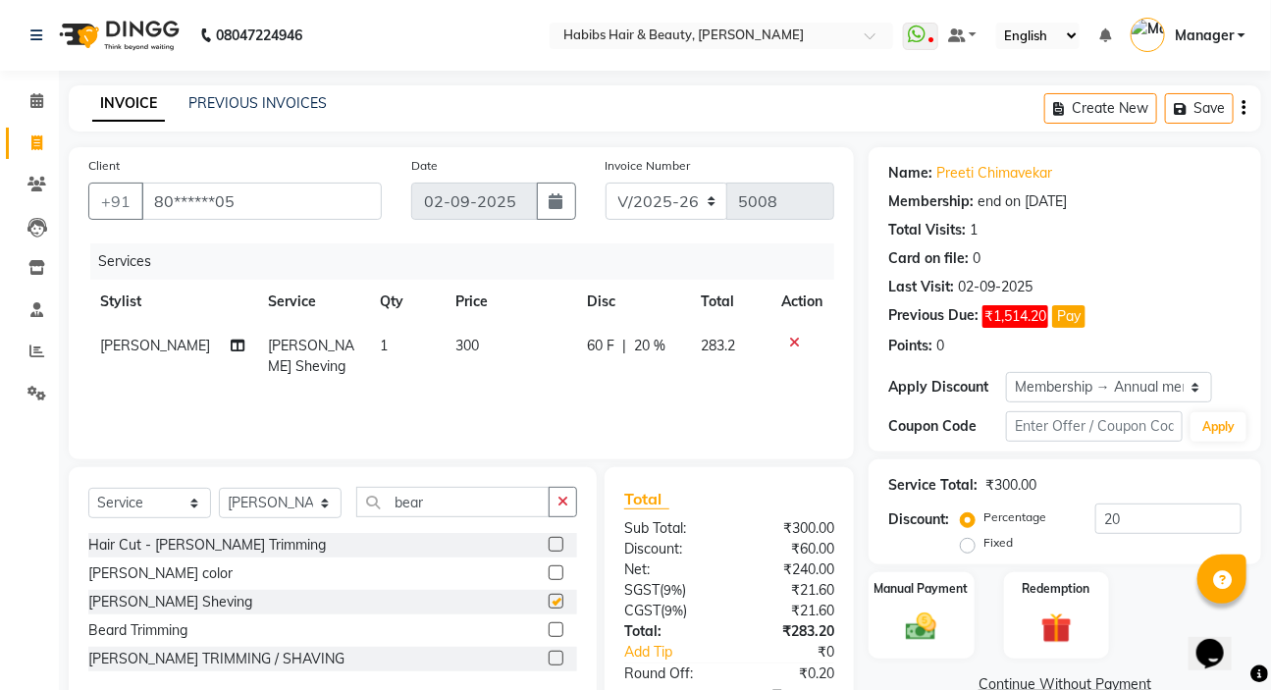
checkbox input "false"
click at [573, 508] on button "button" at bounding box center [563, 502] width 28 height 30
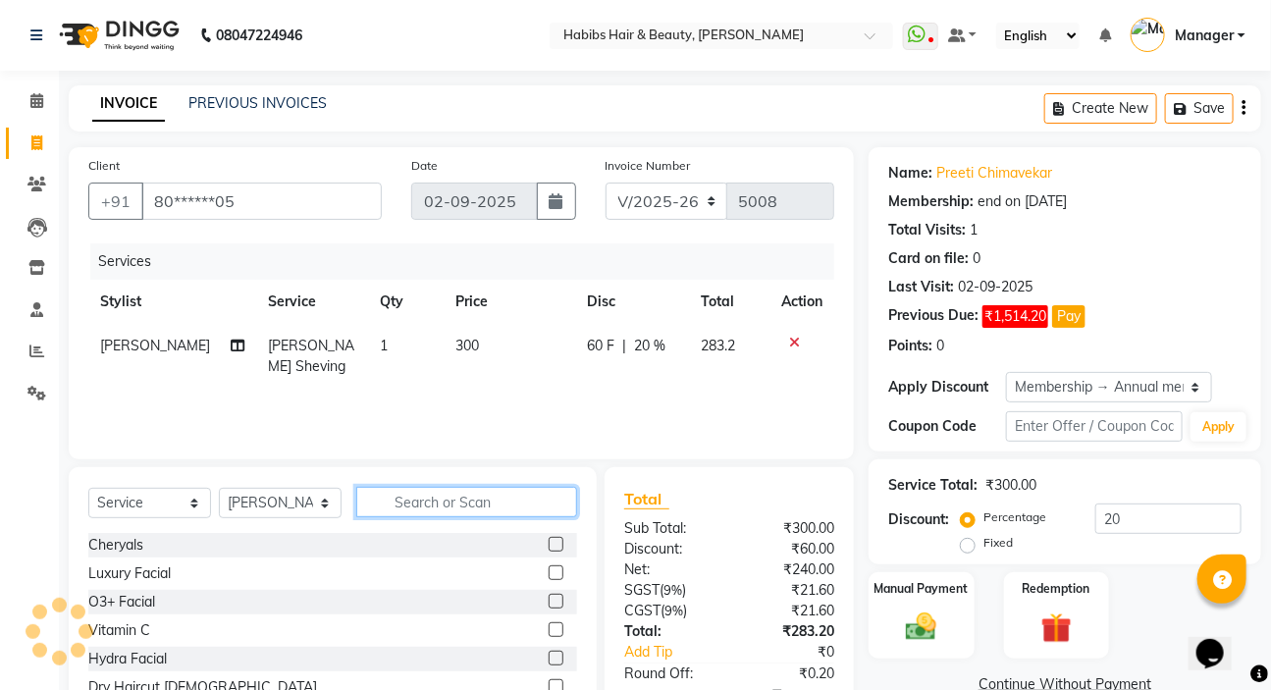
click at [475, 501] on input "text" at bounding box center [466, 502] width 221 height 30
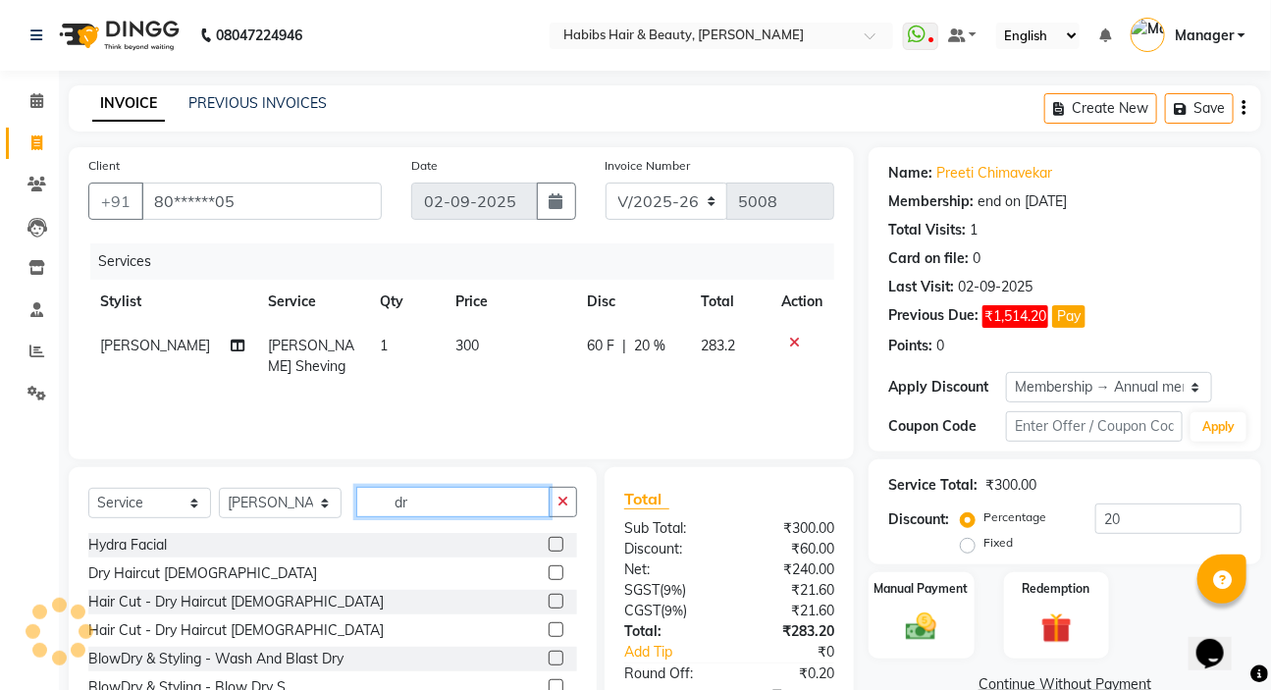
type input "dr"
click at [549, 571] on label at bounding box center [556, 573] width 15 height 15
click at [549, 571] on input "checkbox" at bounding box center [555, 573] width 13 height 13
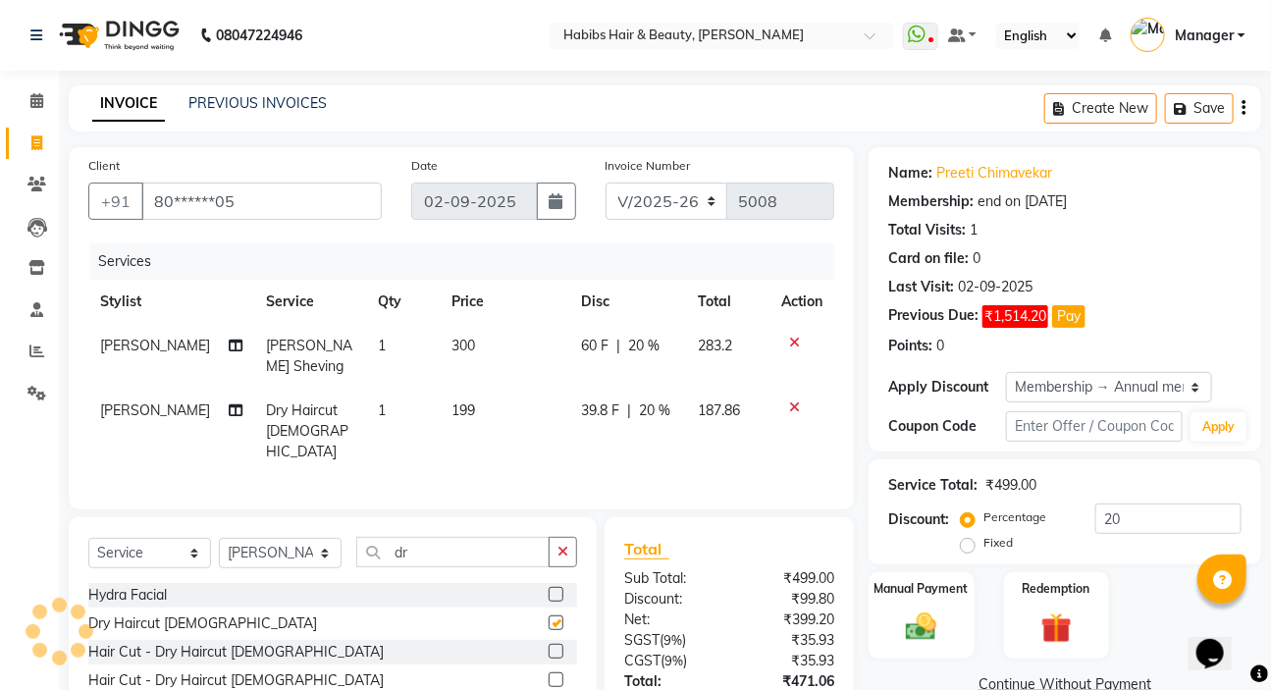
checkbox input "false"
click at [680, 408] on td "39.8 F | 20 %" at bounding box center [628, 431] width 118 height 85
select select "57550"
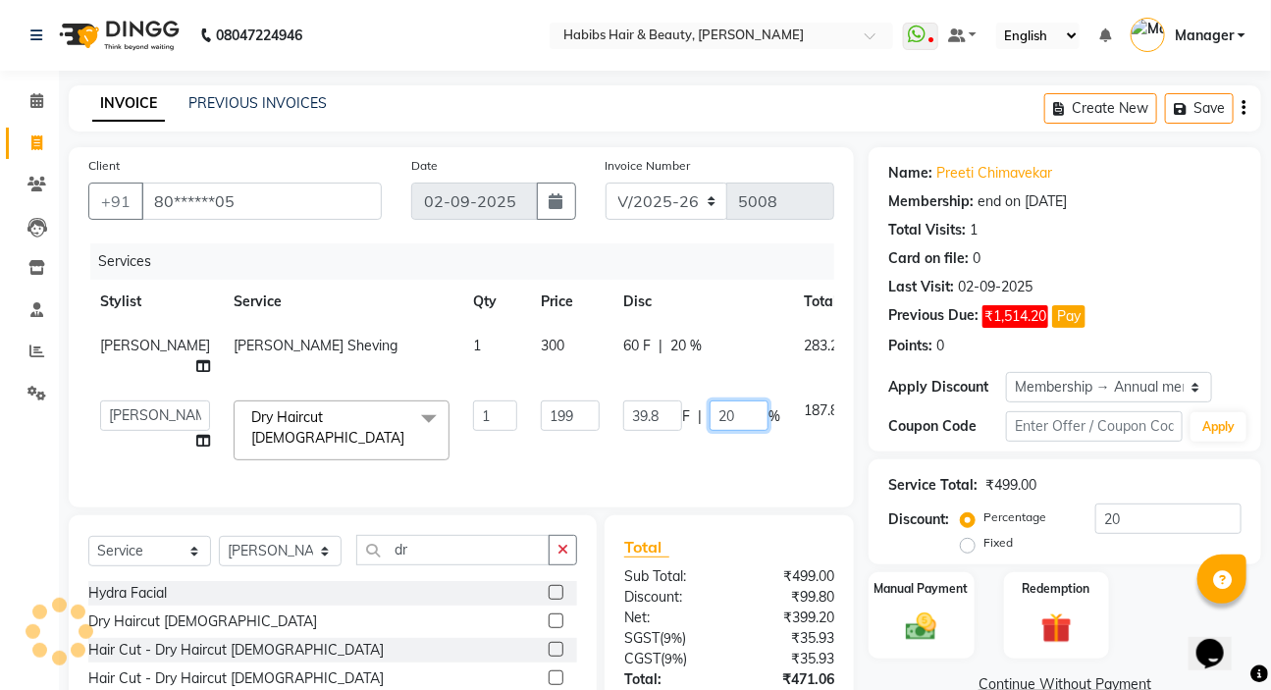
click at [710, 426] on input "20" at bounding box center [739, 416] width 59 height 30
type input "2"
type input "100"
click at [774, 463] on div "Services Stylist Service Qty Price Disc Total Action [PERSON_NAME] [PERSON_NAME…" at bounding box center [461, 365] width 746 height 244
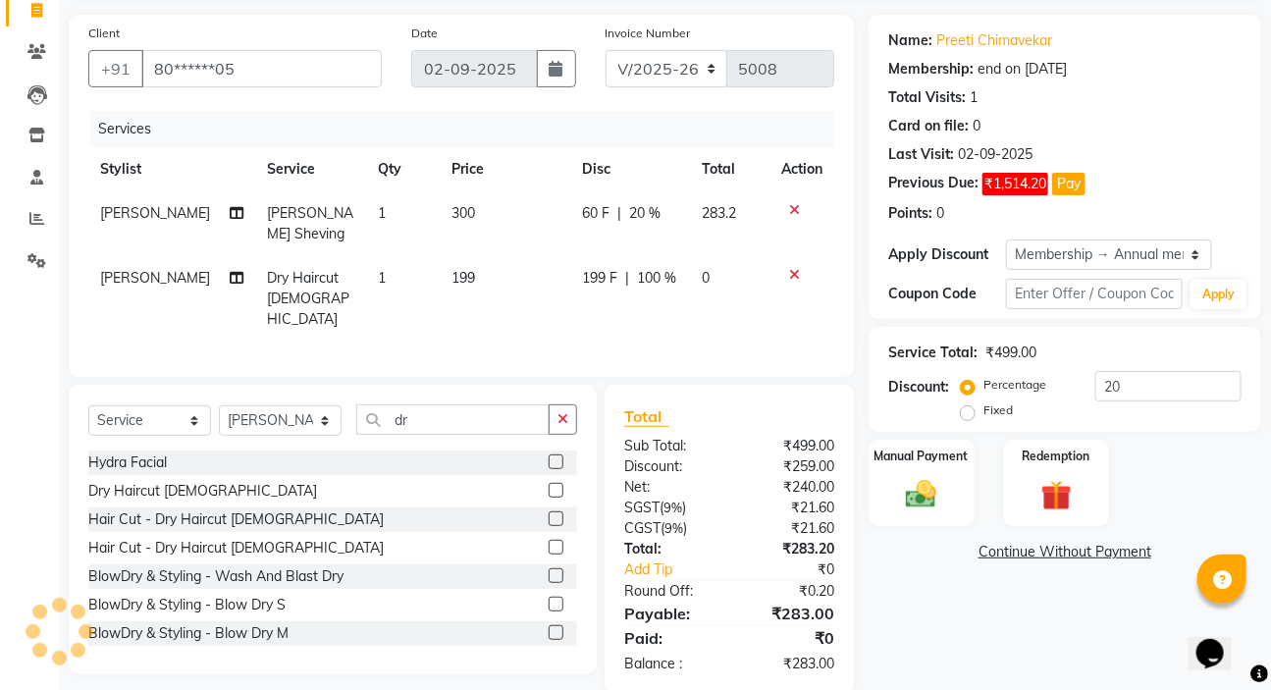
scroll to position [159, 0]
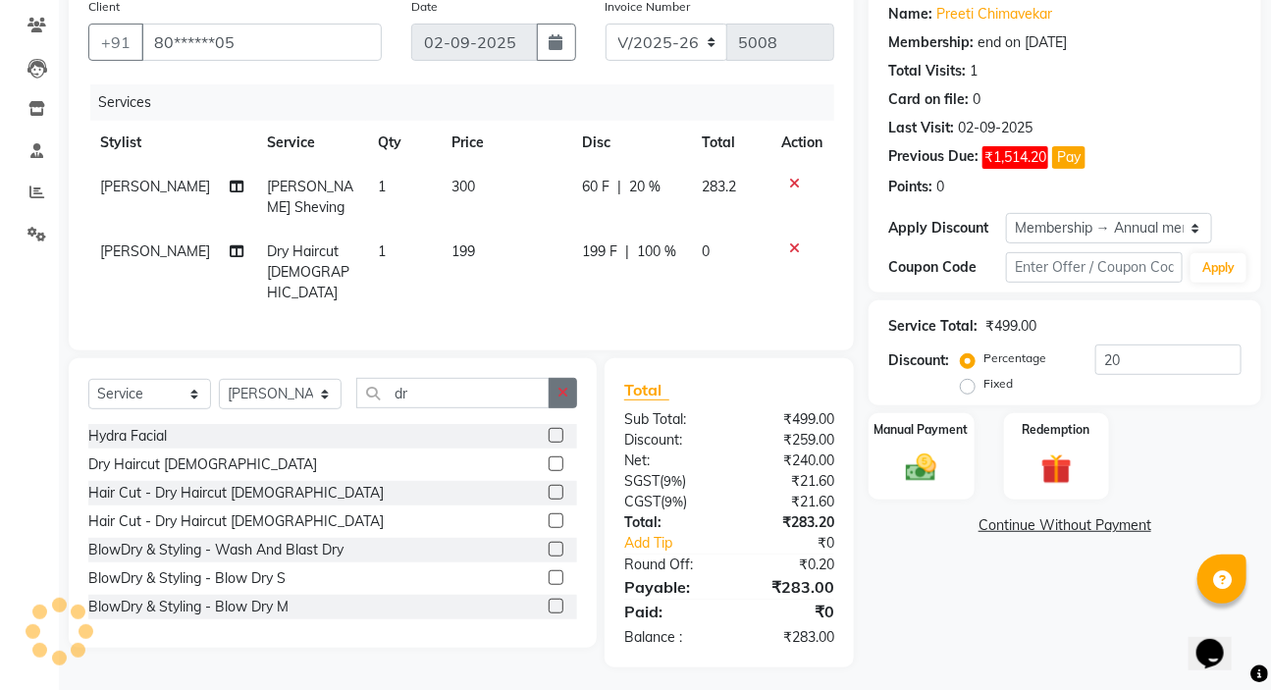
click at [559, 386] on icon "button" at bounding box center [563, 393] width 11 height 14
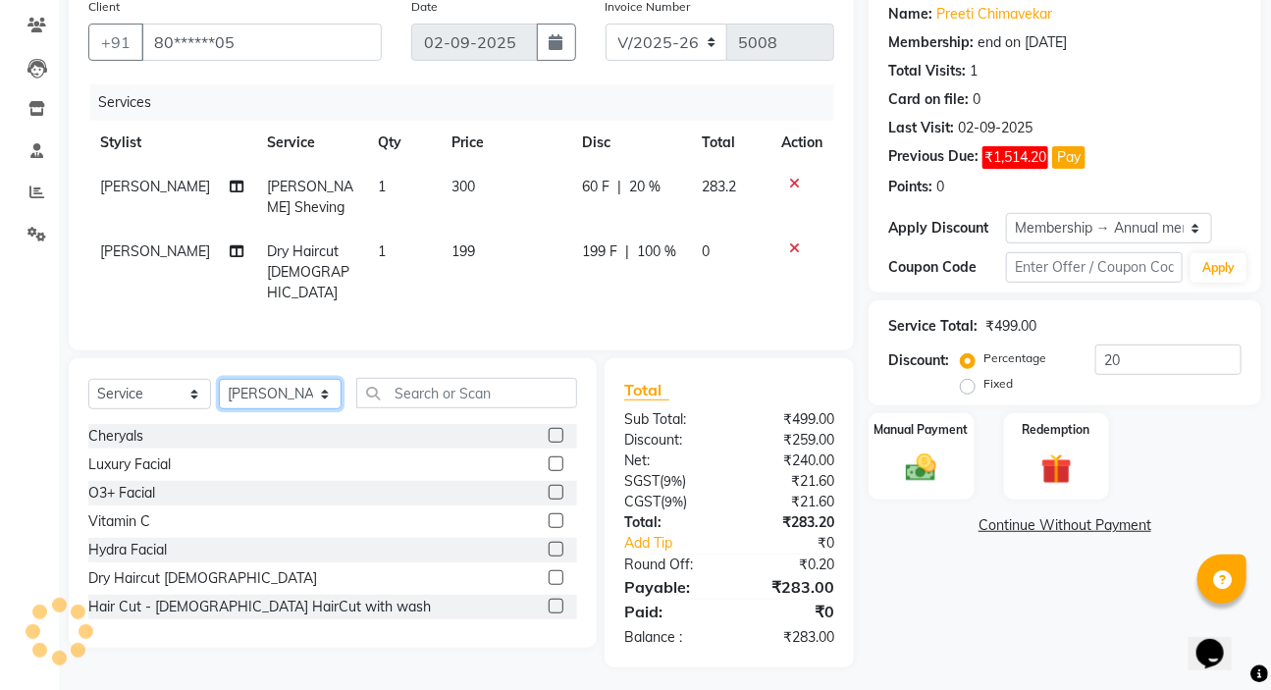
click at [280, 390] on select "Select Stylist [PERSON_NAME] [PERSON_NAME] HK [PERSON_NAME] Manager [PERSON_NAM…" at bounding box center [280, 394] width 123 height 30
select select "88135"
click at [219, 379] on select "Select Stylist [PERSON_NAME] [PERSON_NAME] HK [PERSON_NAME] Manager [PERSON_NAM…" at bounding box center [280, 394] width 123 height 30
click at [429, 394] on input "text" at bounding box center [466, 393] width 221 height 30
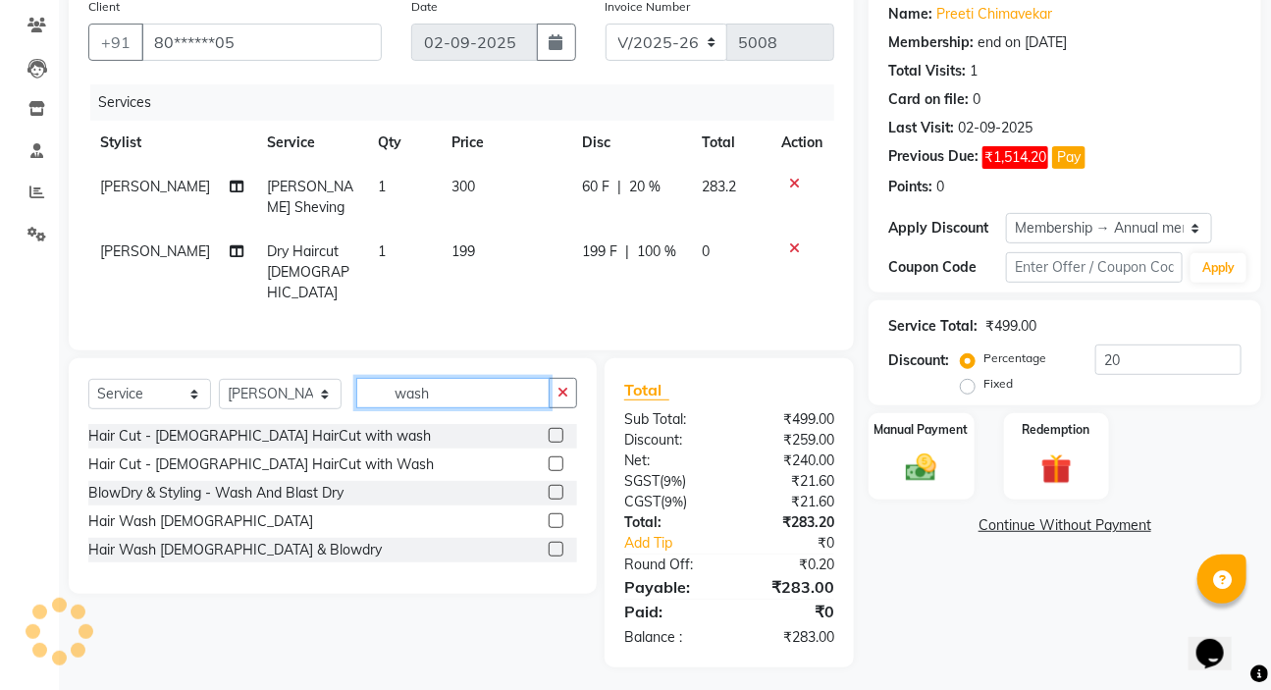
type input "wash"
click at [563, 542] on label at bounding box center [556, 549] width 15 height 15
click at [562, 544] on input "checkbox" at bounding box center [555, 550] width 13 height 13
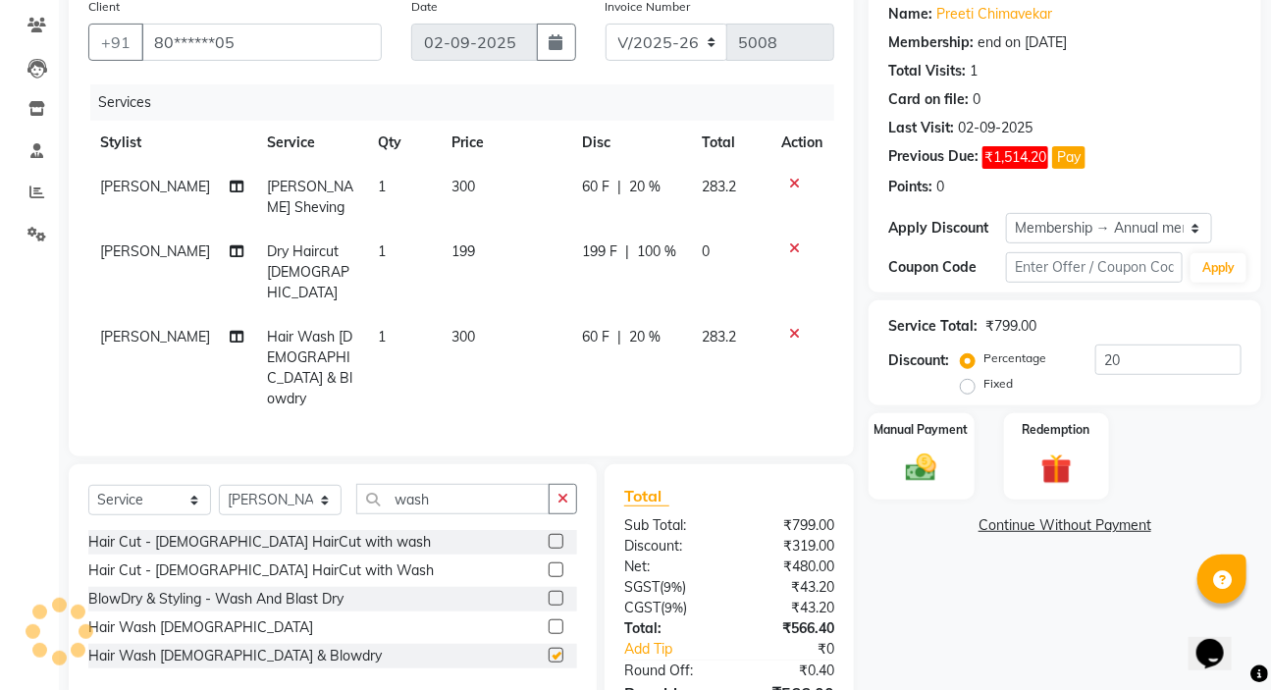
checkbox input "false"
click at [490, 329] on td "300" at bounding box center [506, 368] width 130 height 106
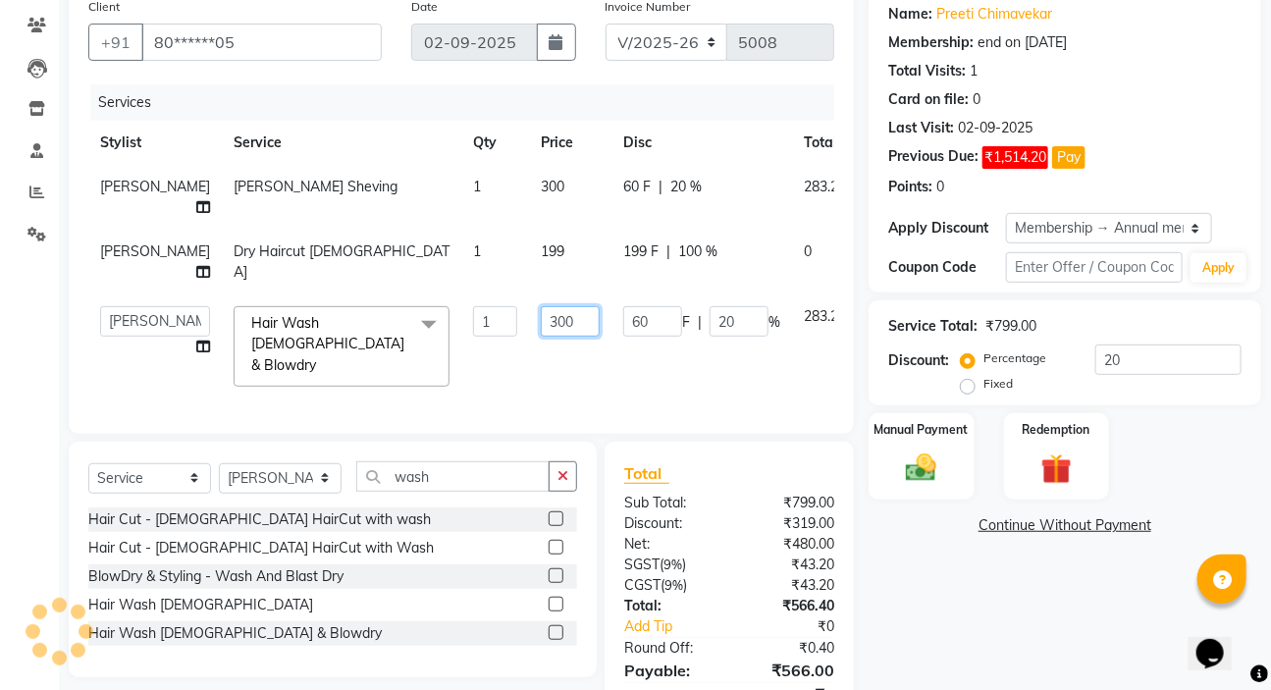
click at [541, 337] on input "300" at bounding box center [570, 321] width 59 height 30
type input "3"
type input "450"
click at [556, 515] on div "Select Service Product Membership Package Voucher Prepaid Gift Card Select Styl…" at bounding box center [333, 560] width 528 height 236
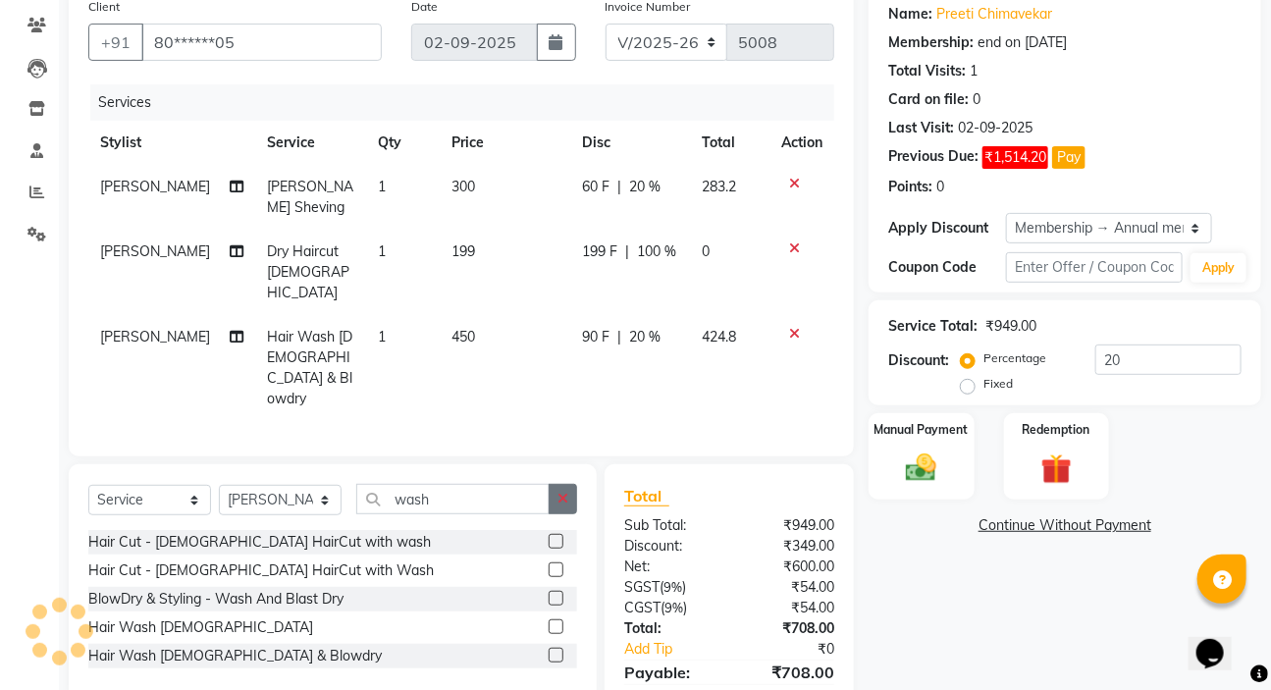
click at [564, 492] on icon "button" at bounding box center [563, 499] width 11 height 14
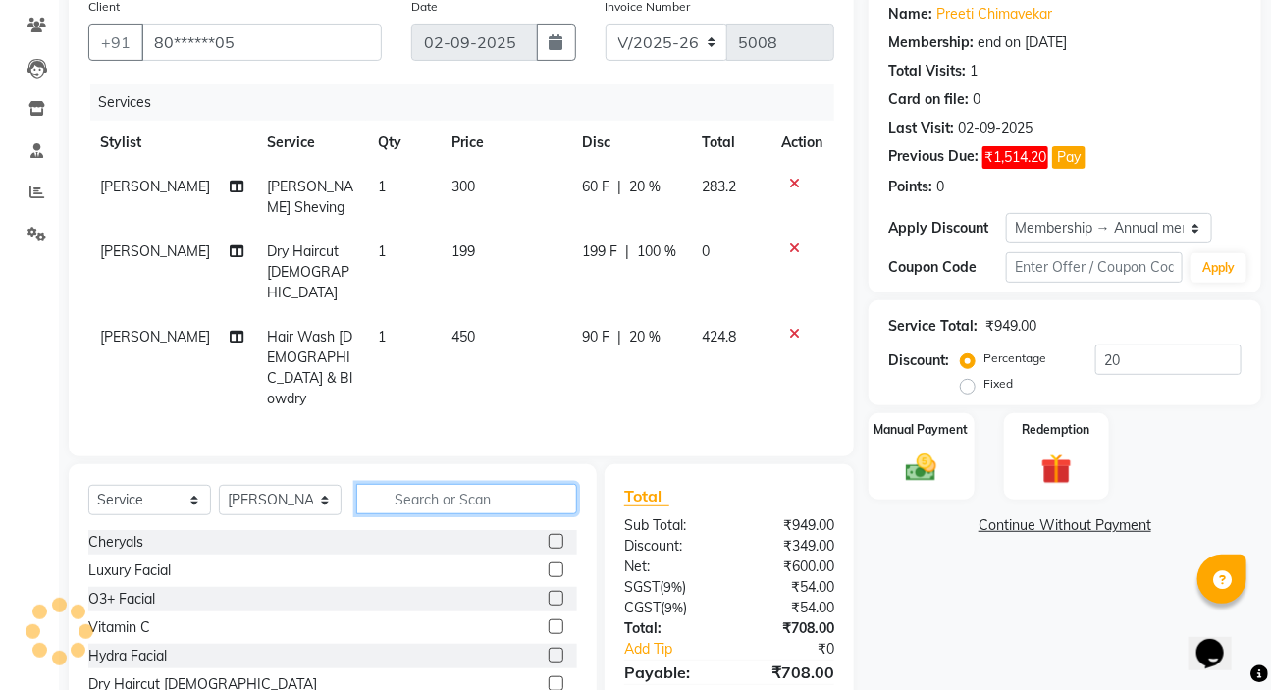
click at [513, 484] on input "text" at bounding box center [466, 499] width 221 height 30
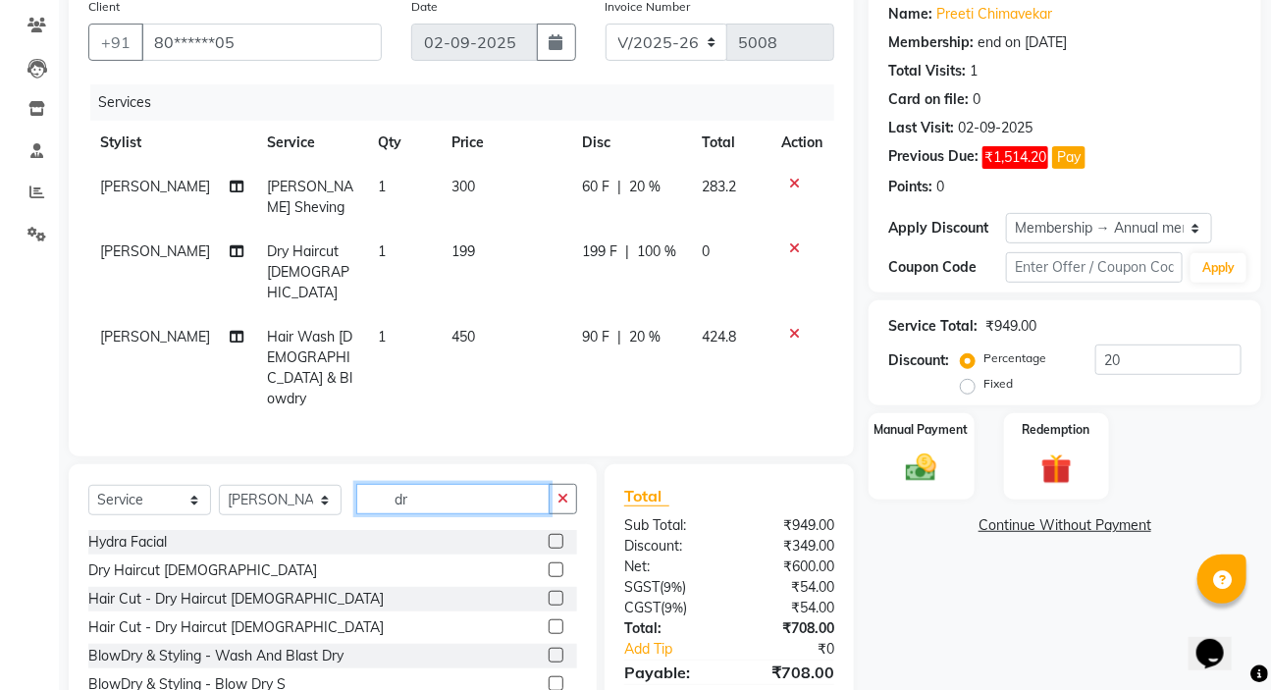
type input "dr"
click at [549, 563] on label at bounding box center [556, 570] width 15 height 15
click at [549, 565] on input "checkbox" at bounding box center [555, 571] width 13 height 13
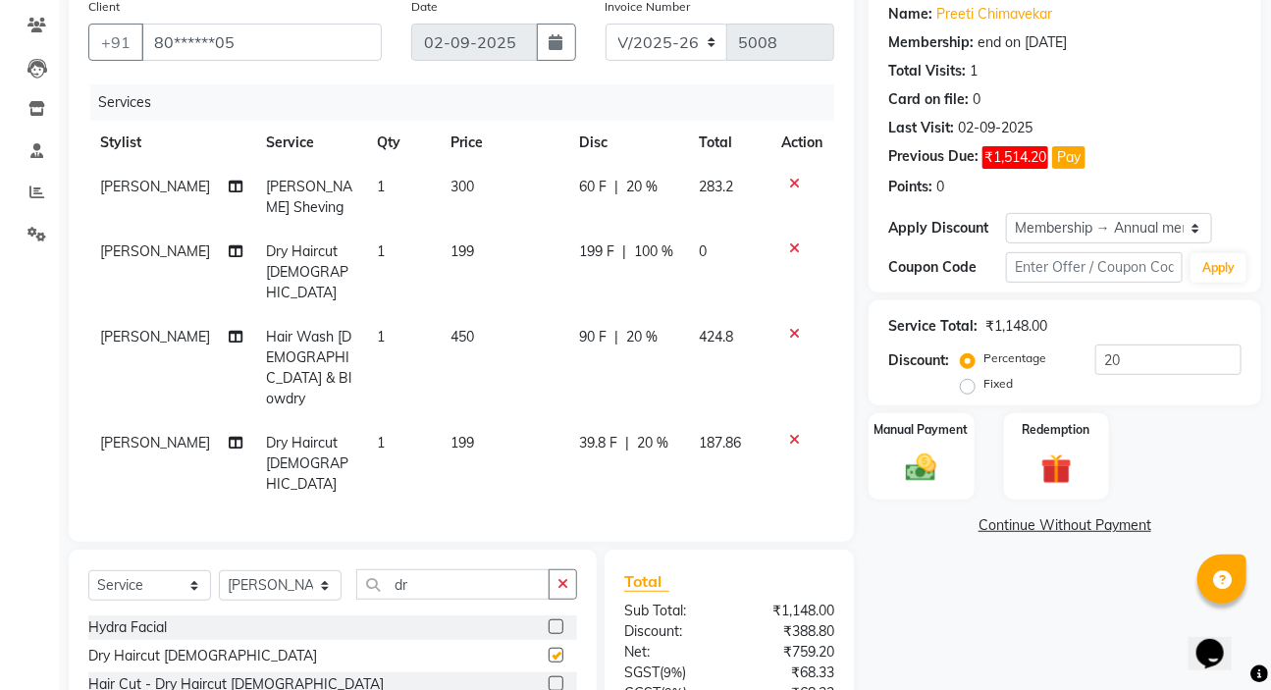
checkbox input "false"
click at [678, 421] on td "39.8 F | 20 %" at bounding box center [627, 463] width 120 height 85
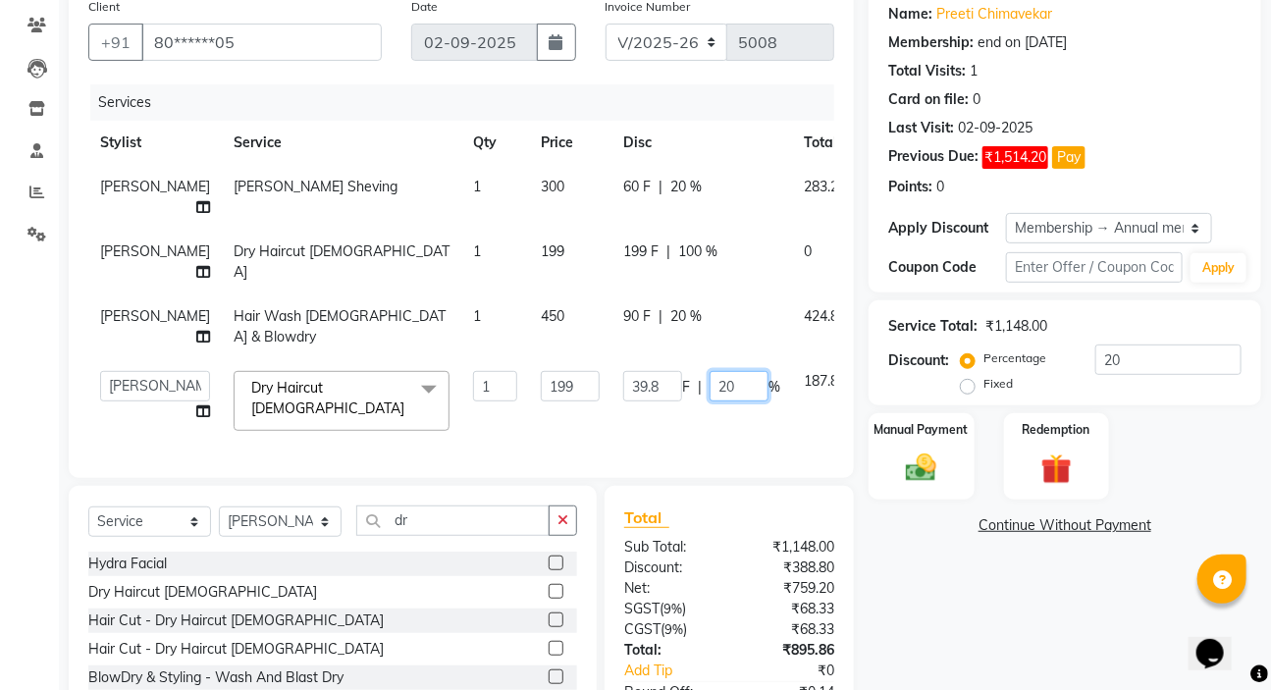
click at [710, 402] on input "20" at bounding box center [739, 386] width 59 height 30
type input "2"
type input "100"
click at [910, 564] on div "Name: Preeti Chimavekar Membership: end on [DATE] Total Visits: 1 Card on file:…" at bounding box center [1072, 391] width 407 height 807
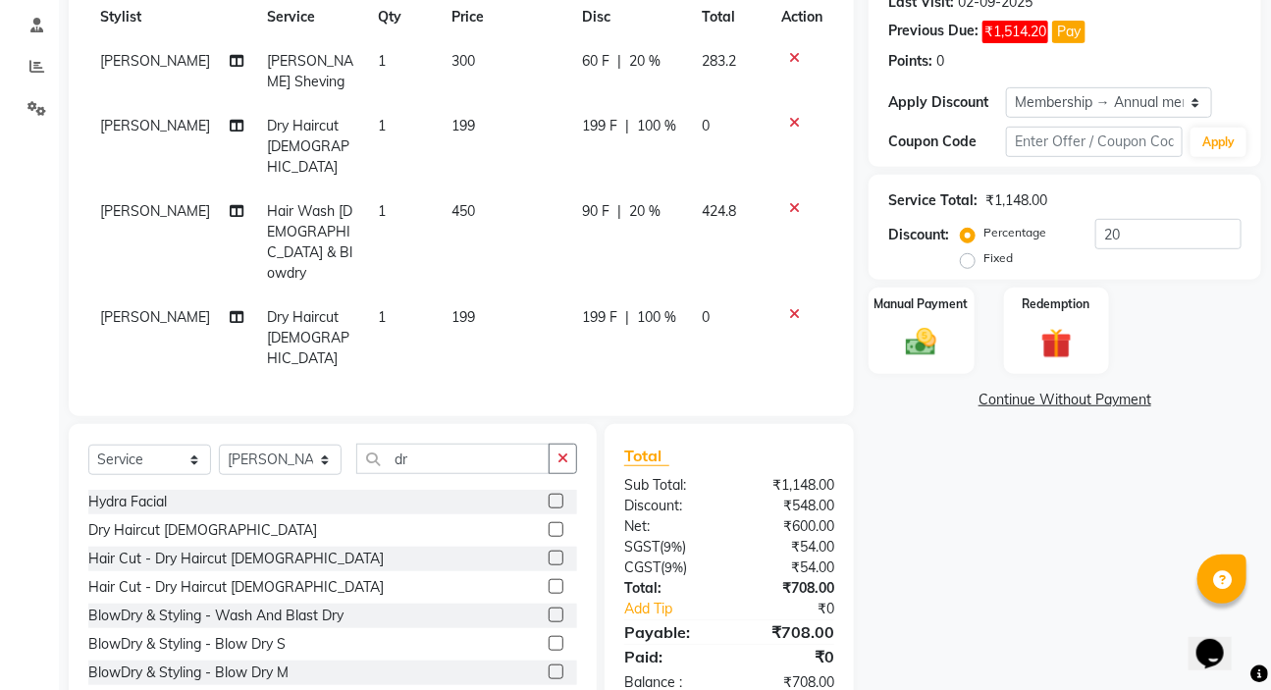
scroll to position [290, 0]
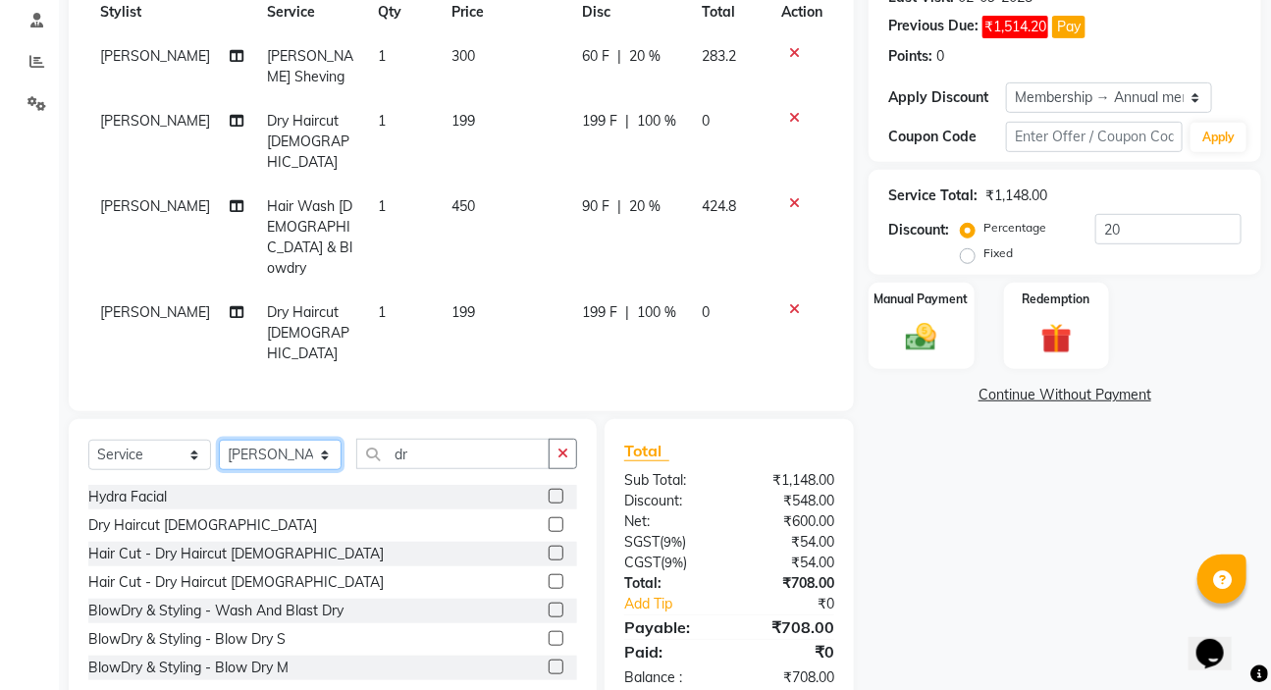
click at [269, 440] on select "Select Stylist [PERSON_NAME] [PERSON_NAME] HK [PERSON_NAME] Manager [PERSON_NAM…" at bounding box center [280, 455] width 123 height 30
select select "65252"
click at [219, 440] on select "Select Stylist [PERSON_NAME] [PERSON_NAME] HK [PERSON_NAME] Manager [PERSON_NAM…" at bounding box center [280, 455] width 123 height 30
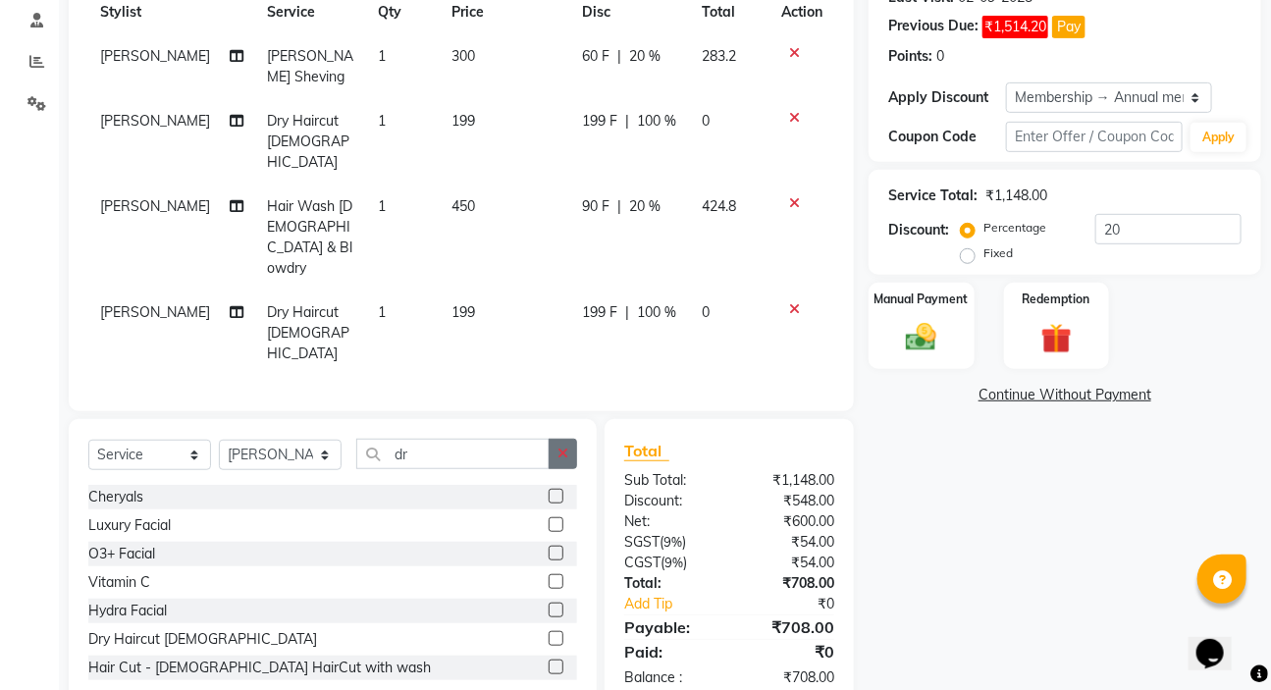
click at [572, 439] on button "button" at bounding box center [563, 454] width 28 height 30
click at [164, 440] on select "Select Service Product Membership Package Voucher Prepaid Gift Card" at bounding box center [149, 455] width 123 height 30
click at [88, 440] on select "Select Service Product Membership Package Voucher Prepaid Gift Card" at bounding box center [149, 455] width 123 height 30
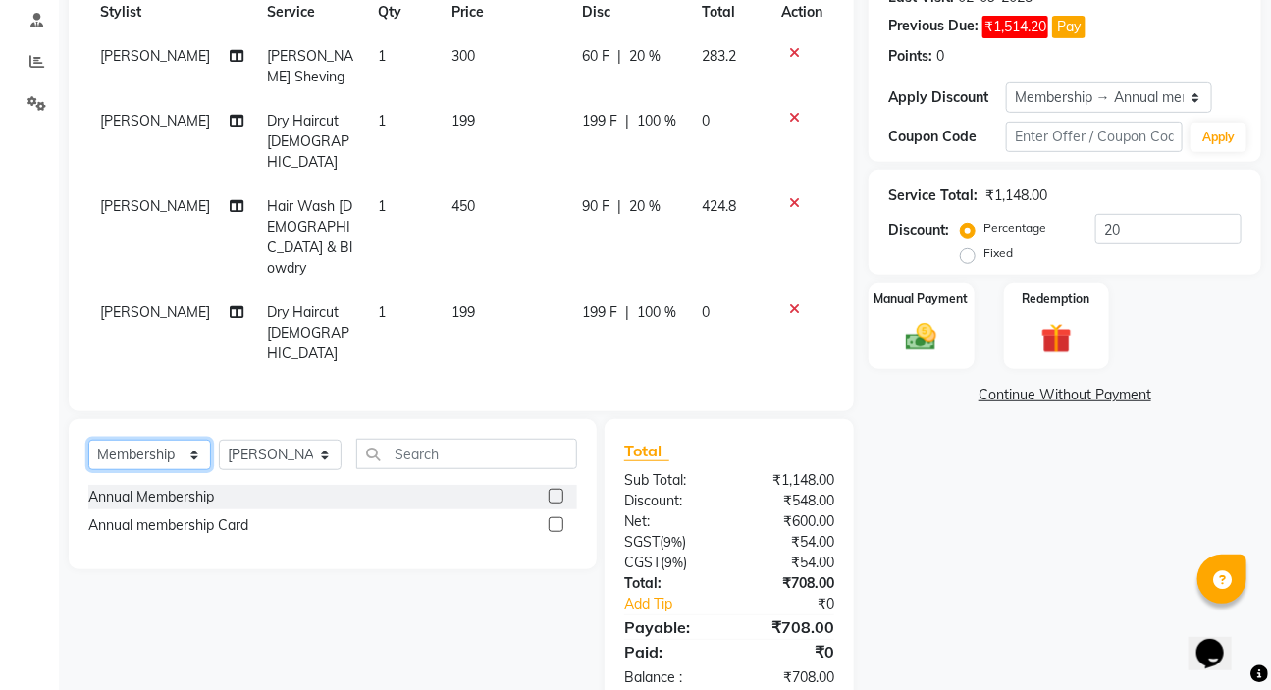
scroll to position [289, 0]
click at [555, 518] on label at bounding box center [556, 525] width 15 height 15
click at [555, 520] on input "checkbox" at bounding box center [555, 526] width 13 height 13
select select "select"
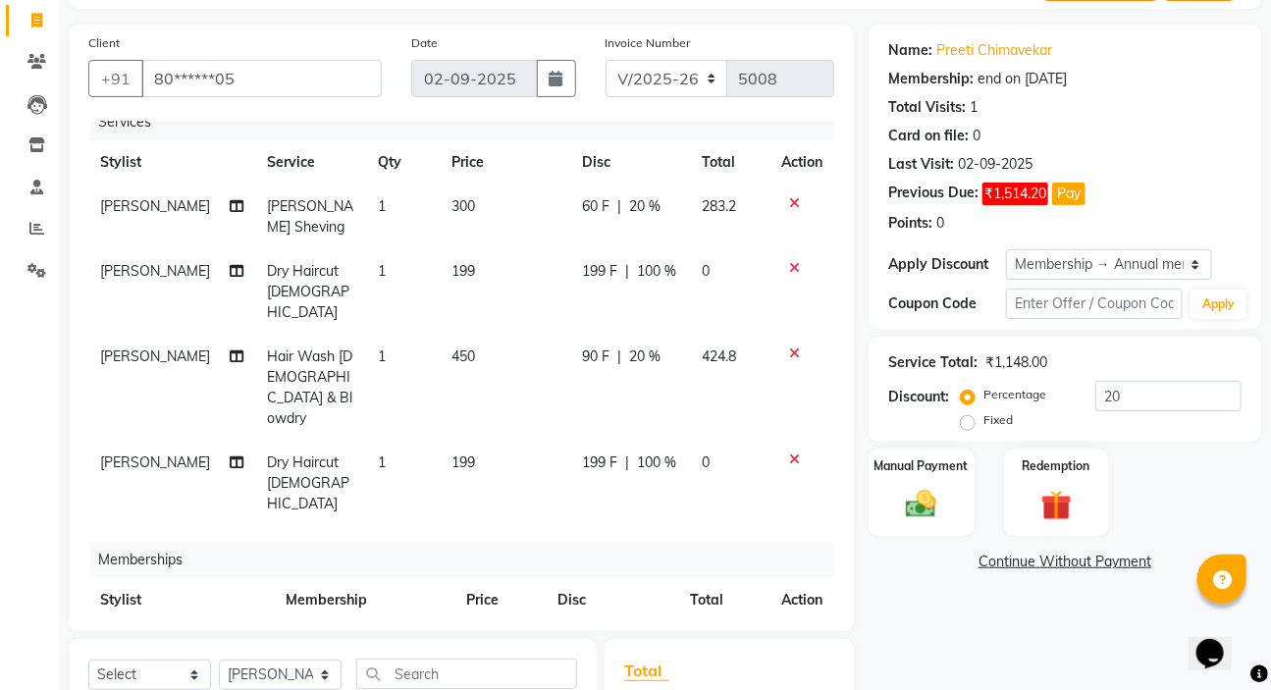
scroll to position [0, 0]
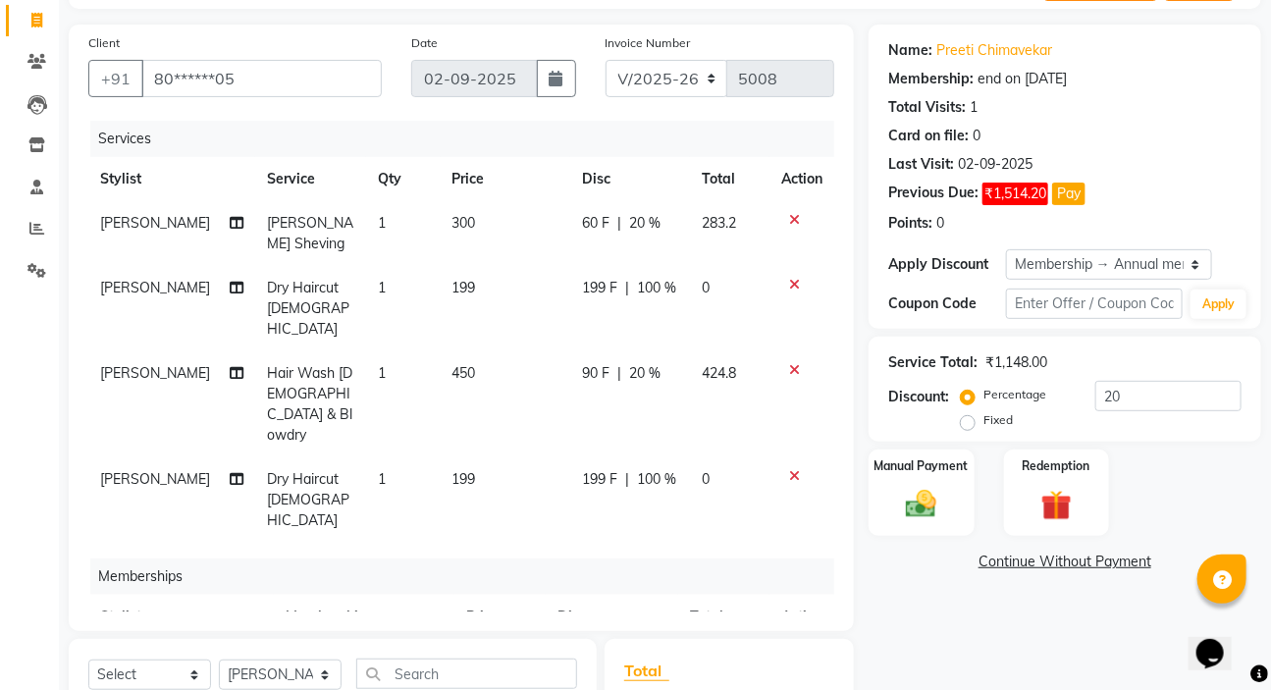
click at [789, 469] on icon at bounding box center [794, 476] width 11 height 14
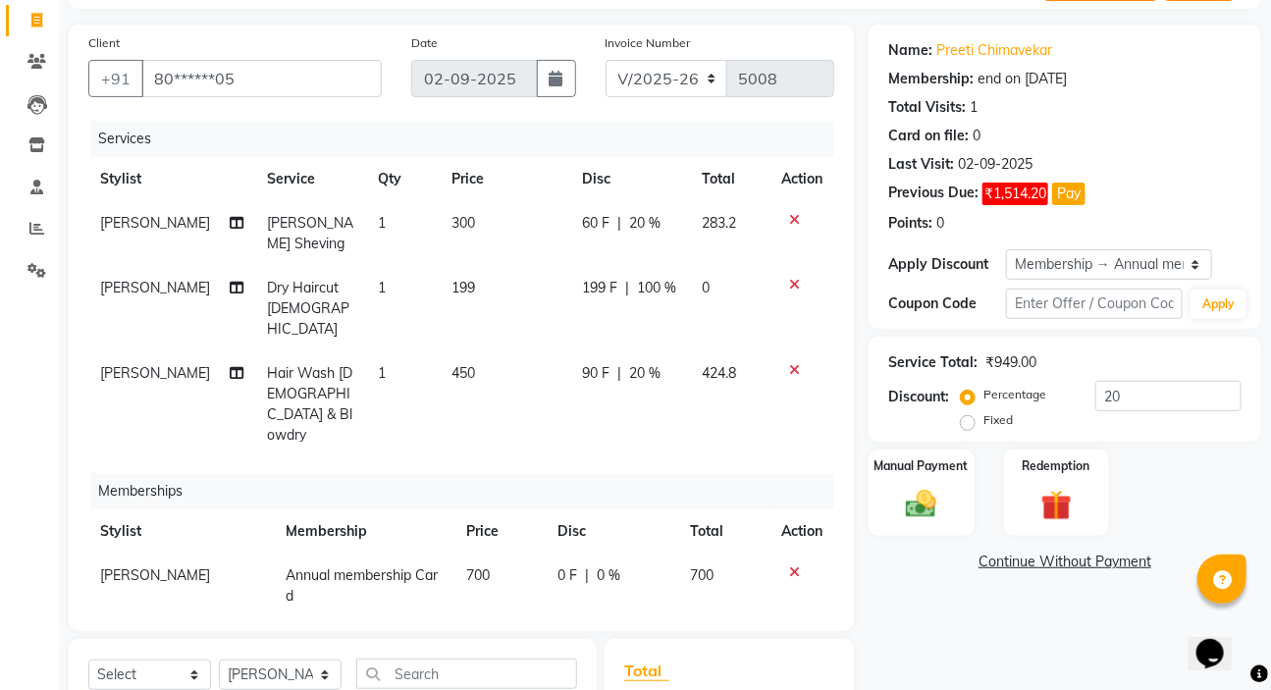
click at [789, 279] on icon at bounding box center [794, 285] width 11 height 14
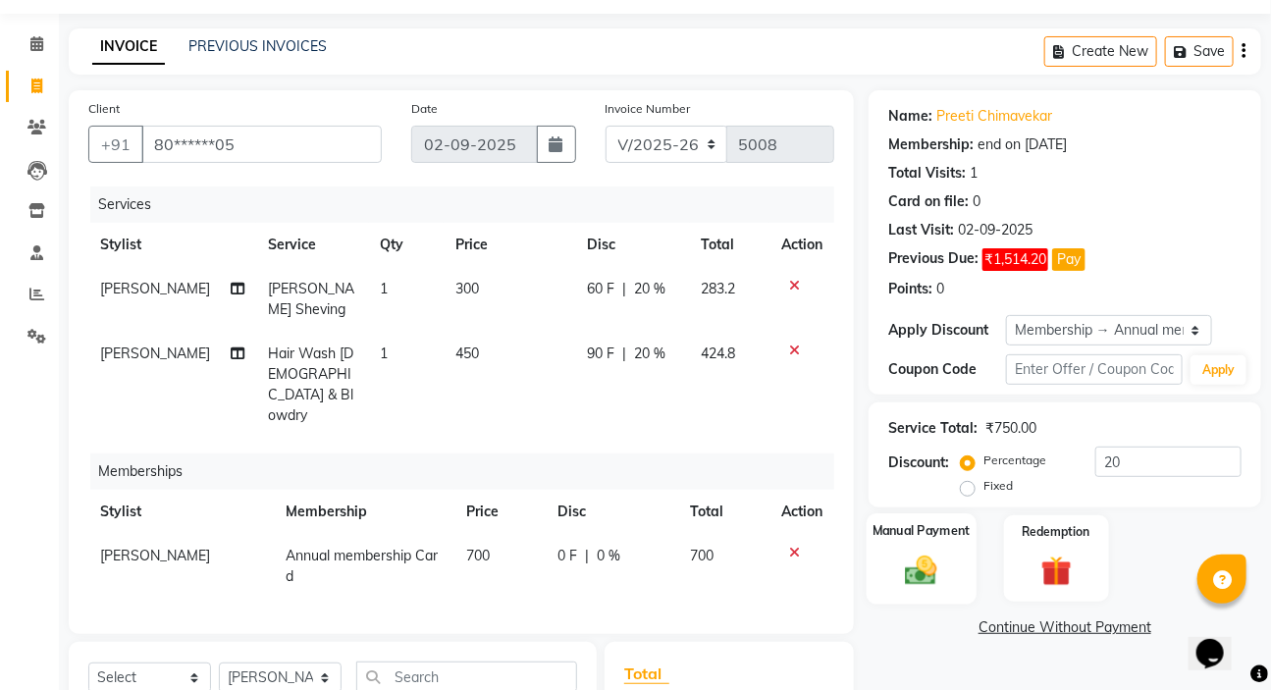
scroll to position [88, 0]
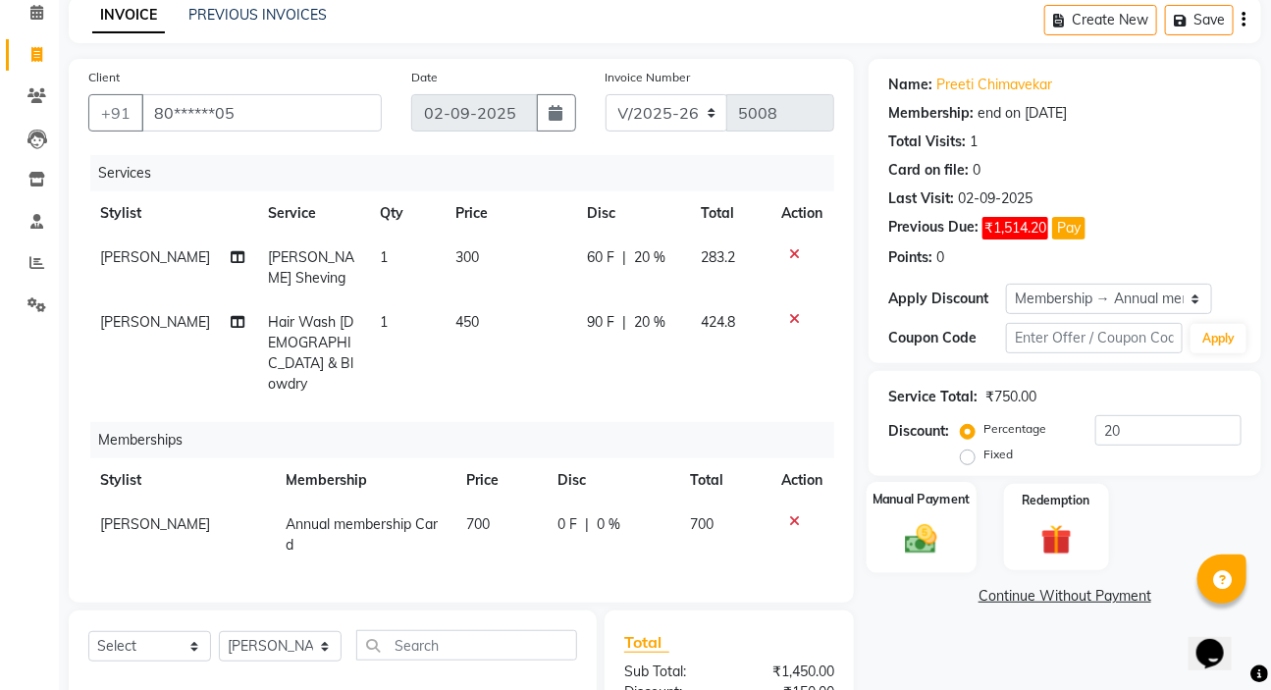
click at [898, 533] on img at bounding box center [921, 538] width 52 height 36
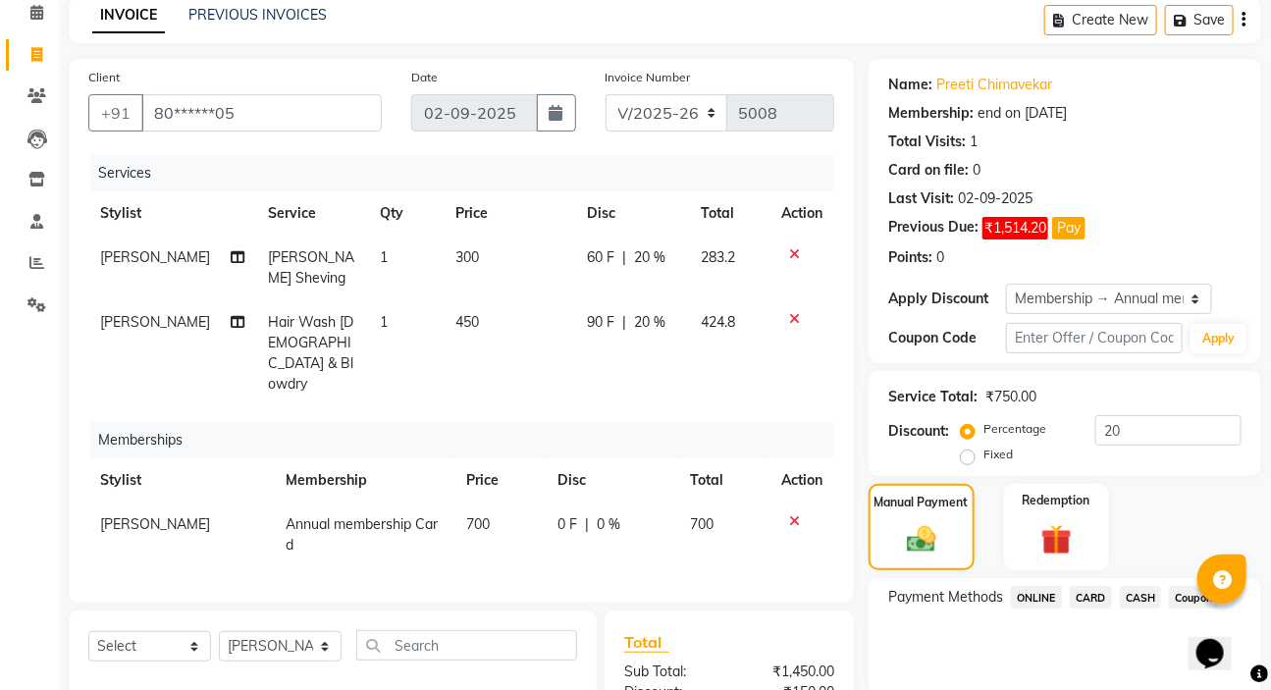
click at [1033, 596] on span "ONLINE" at bounding box center [1036, 597] width 51 height 23
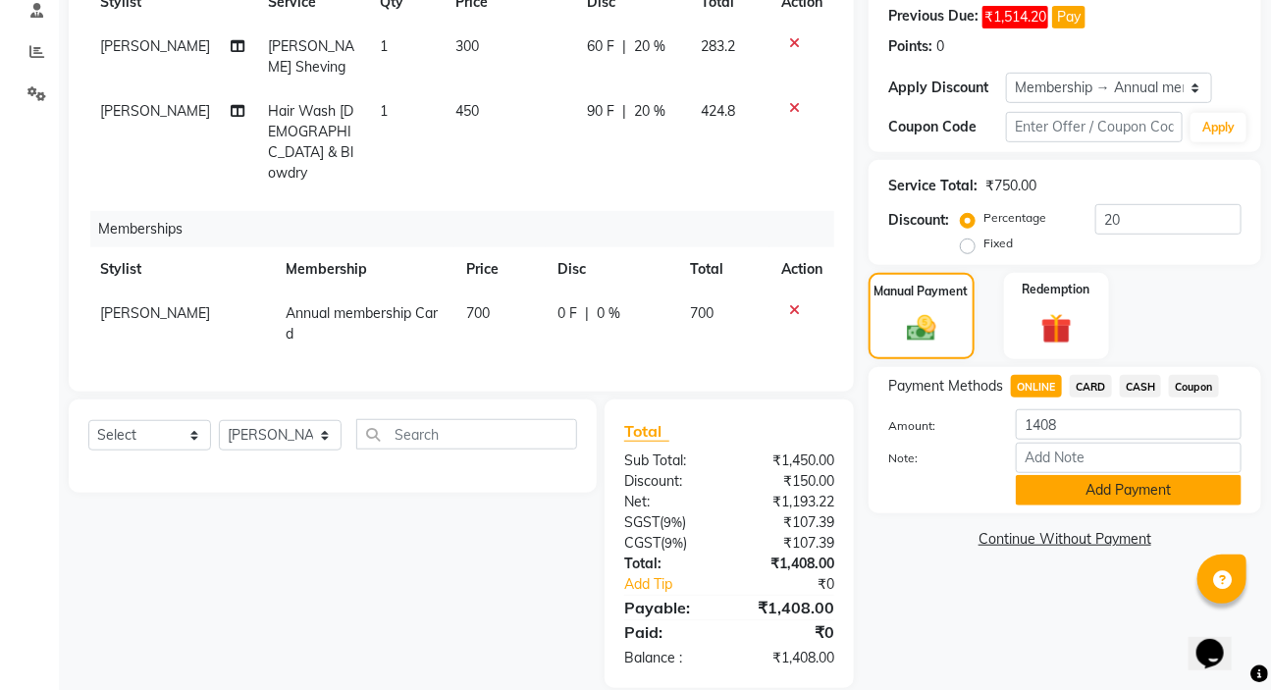
click at [1050, 484] on button "Add Payment" at bounding box center [1129, 490] width 226 height 30
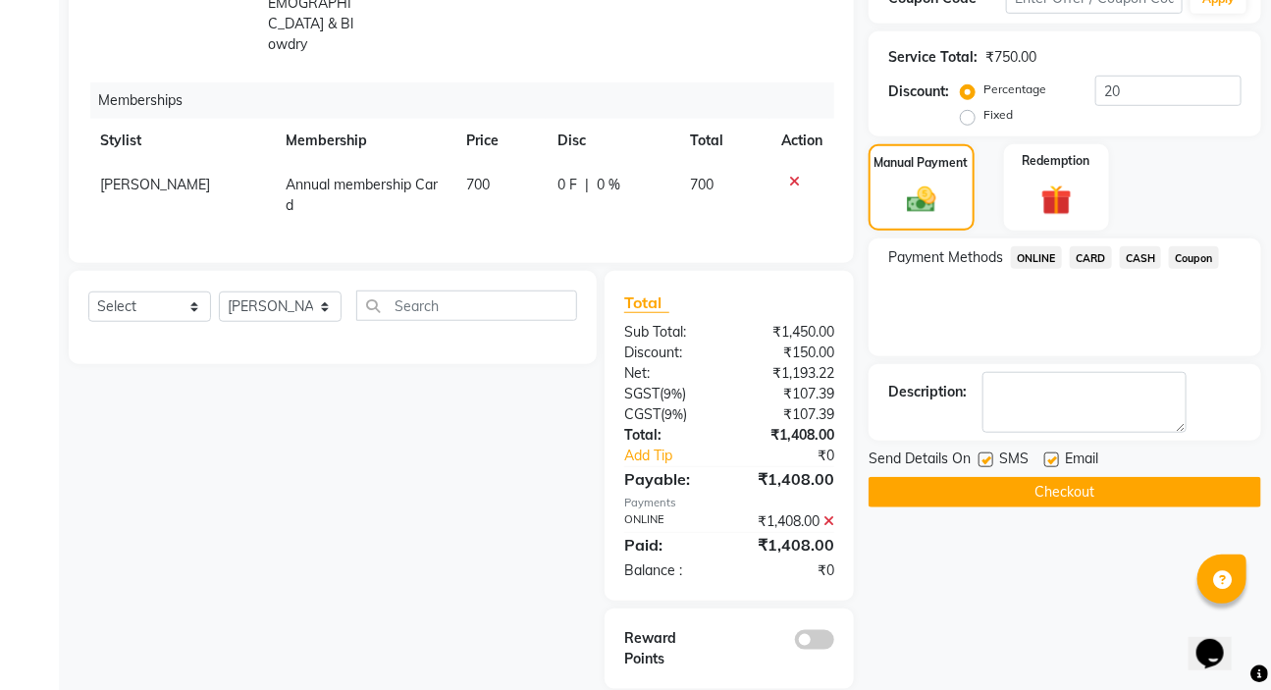
scroll to position [429, 0]
click at [1059, 490] on button "Checkout" at bounding box center [1065, 491] width 393 height 30
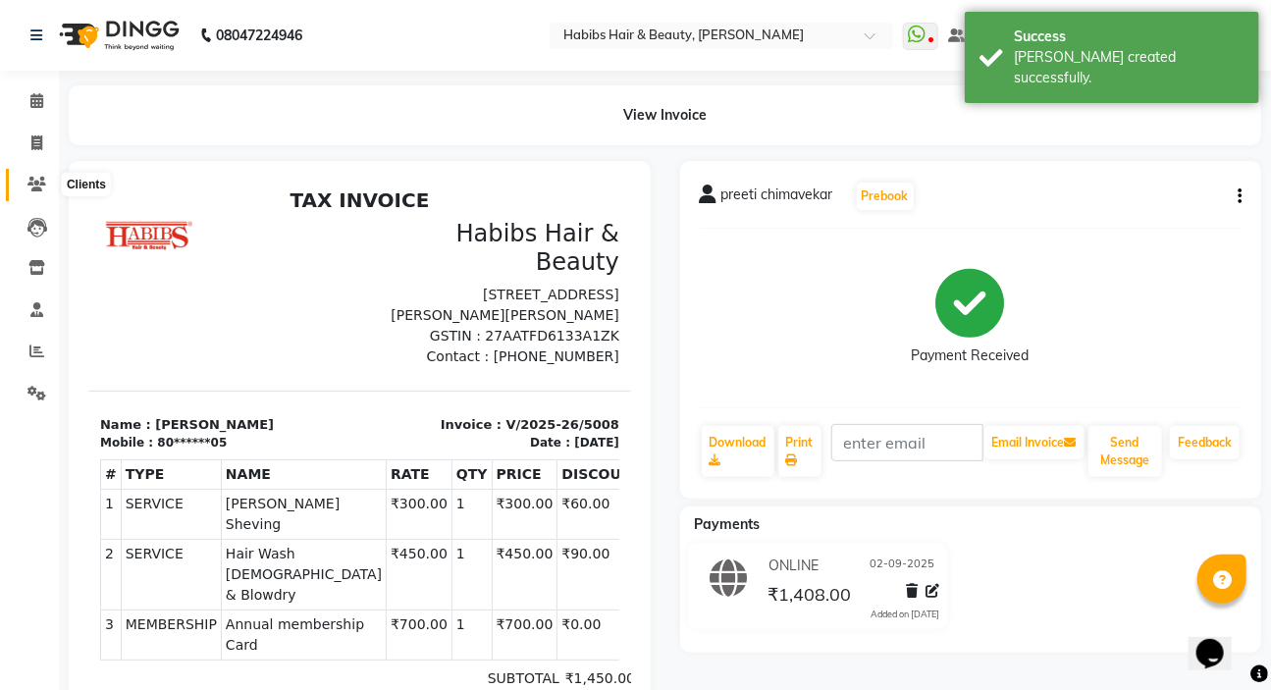
click at [38, 178] on icon at bounding box center [36, 184] width 19 height 15
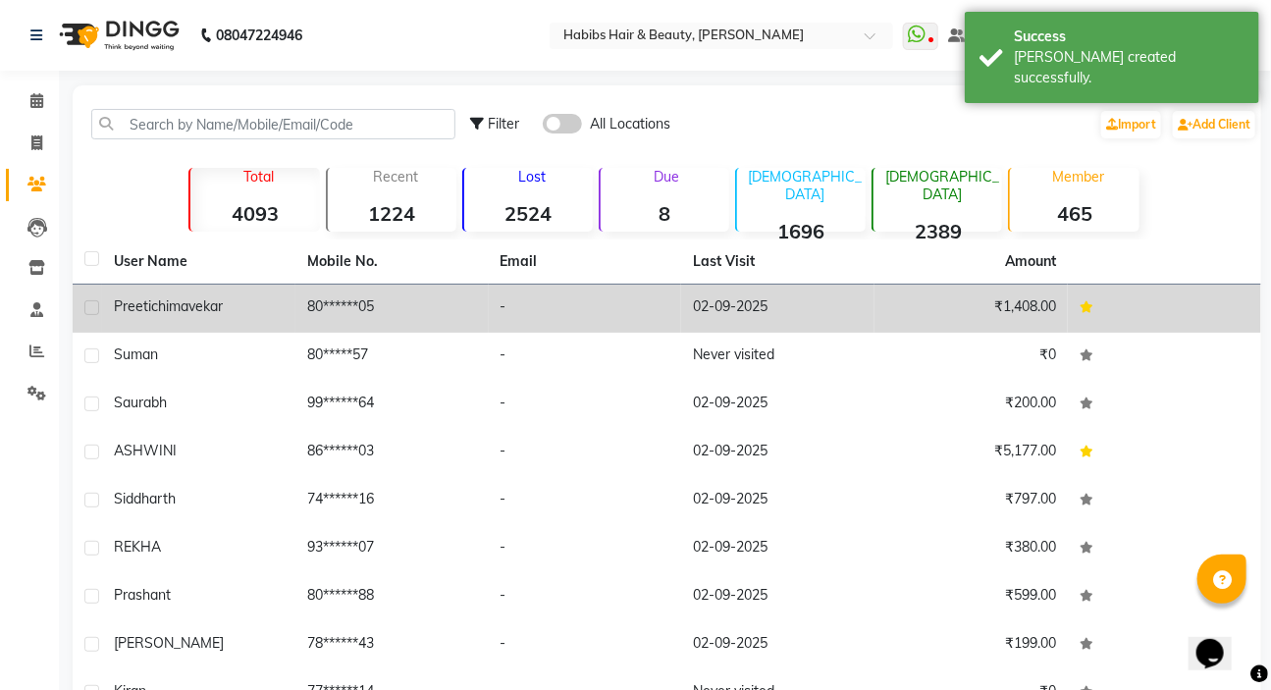
click at [252, 299] on div "preeti chimavekar" at bounding box center [199, 306] width 170 height 21
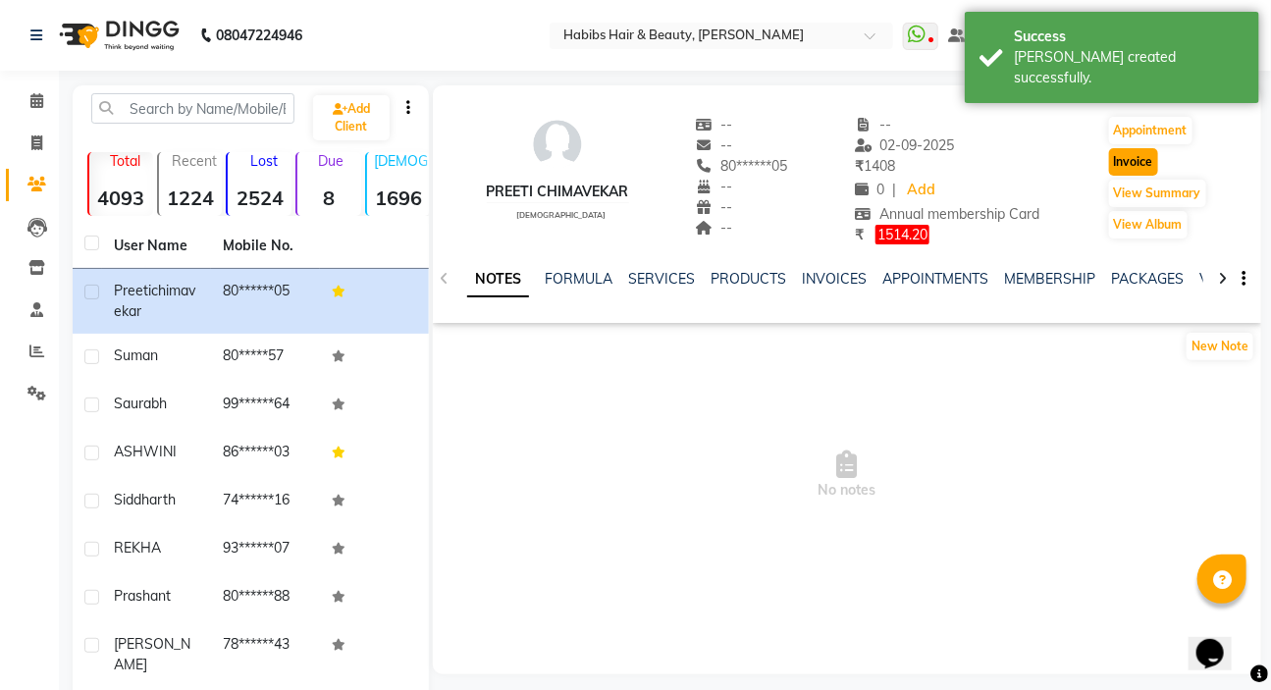
click at [1141, 153] on button "Invoice" at bounding box center [1133, 161] width 49 height 27
select select "service"
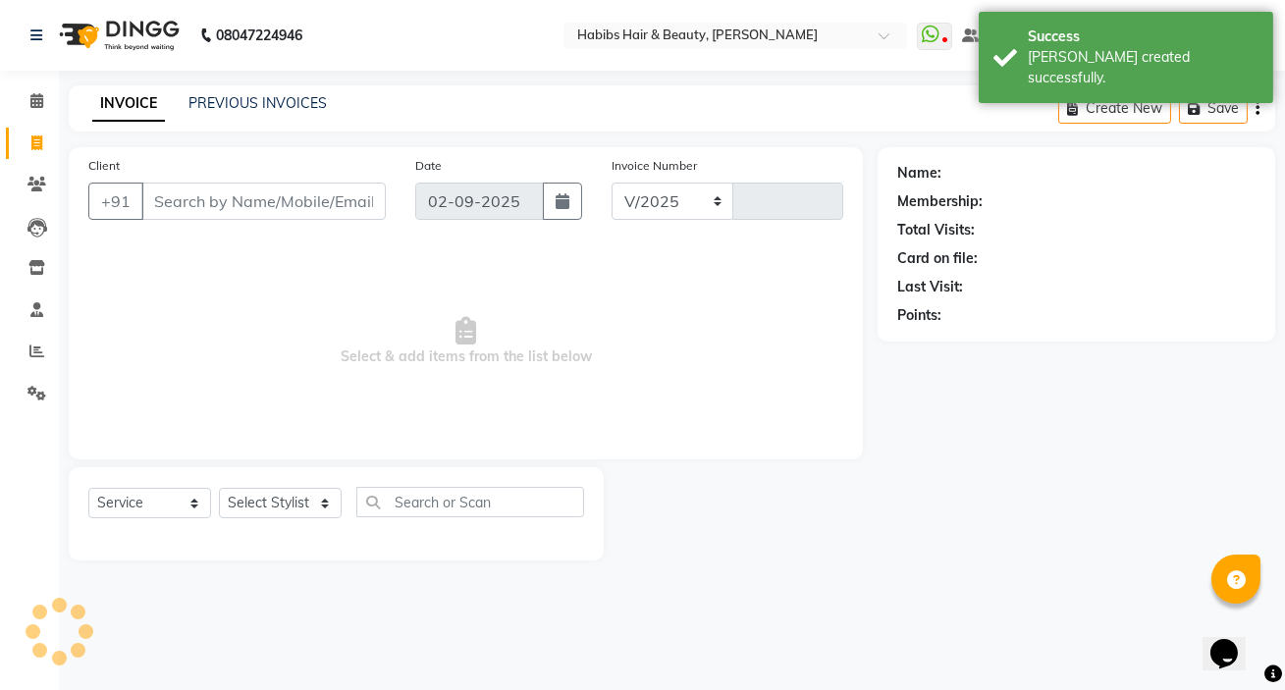
select select "6465"
type input "5009"
click at [243, 498] on select "Select Stylist" at bounding box center [280, 503] width 123 height 30
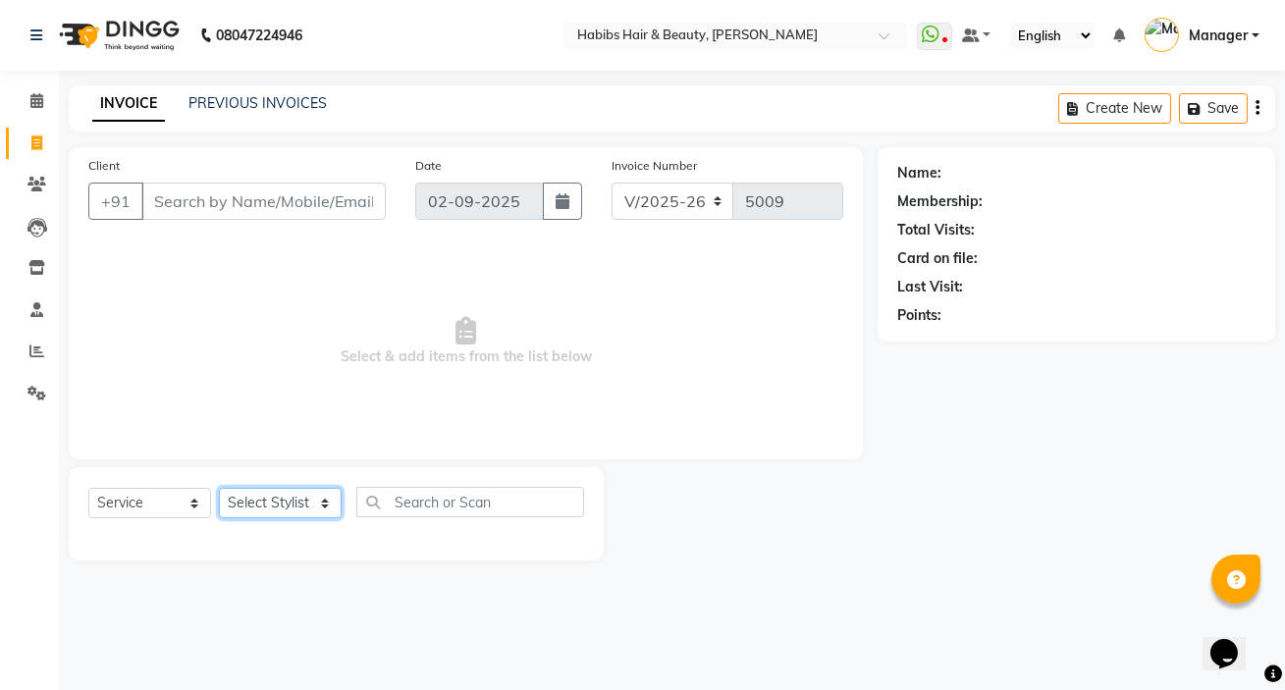
type input "80******05"
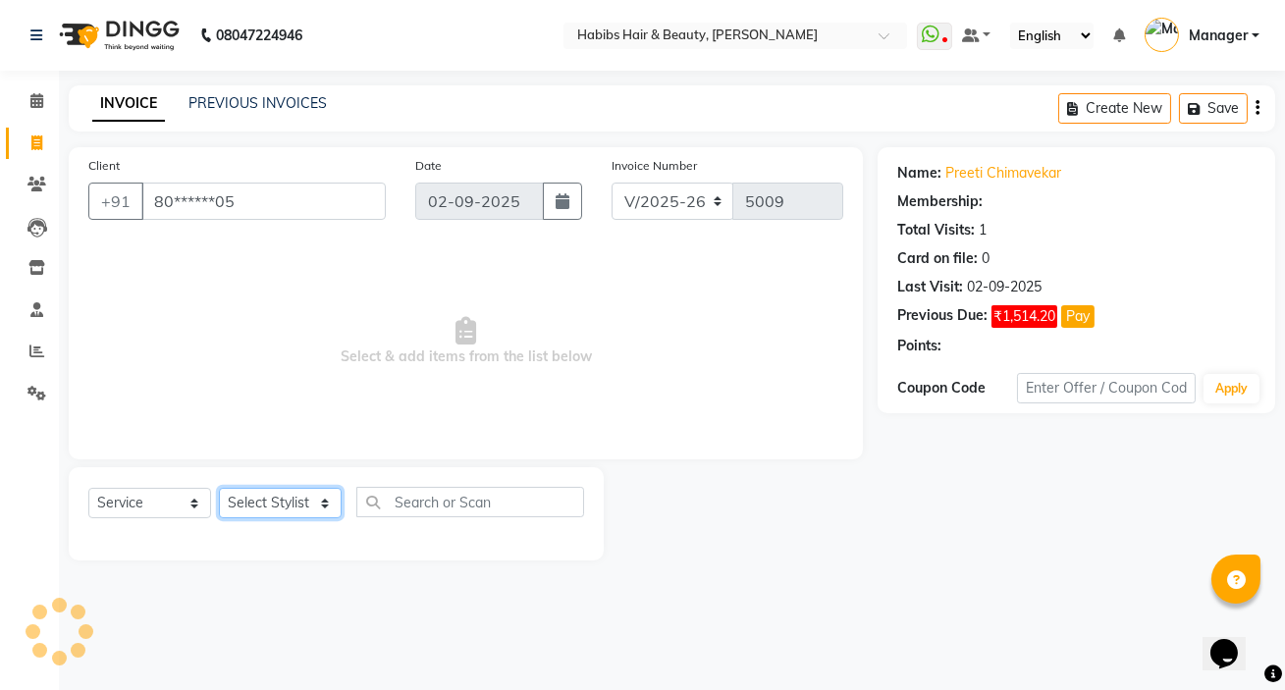
select select "2: Object"
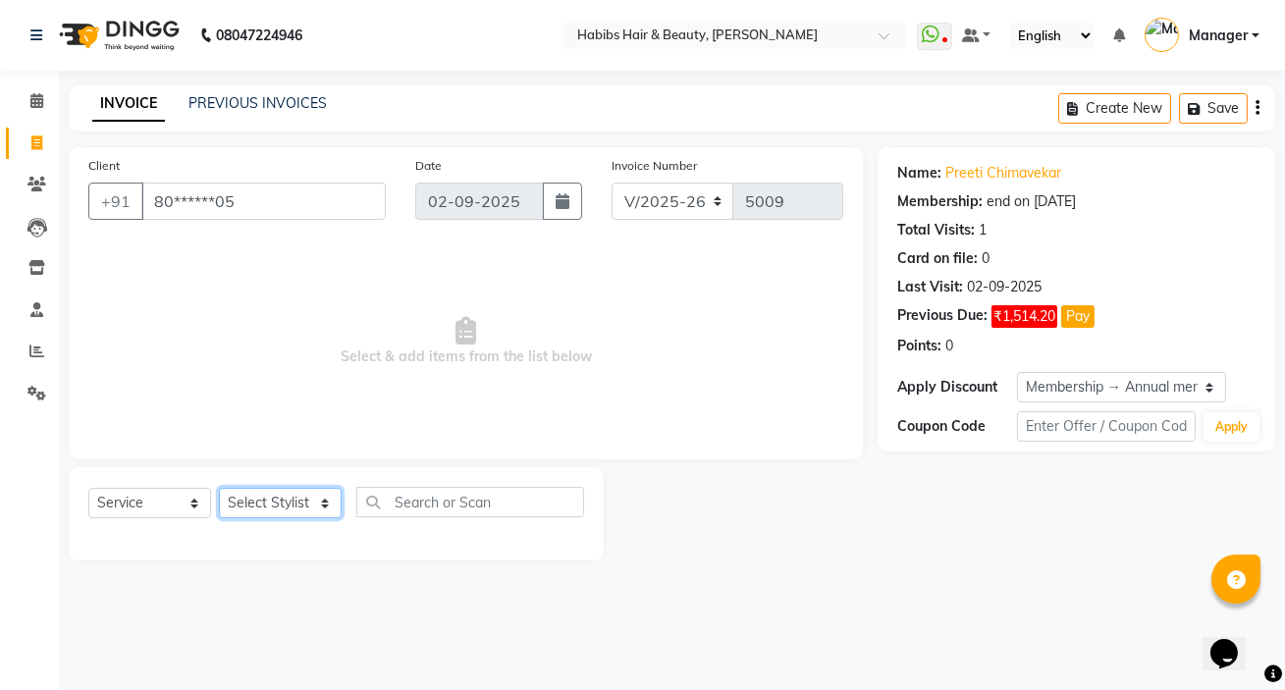
select select "57550"
click at [219, 488] on select "Select Stylist [PERSON_NAME] [PERSON_NAME] HK [PERSON_NAME] Manager [PERSON_NAM…" at bounding box center [280, 503] width 123 height 30
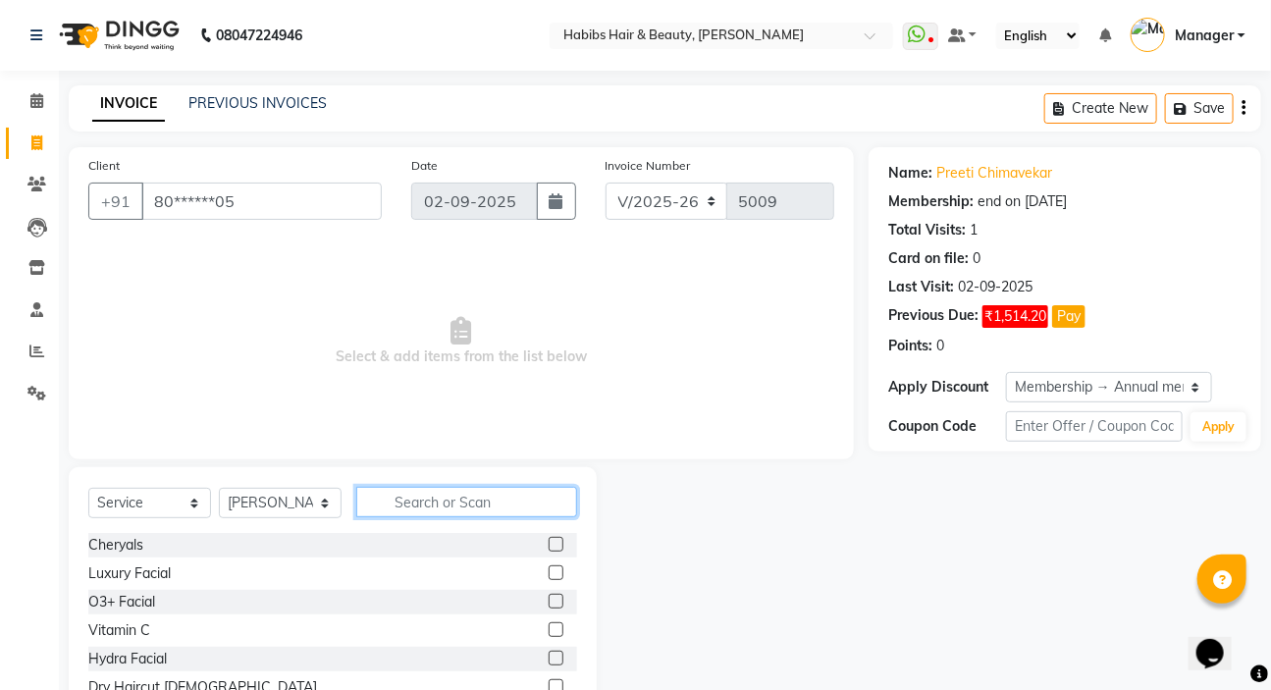
click at [436, 512] on input "text" at bounding box center [466, 502] width 221 height 30
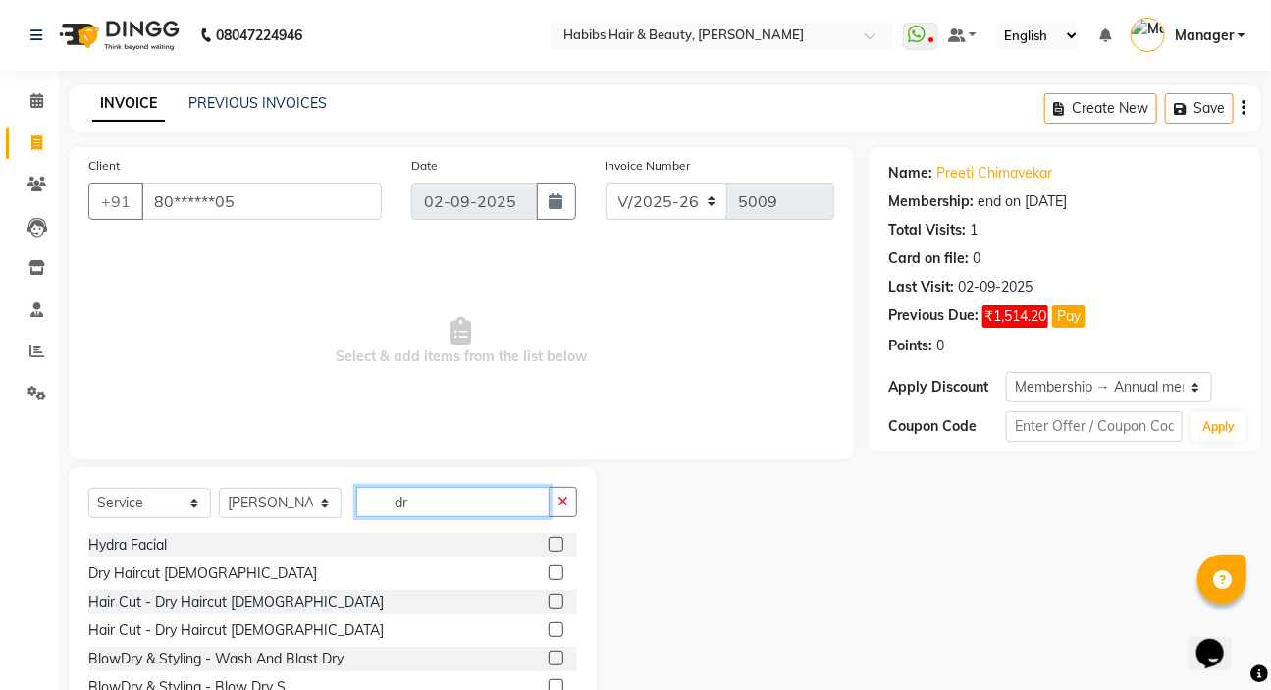
type input "dr"
click at [549, 570] on label at bounding box center [556, 573] width 15 height 15
click at [549, 570] on input "checkbox" at bounding box center [555, 573] width 13 height 13
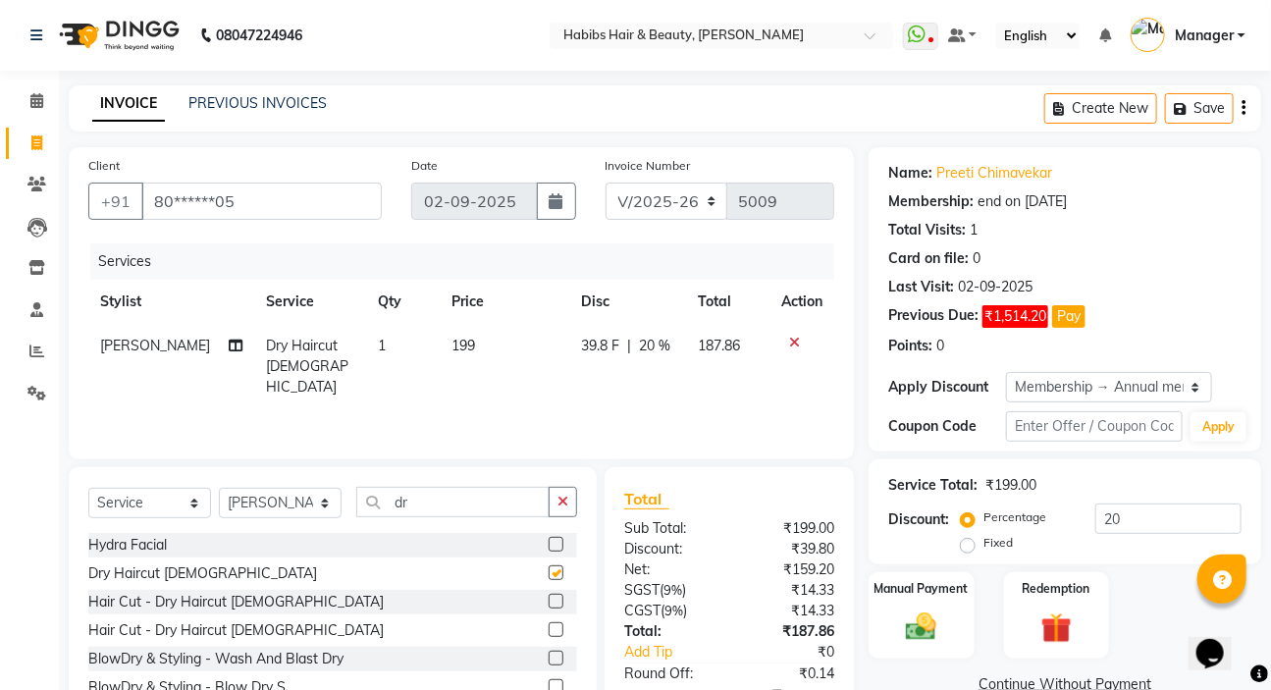
checkbox input "false"
click at [314, 505] on select "Select Stylist [PERSON_NAME] [PERSON_NAME] HK [PERSON_NAME] Manager [PERSON_NAM…" at bounding box center [280, 503] width 123 height 30
select select "88135"
click at [219, 488] on select "Select Stylist [PERSON_NAME] [PERSON_NAME] HK [PERSON_NAME] Manager [PERSON_NAM…" at bounding box center [280, 503] width 123 height 30
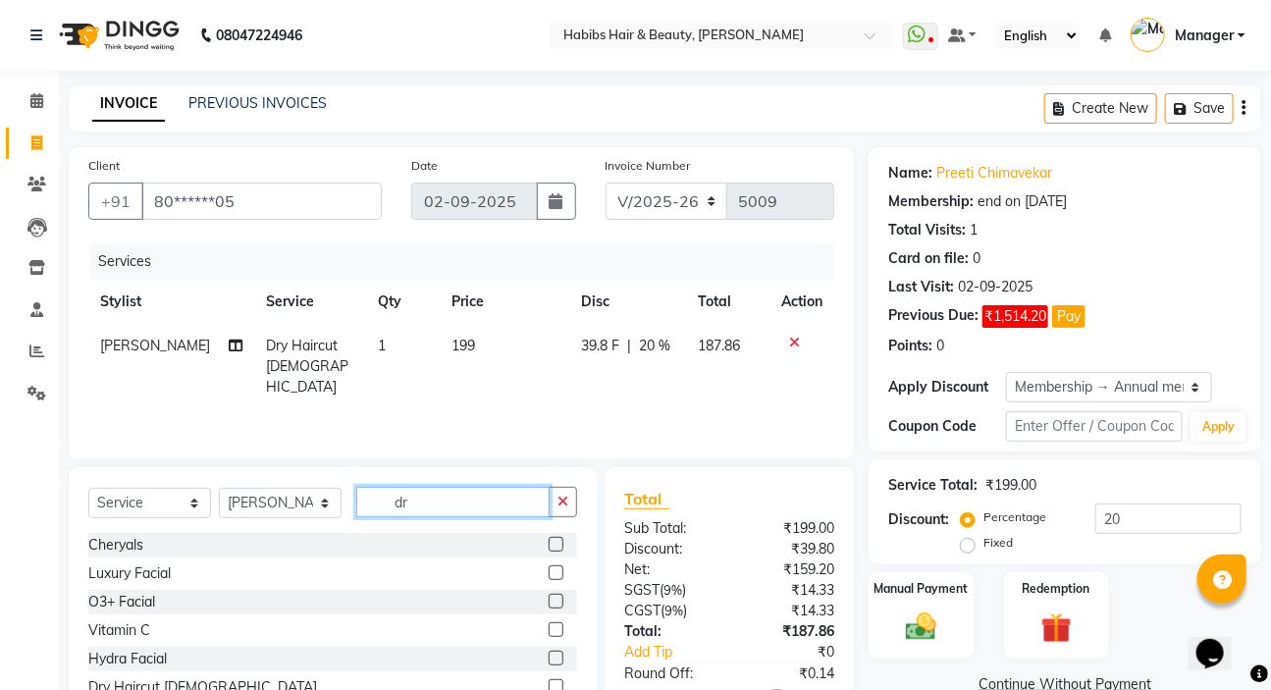
click at [464, 490] on input "dr" at bounding box center [452, 502] width 193 height 30
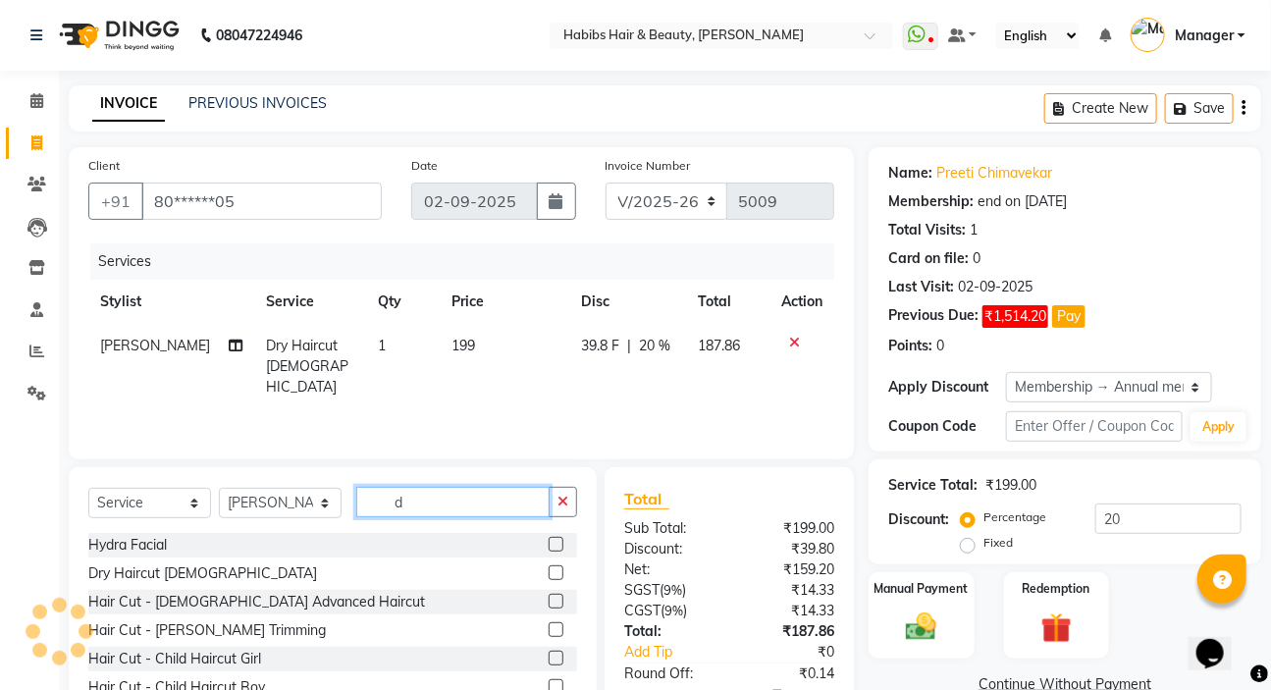
type input "dr"
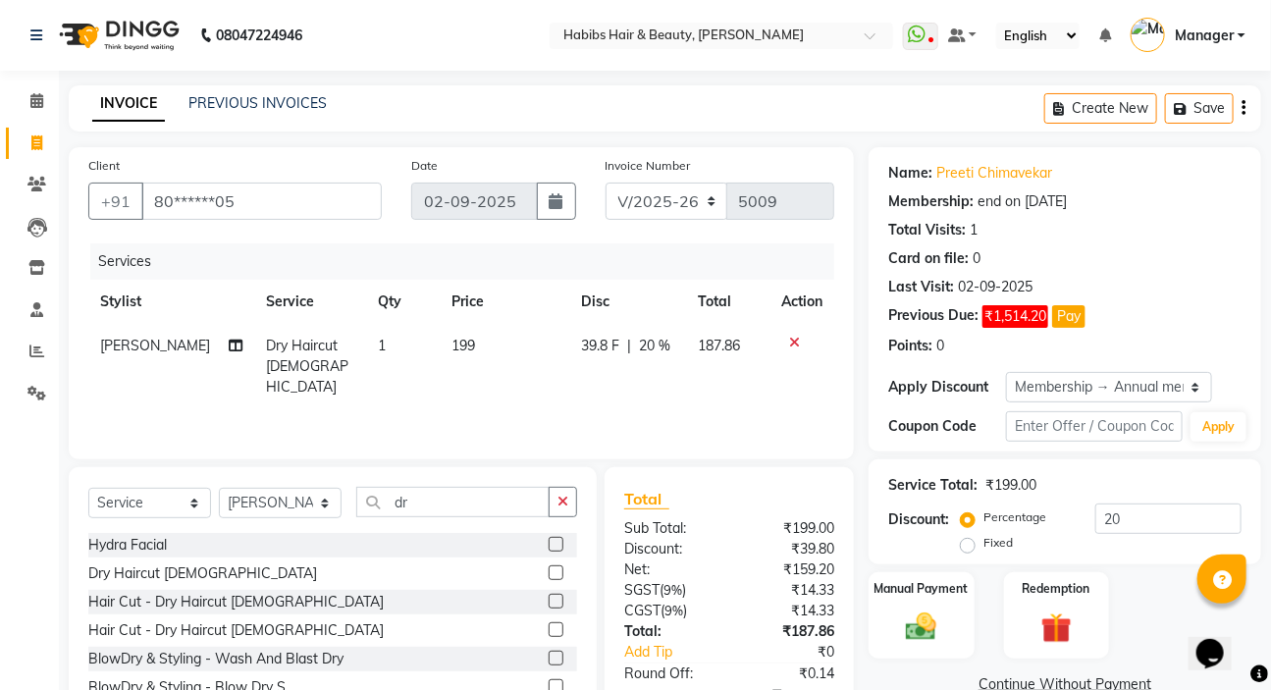
click at [549, 598] on label at bounding box center [556, 601] width 15 height 15
click at [549, 598] on input "checkbox" at bounding box center [555, 602] width 13 height 13
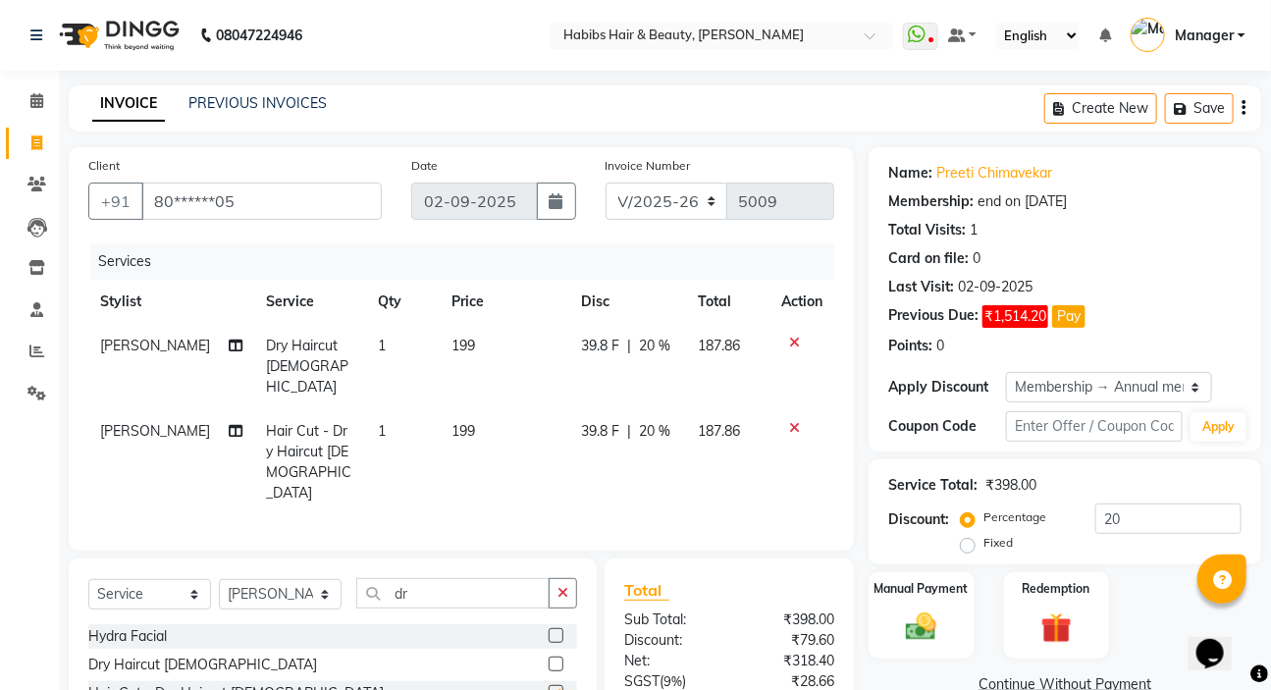
checkbox input "false"
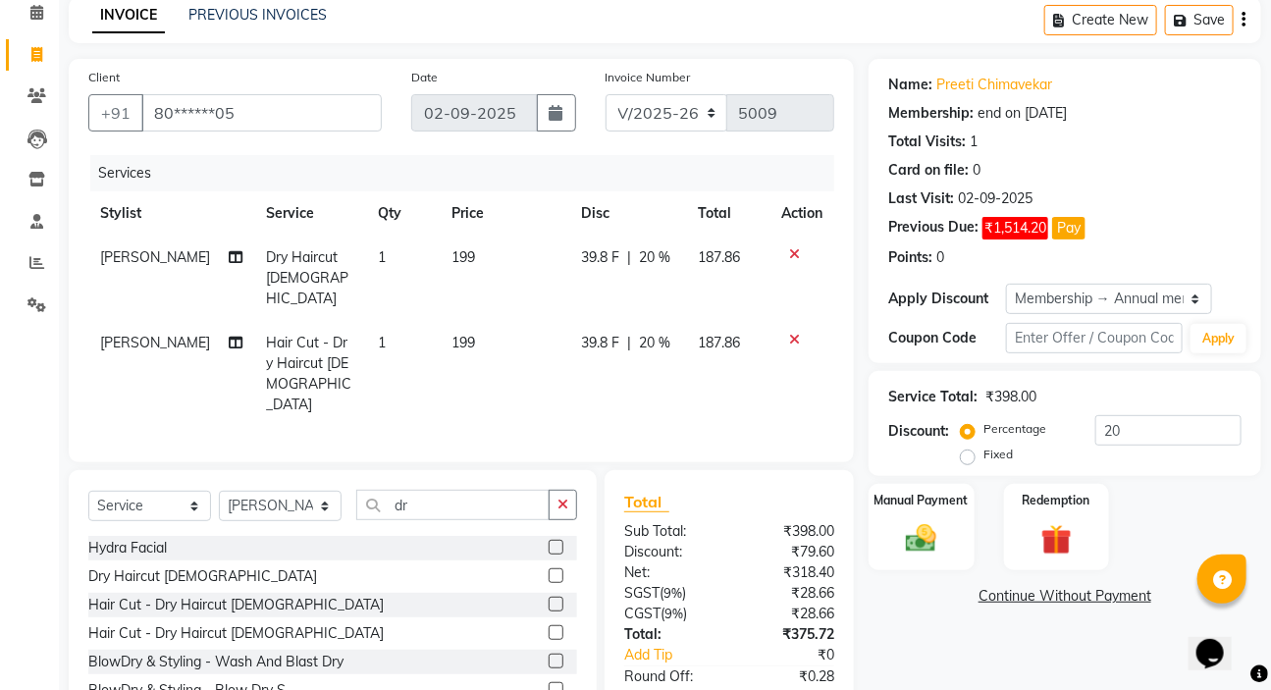
click at [687, 259] on td "187.86" at bounding box center [728, 278] width 82 height 85
select select "57550"
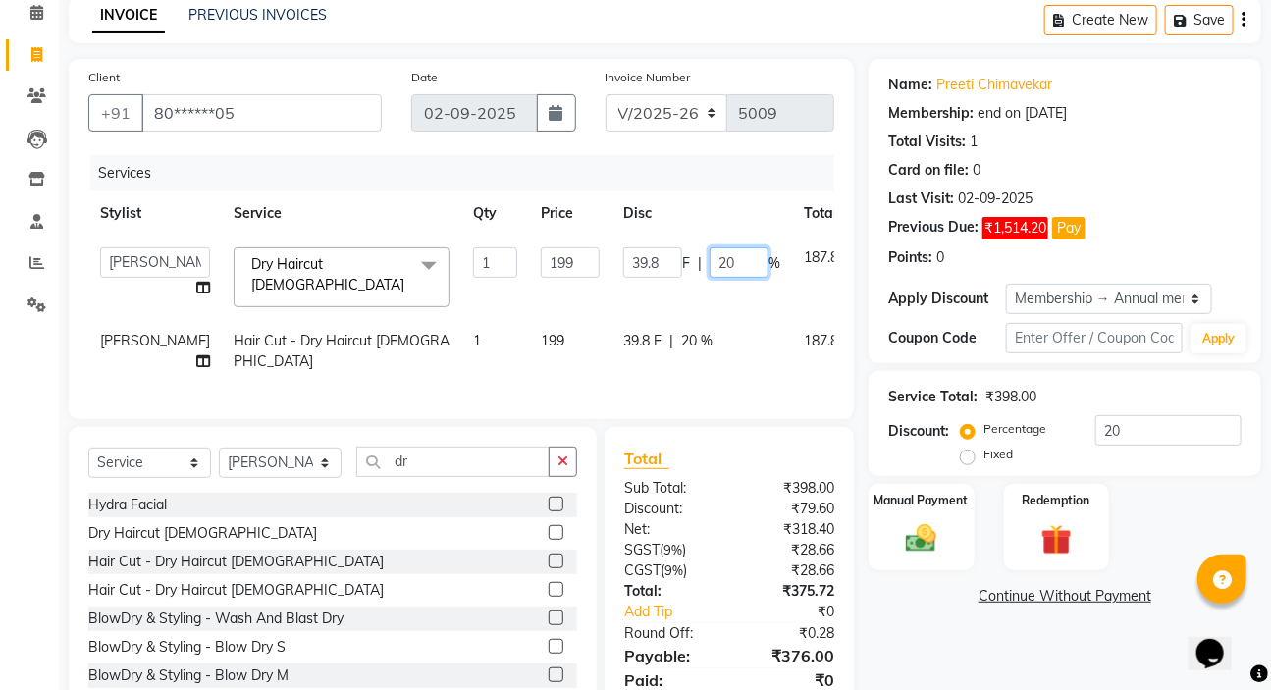
click at [710, 272] on input "20" at bounding box center [739, 262] width 59 height 30
type input "2"
type input "100"
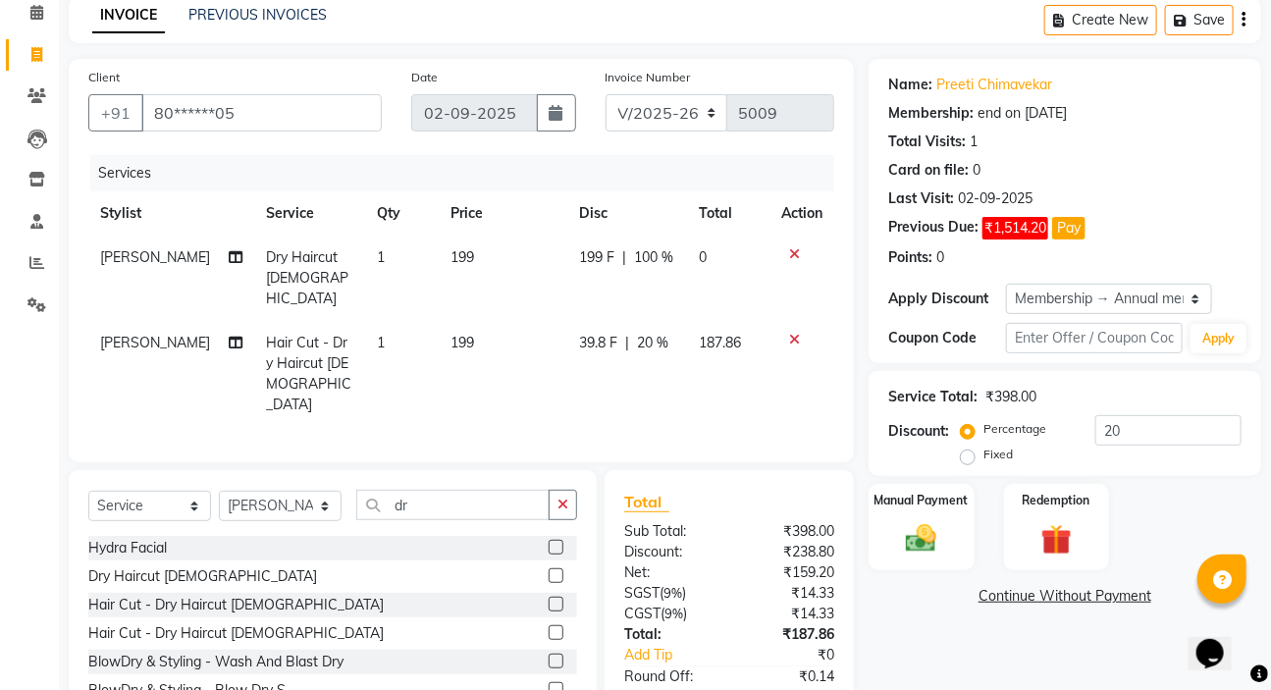
click at [650, 333] on span "20 %" at bounding box center [652, 343] width 31 height 21
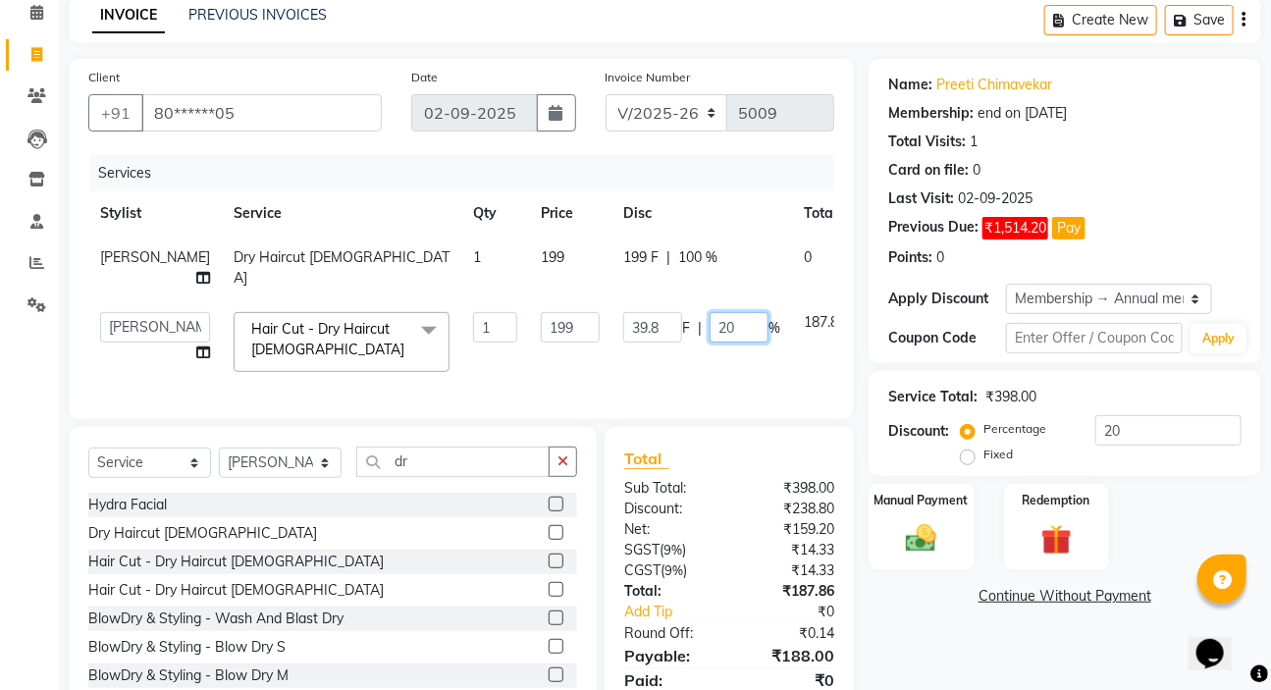
click at [710, 343] on input "20" at bounding box center [739, 327] width 59 height 30
type input "2"
type input "100"
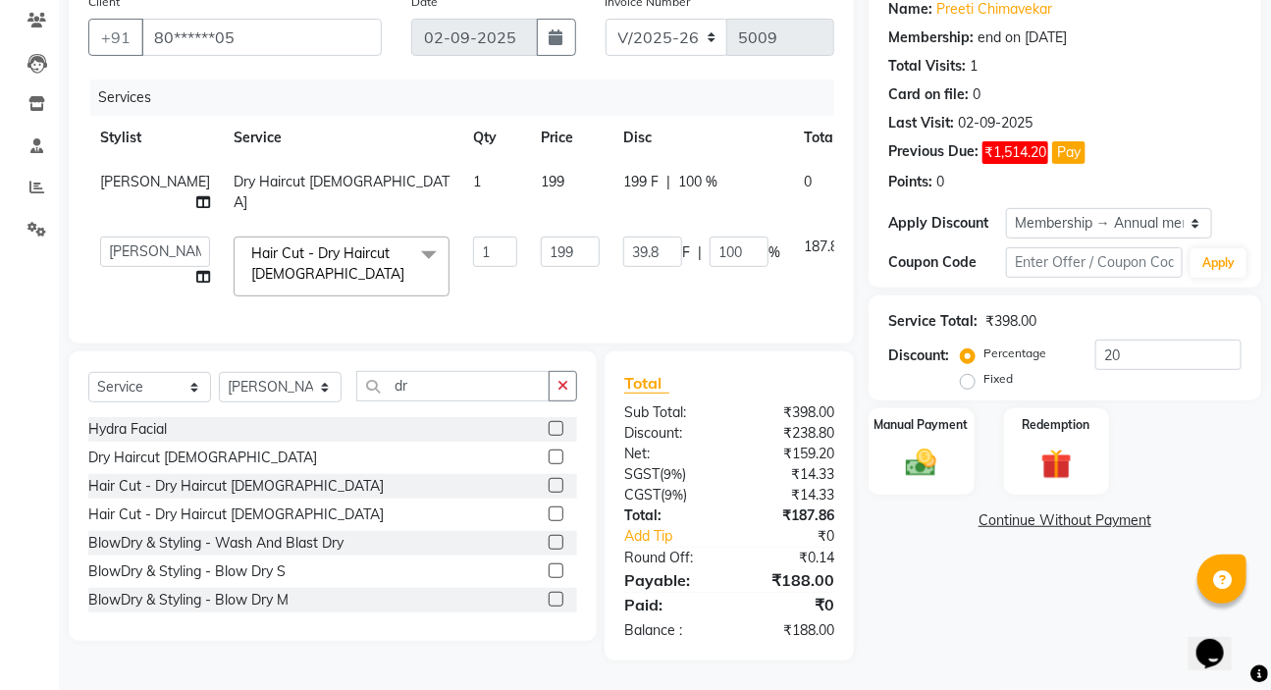
scroll to position [160, 0]
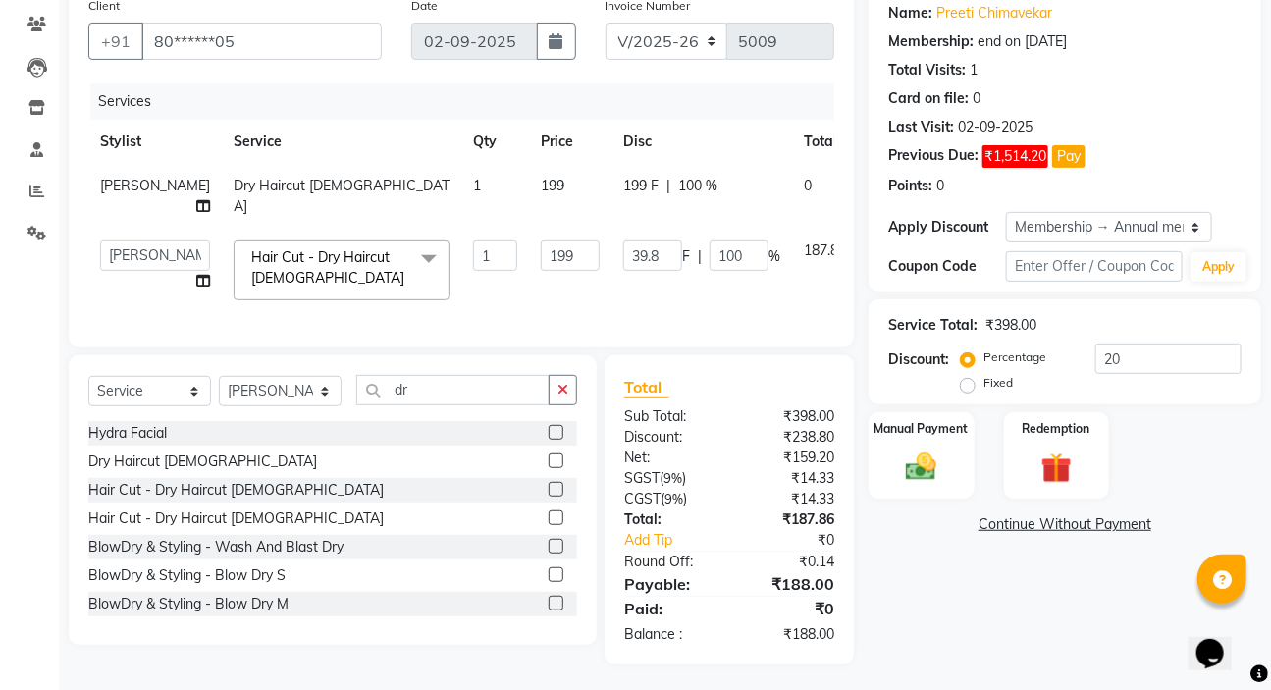
click at [915, 560] on div "Name: Preeti Chimavekar Membership: end on [DATE] Total Visits: 1 Card on file:…" at bounding box center [1072, 325] width 407 height 677
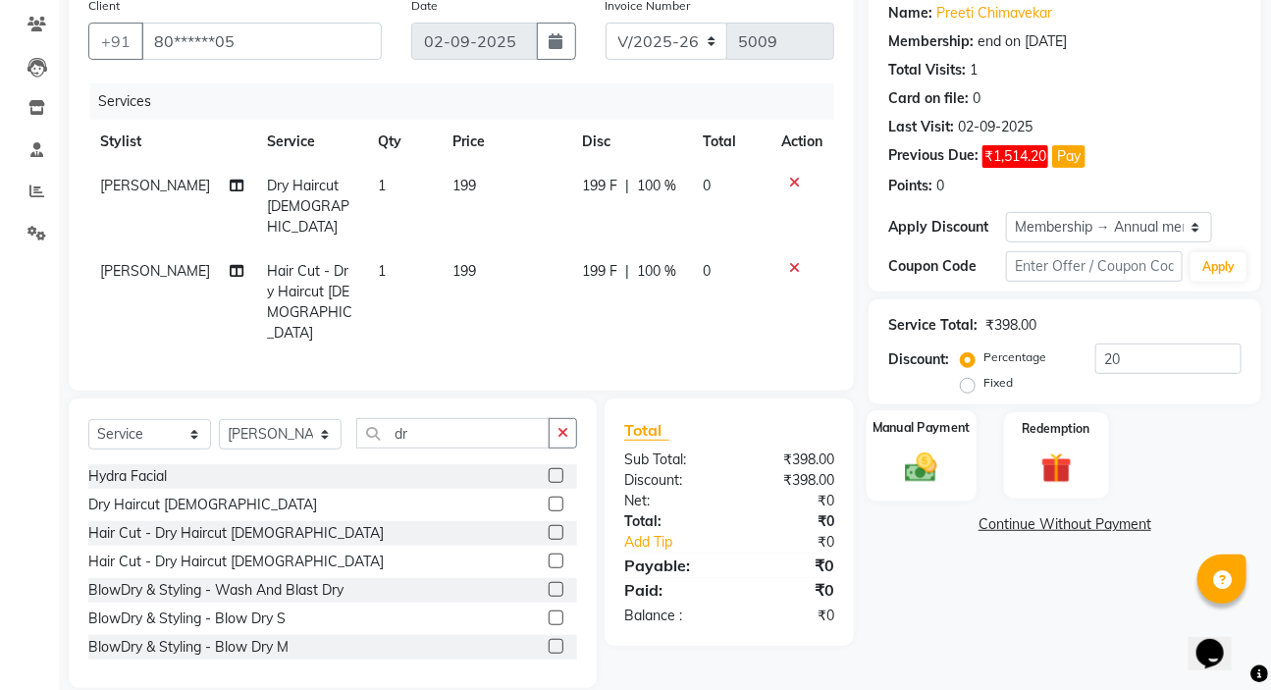
click at [920, 470] on img at bounding box center [921, 467] width 52 height 36
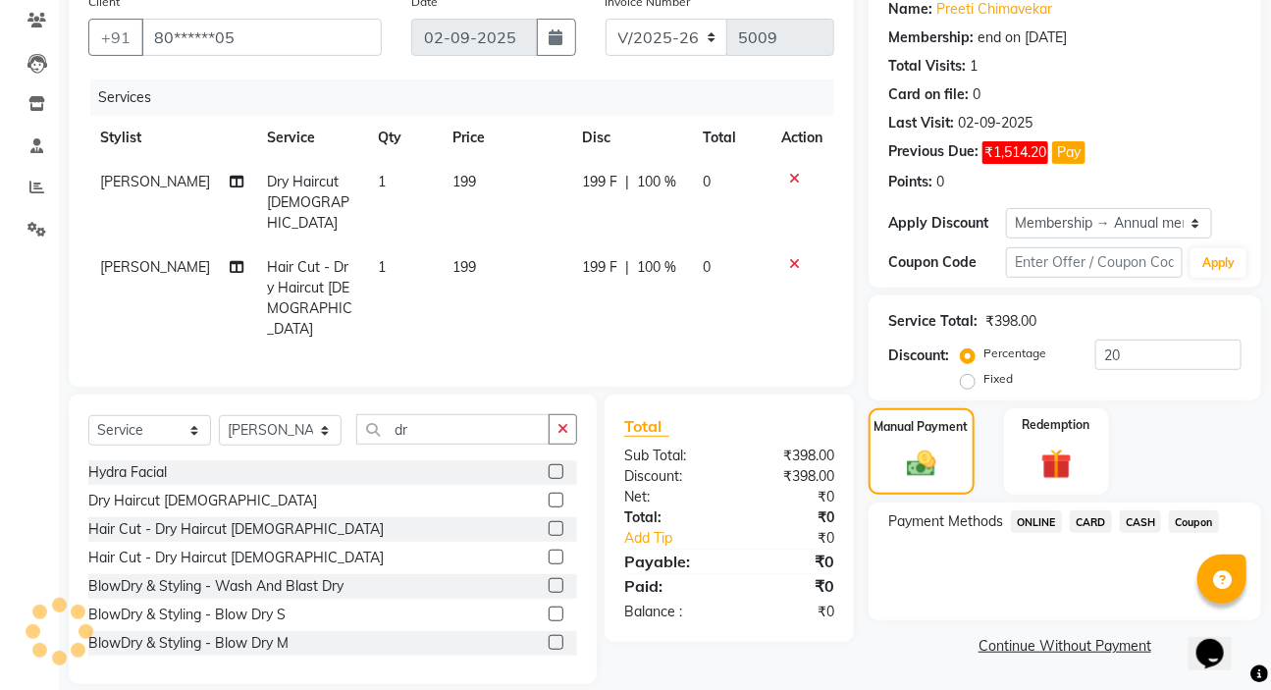
click at [1021, 515] on span "ONLINE" at bounding box center [1036, 522] width 51 height 23
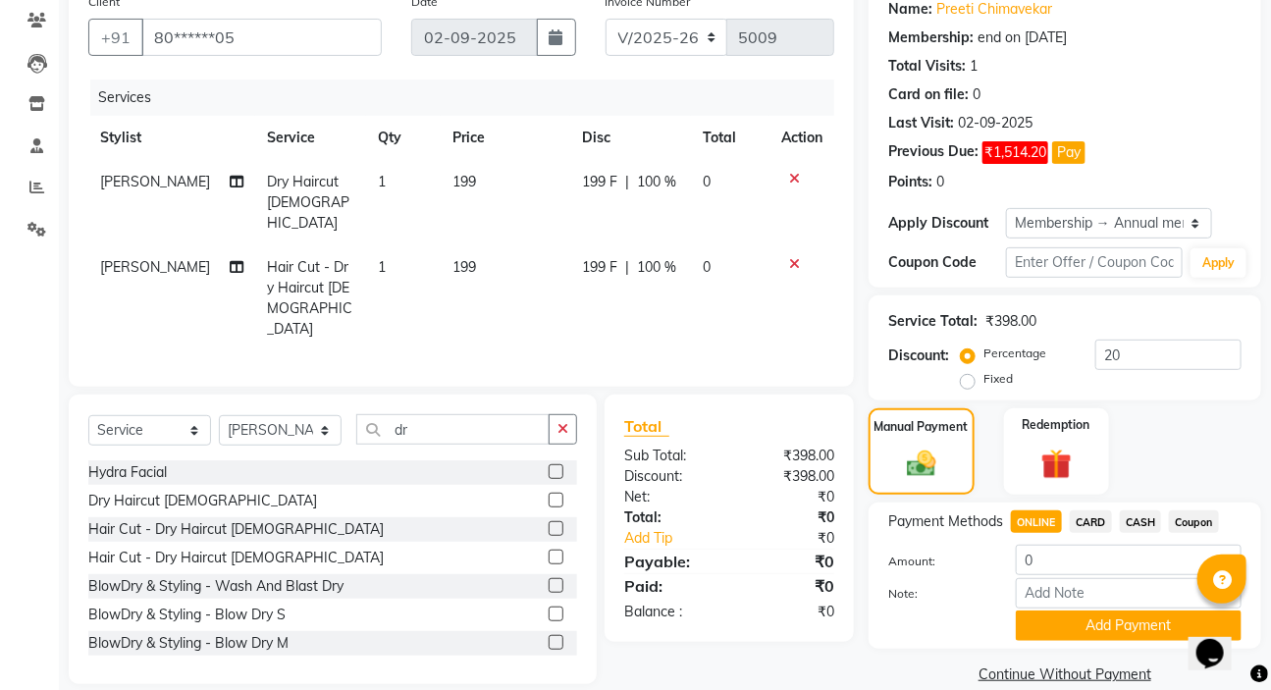
scroll to position [192, 0]
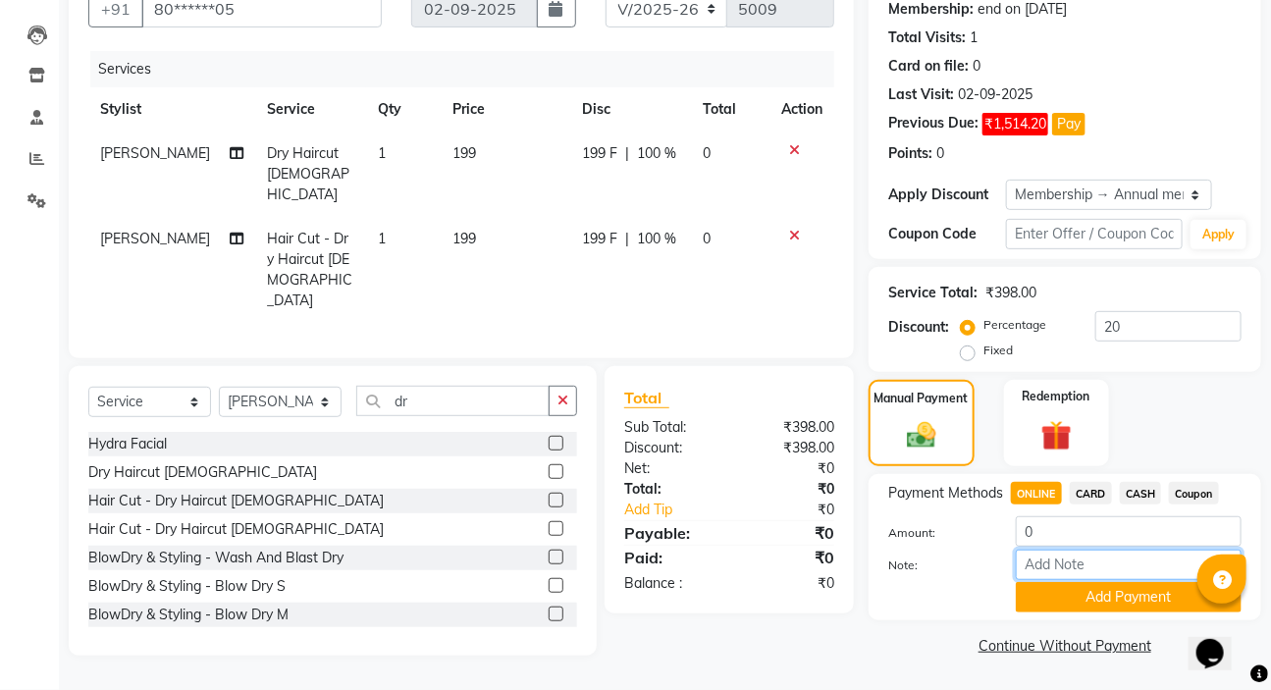
click at [1082, 577] on input "Note:" at bounding box center [1129, 565] width 226 height 30
click at [1073, 597] on button "Add Payment" at bounding box center [1129, 597] width 226 height 30
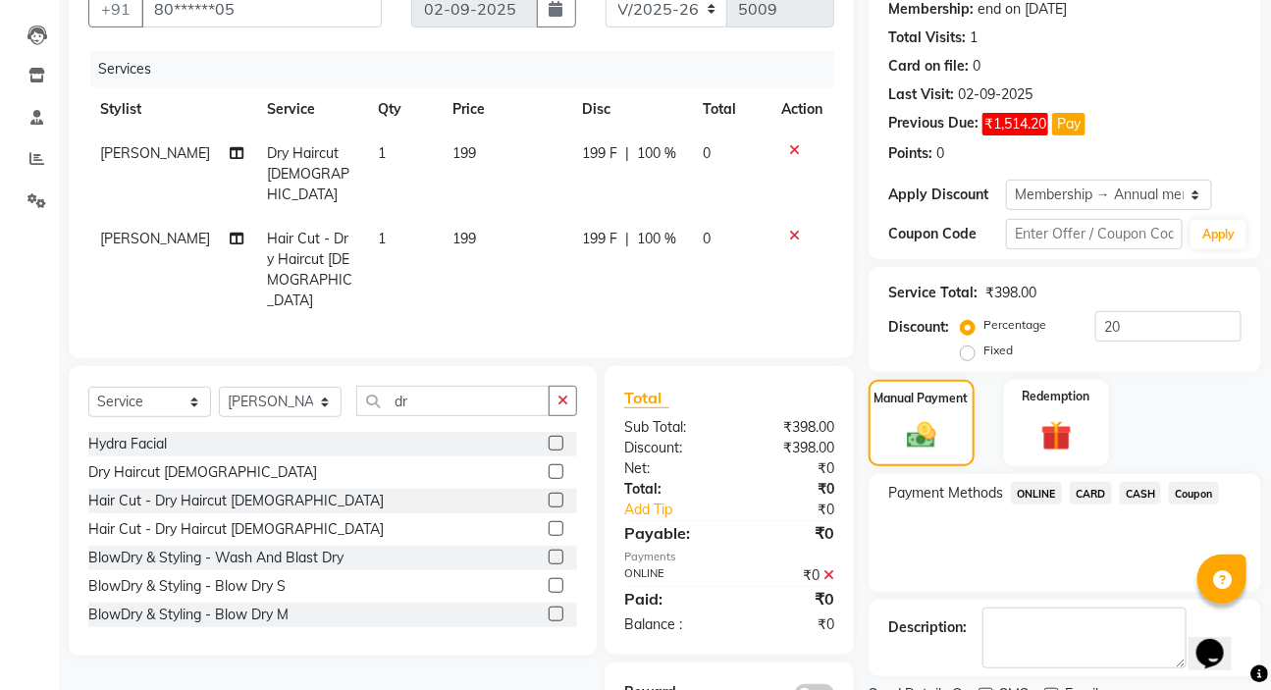
scroll to position [275, 0]
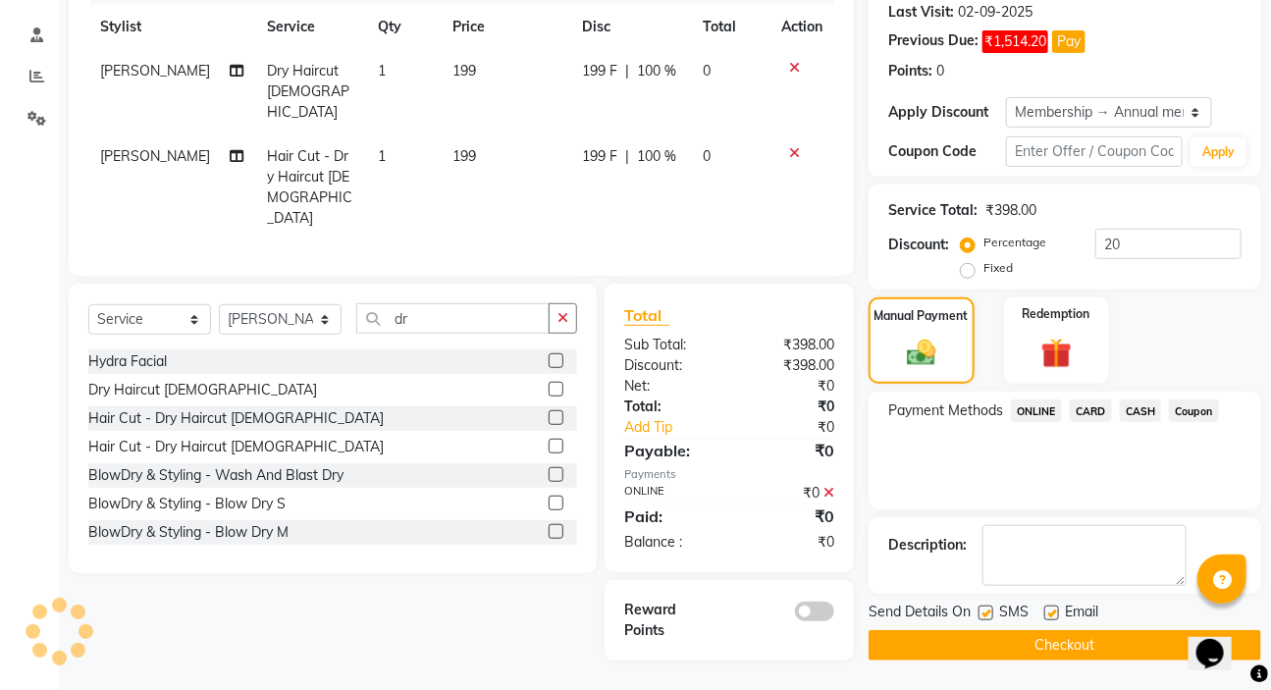
click at [1035, 645] on button "Checkout" at bounding box center [1065, 645] width 393 height 30
